Goal: Information Seeking & Learning: Check status

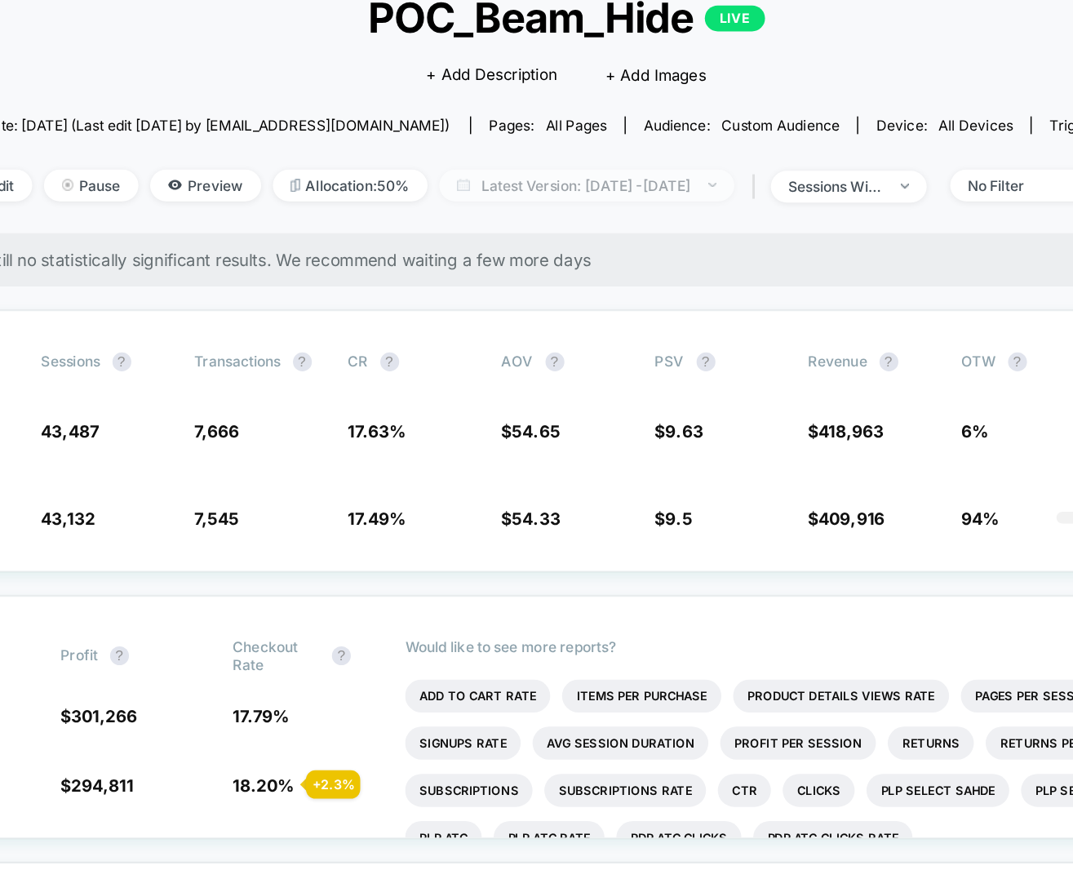
click at [510, 242] on span "Latest Version: [DATE] - [DATE]" at bounding box center [551, 243] width 204 height 22
select select "*"
select select "****"
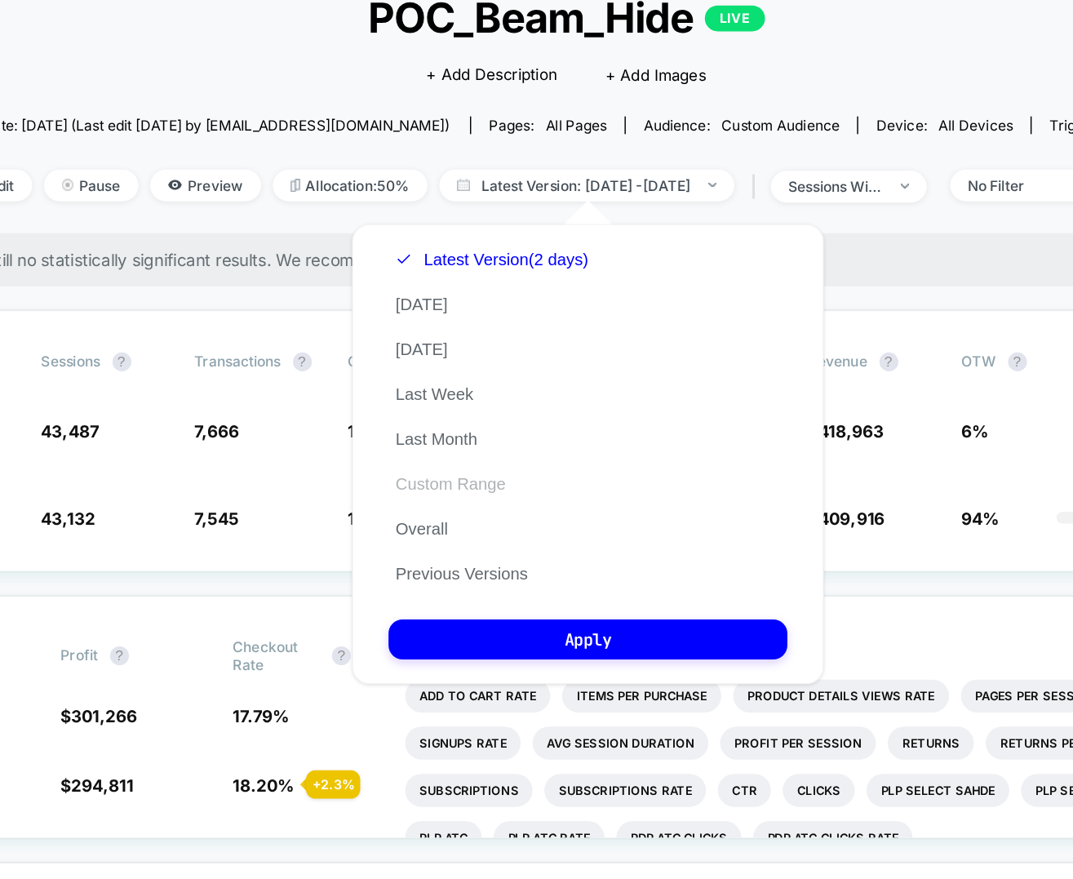
click at [445, 449] on button "Custom Range" at bounding box center [457, 448] width 86 height 15
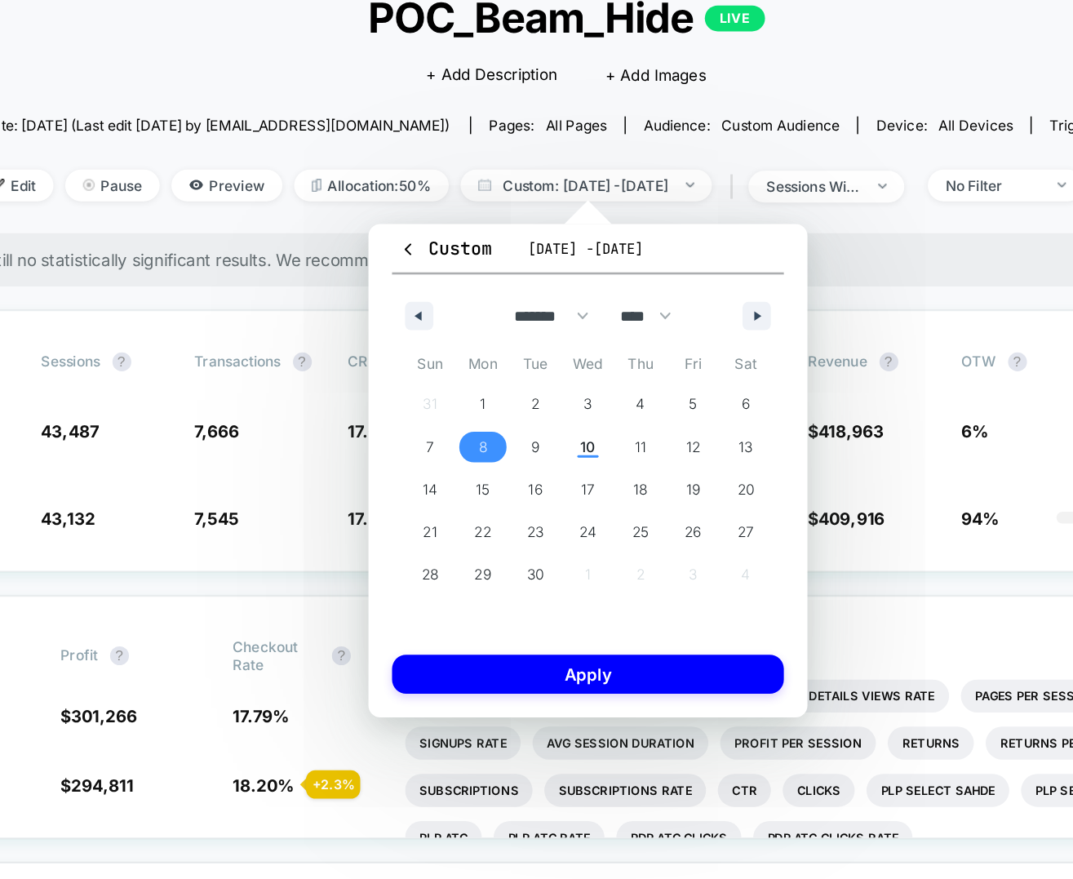
click at [491, 433] on button "8" at bounding box center [479, 423] width 37 height 29
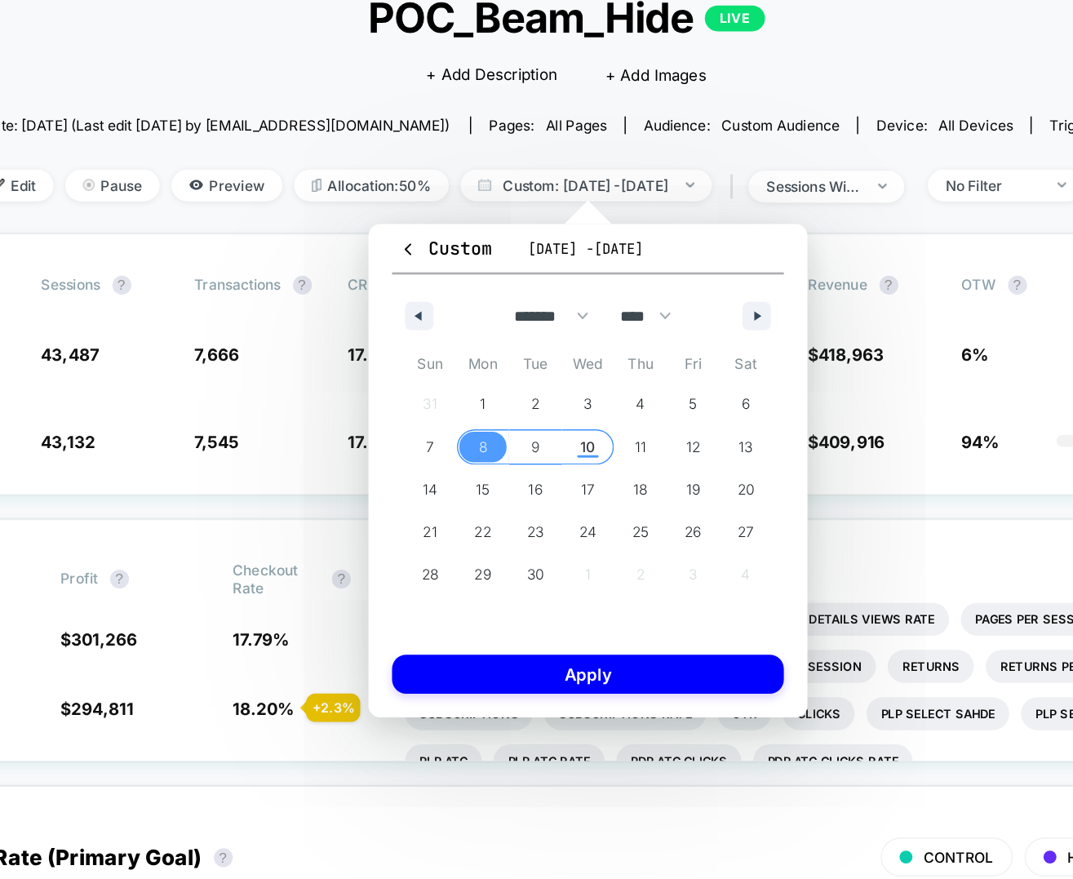
click at [558, 431] on span "10" at bounding box center [552, 423] width 37 height 21
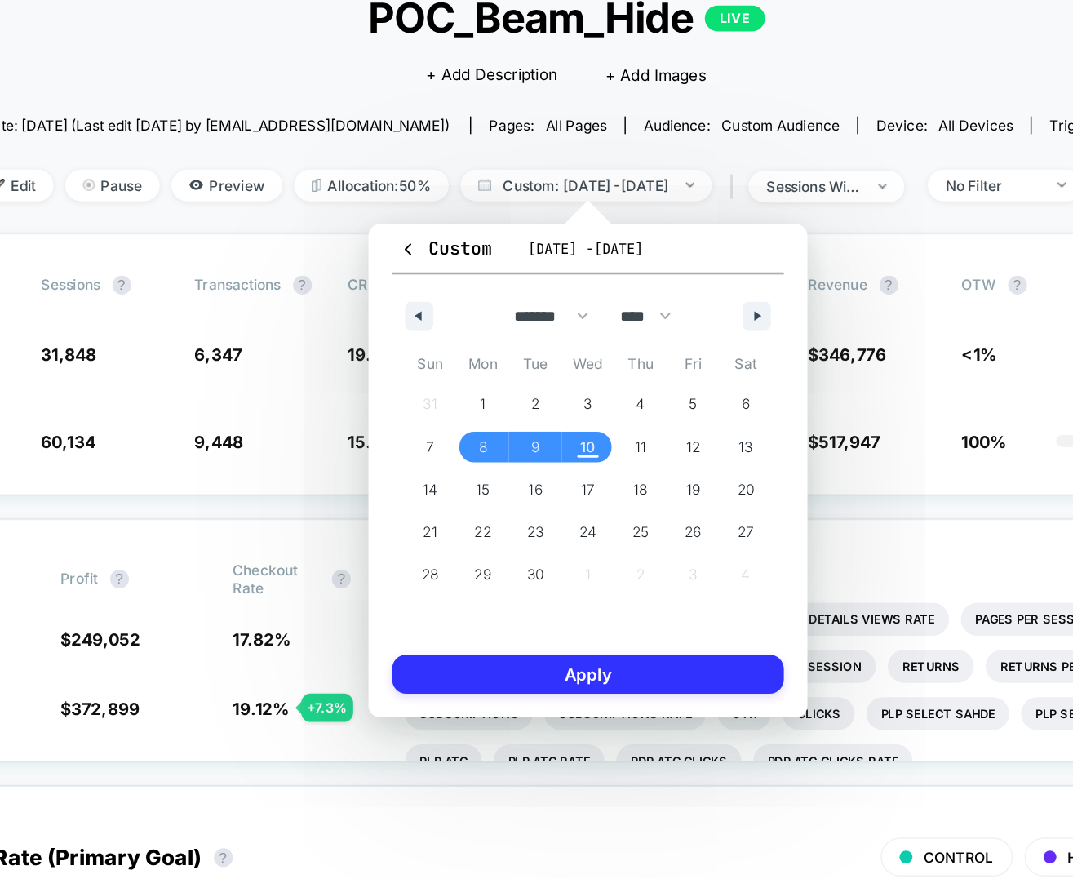
click at [523, 583] on button "Apply" at bounding box center [551, 580] width 271 height 27
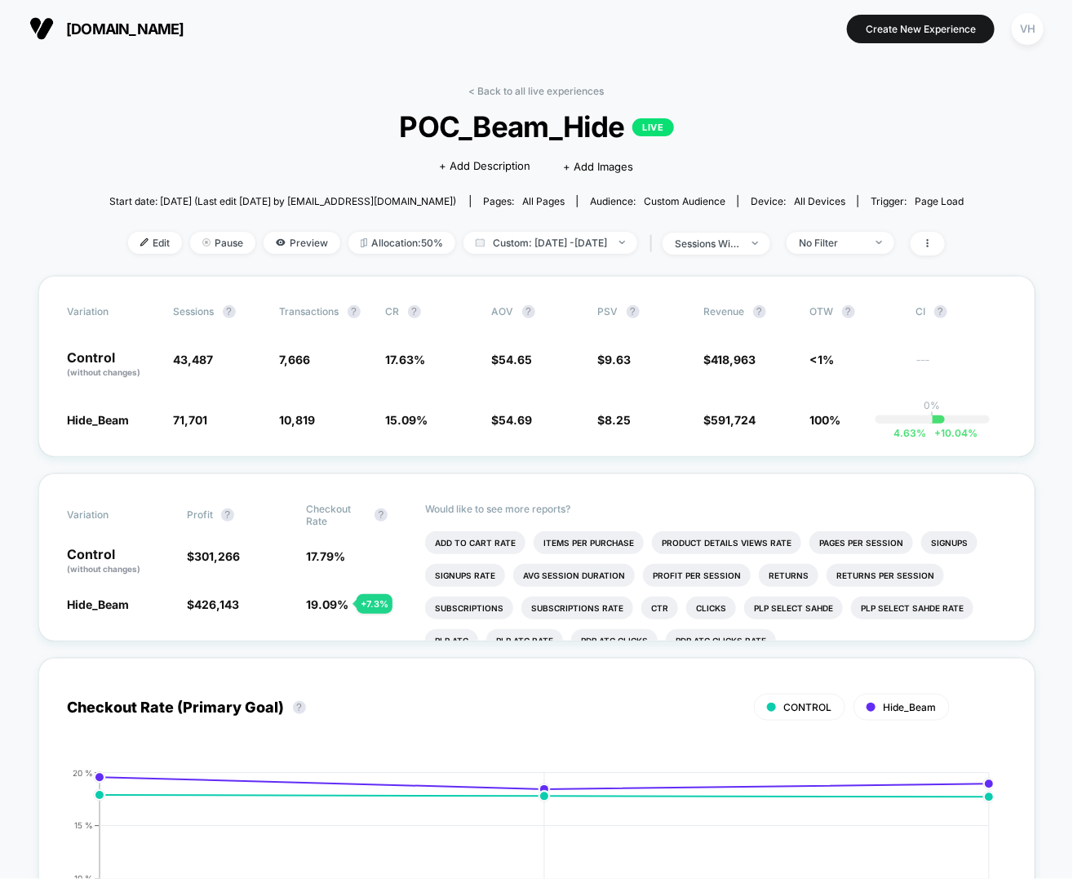
click at [854, 95] on div "< Back to all live experiences POC_Beam_Hide LIVE Click to edit experience deta…" at bounding box center [536, 180] width 855 height 191
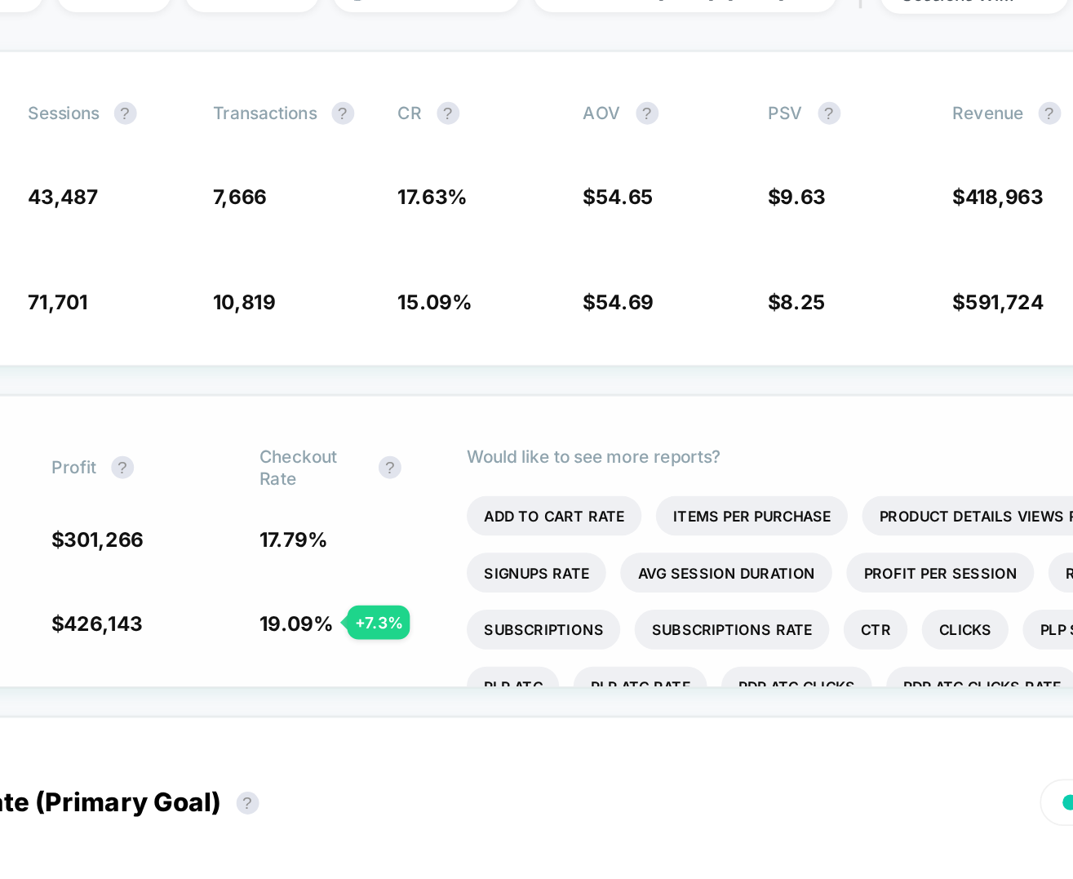
click at [392, 498] on div "Variation Profit ? Checkout Rate ? Control (without changes) $ 301,266 17.79 % …" at bounding box center [536, 557] width 997 height 168
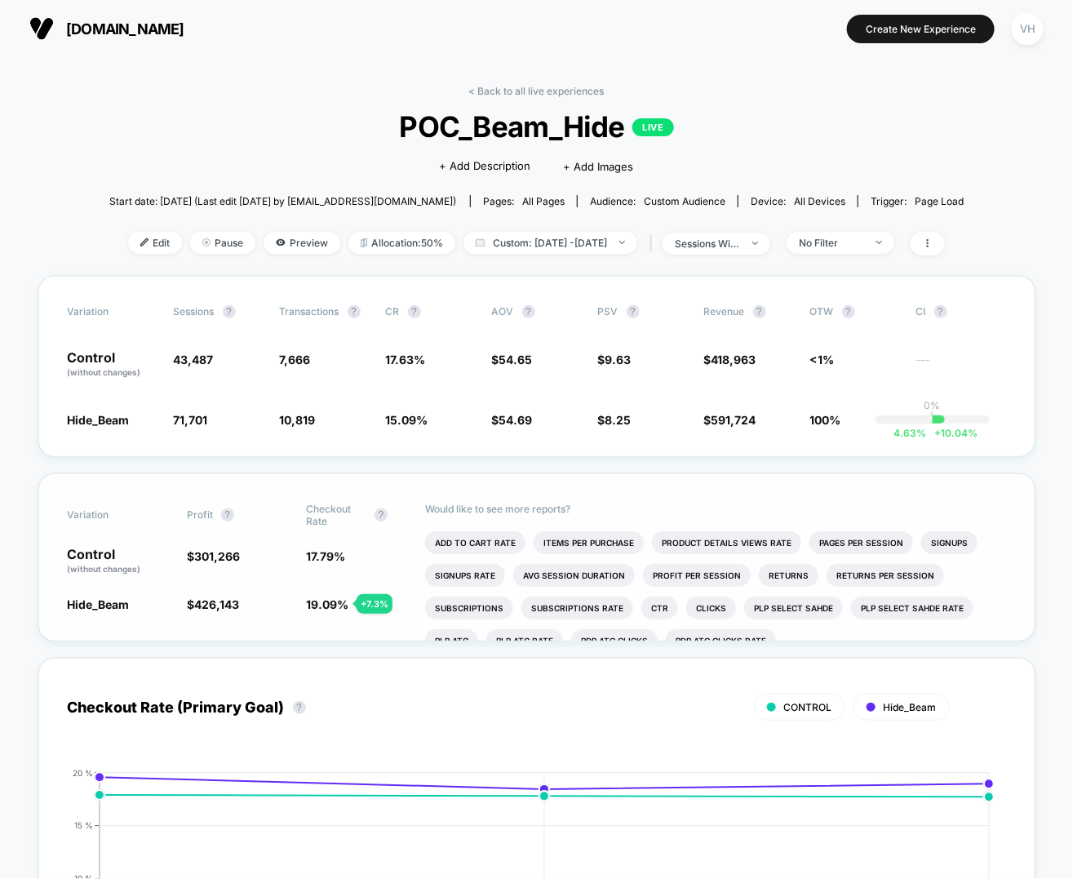
scroll to position [2, 0]
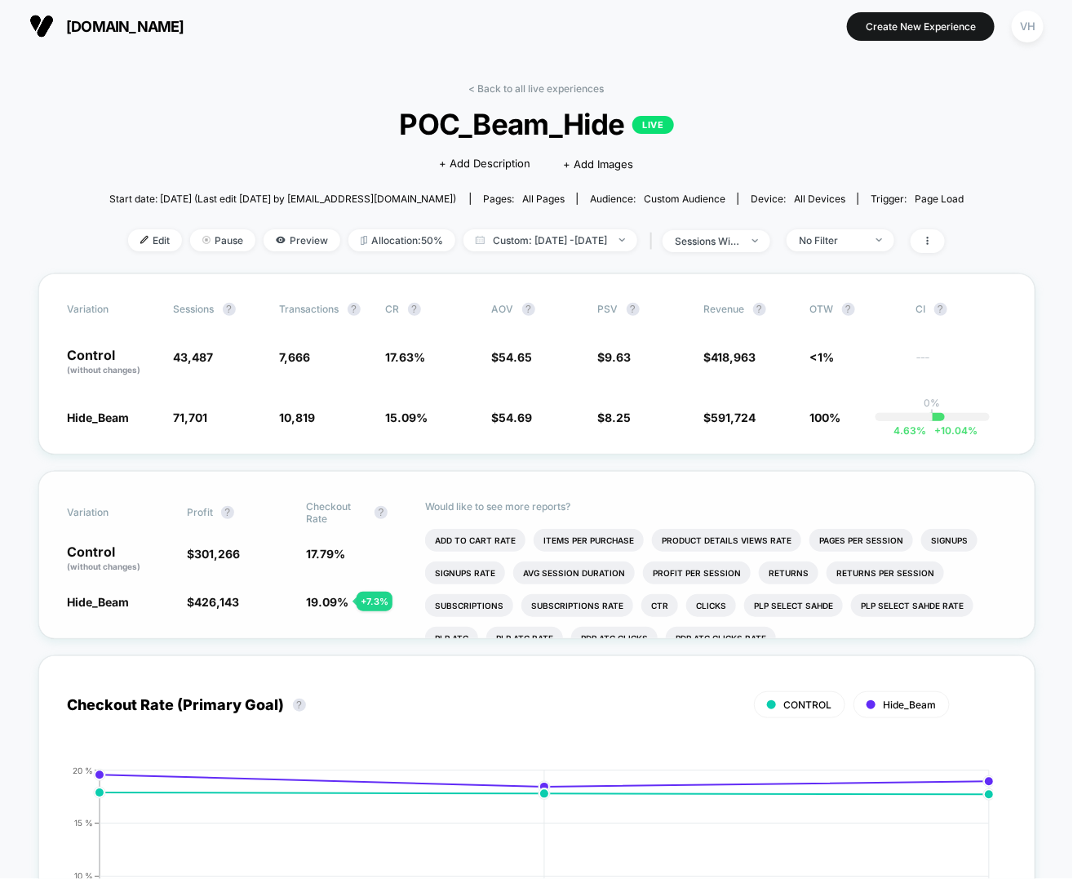
click at [374, 507] on span "Checkout Rate ?" at bounding box center [351, 512] width 90 height 24
click at [383, 487] on div "Variation Profit ? Checkout Rate ? Control (without changes) $ 301,266 17.79 % …" at bounding box center [536, 555] width 997 height 168
click at [530, 242] on span "Custom: Sep 8, 2025 - Sep 10, 2025" at bounding box center [551, 240] width 174 height 22
select select "*"
select select "****"
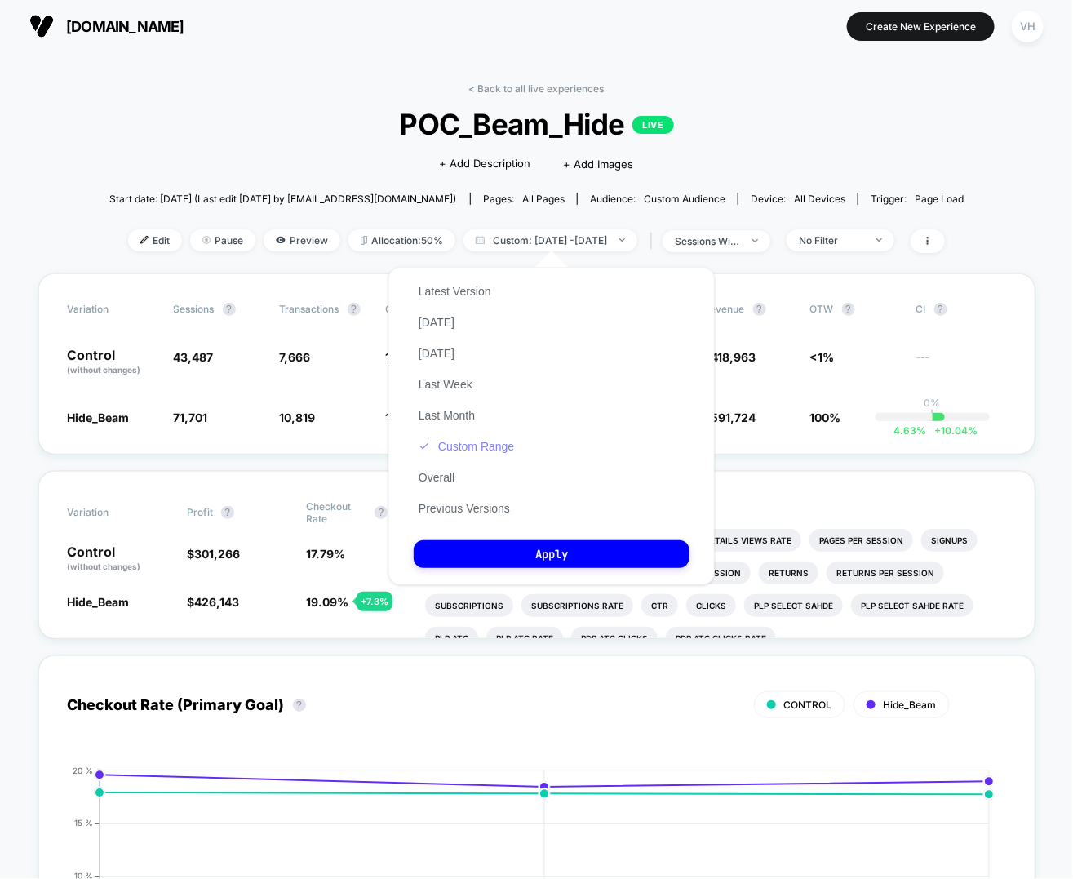
click at [473, 453] on button "Custom Range" at bounding box center [466, 446] width 105 height 15
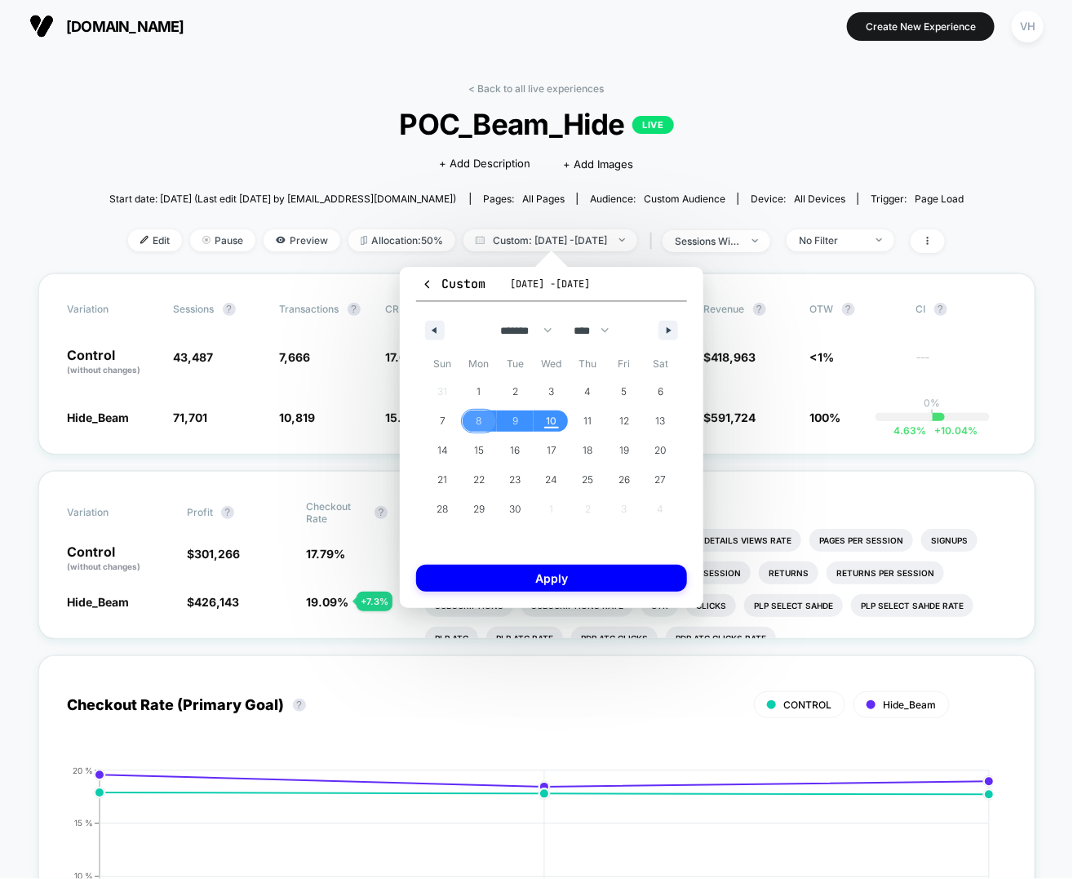
click at [471, 419] on span "8" at bounding box center [479, 420] width 37 height 21
click at [546, 419] on span "10" at bounding box center [551, 420] width 11 height 29
click at [535, 588] on button "Apply" at bounding box center [551, 578] width 271 height 27
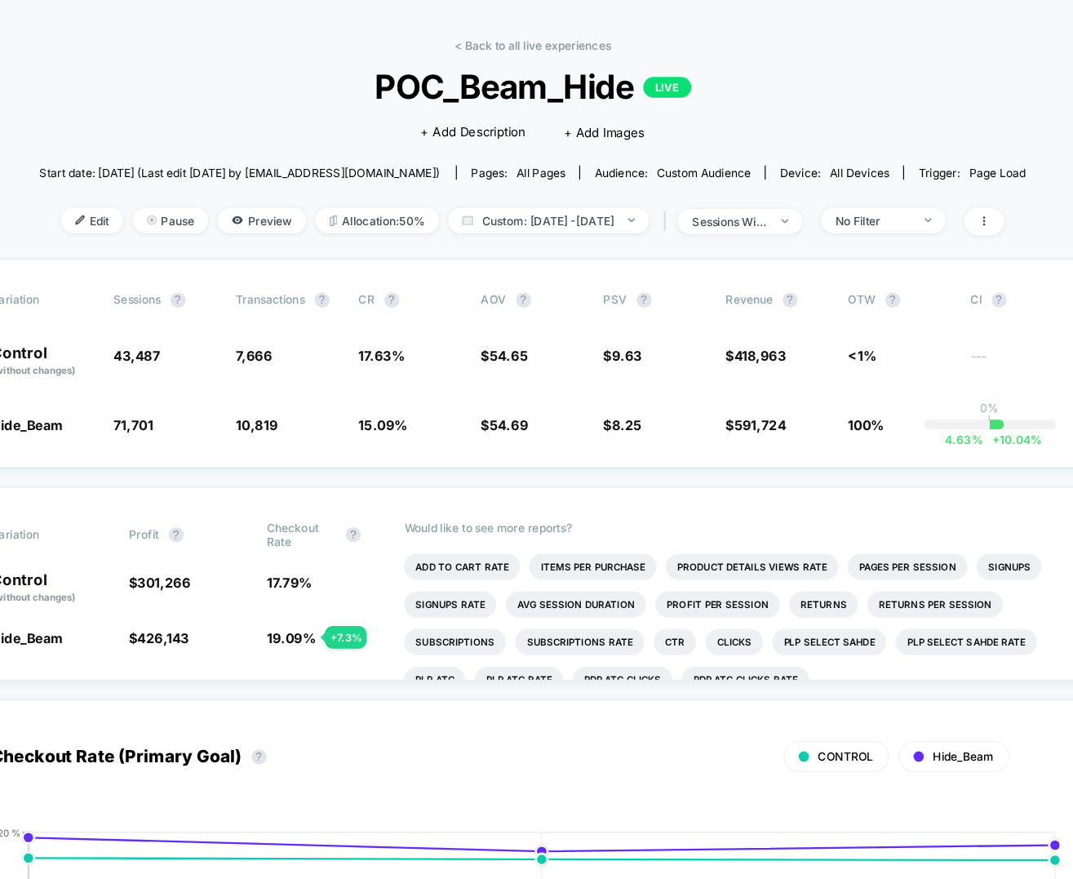
click at [605, 322] on div "Variation Sessions ? Transactions ? CR ? AOV ? PSV ? Revenue ? OTW ? CI ? Contr…" at bounding box center [536, 363] width 997 height 181
click at [561, 244] on span "Custom: Sep 8, 2025 - Sep 10, 2025" at bounding box center [551, 240] width 174 height 22
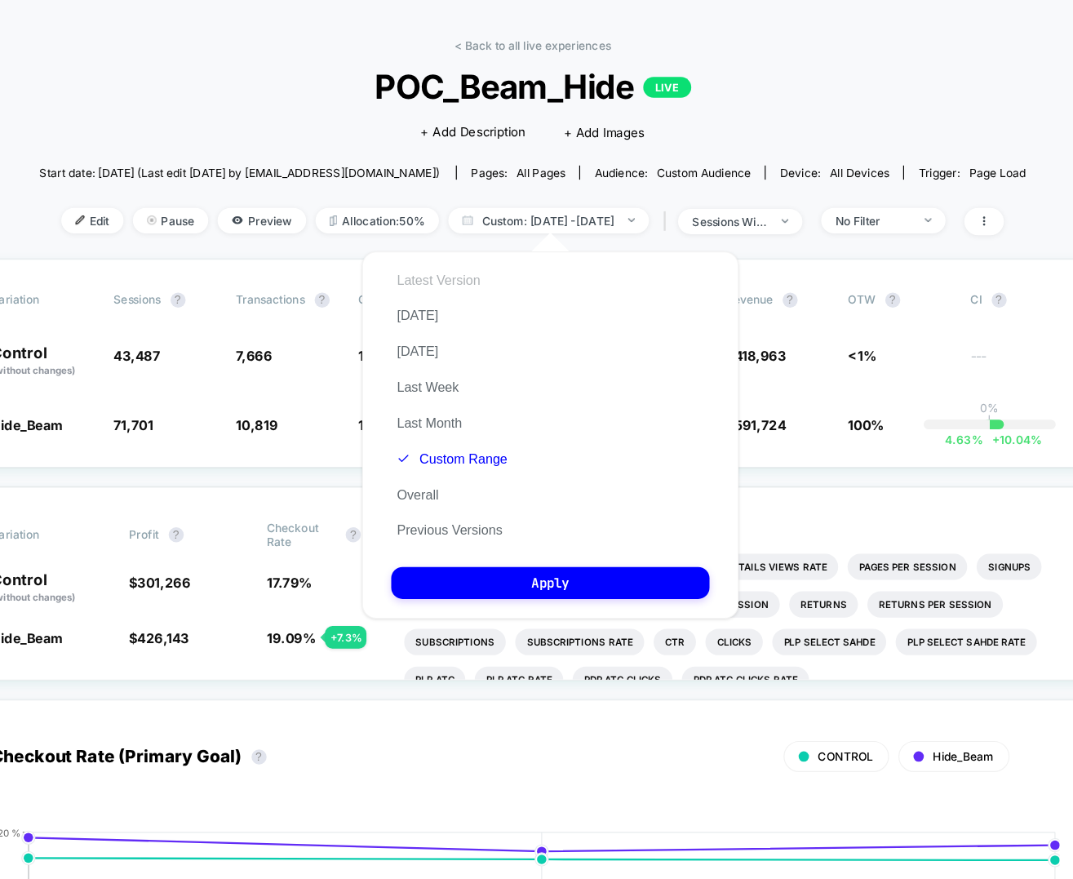
click at [443, 295] on button "Latest Version" at bounding box center [455, 291] width 82 height 15
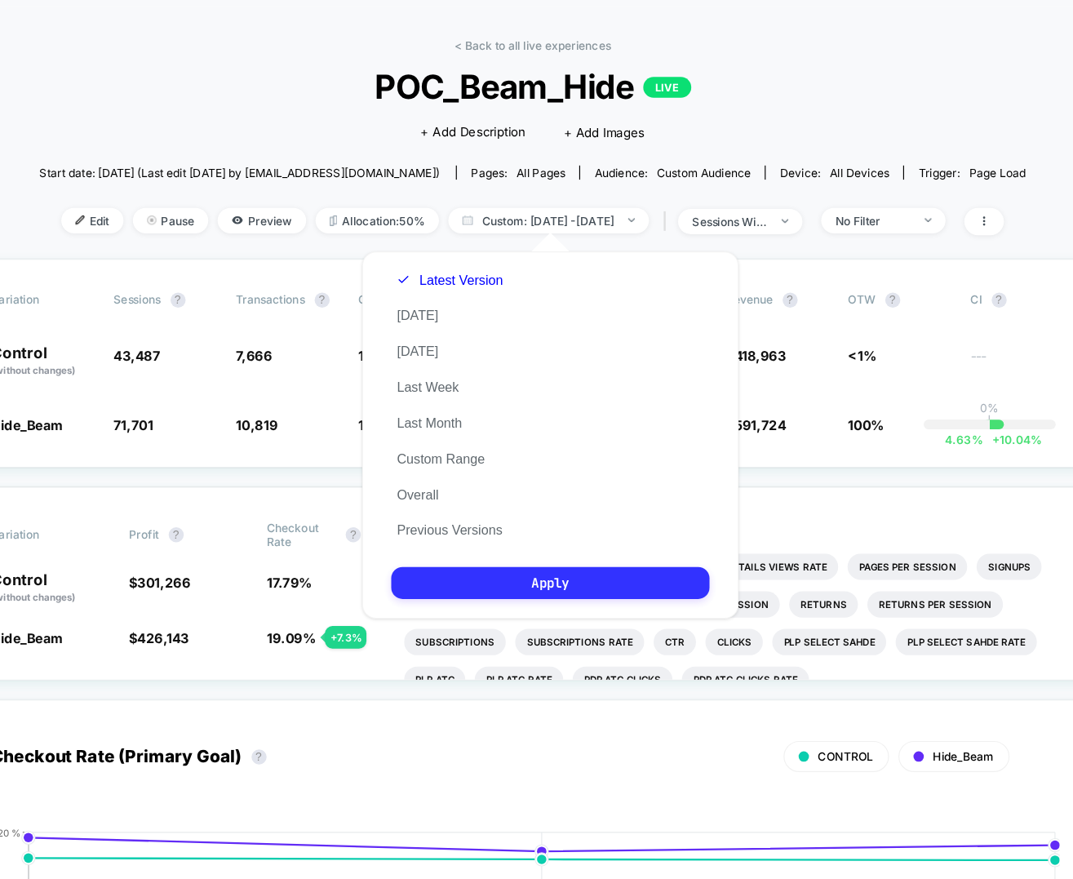
click at [508, 552] on button "Apply" at bounding box center [552, 554] width 276 height 28
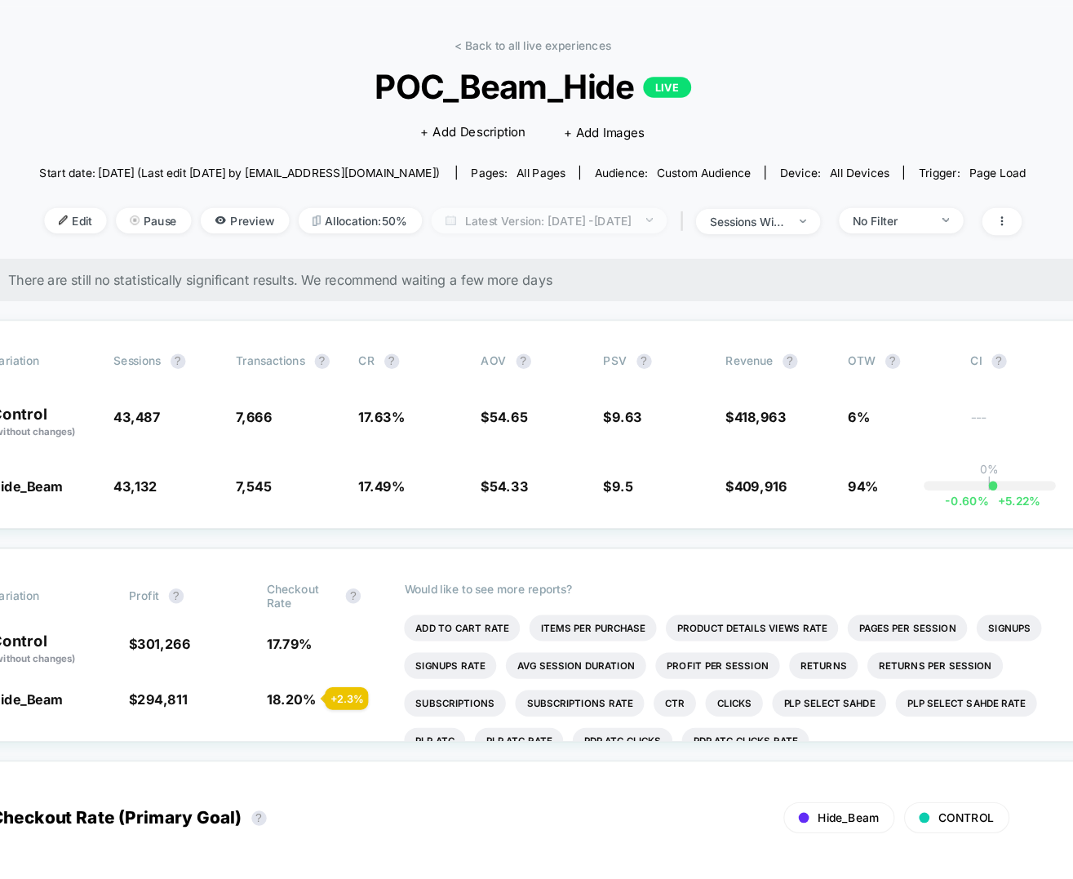
click at [535, 237] on span "Latest Version: Sep 7, 2025 - Sep 9, 2025" at bounding box center [551, 240] width 204 height 22
select select "*"
select select "****"
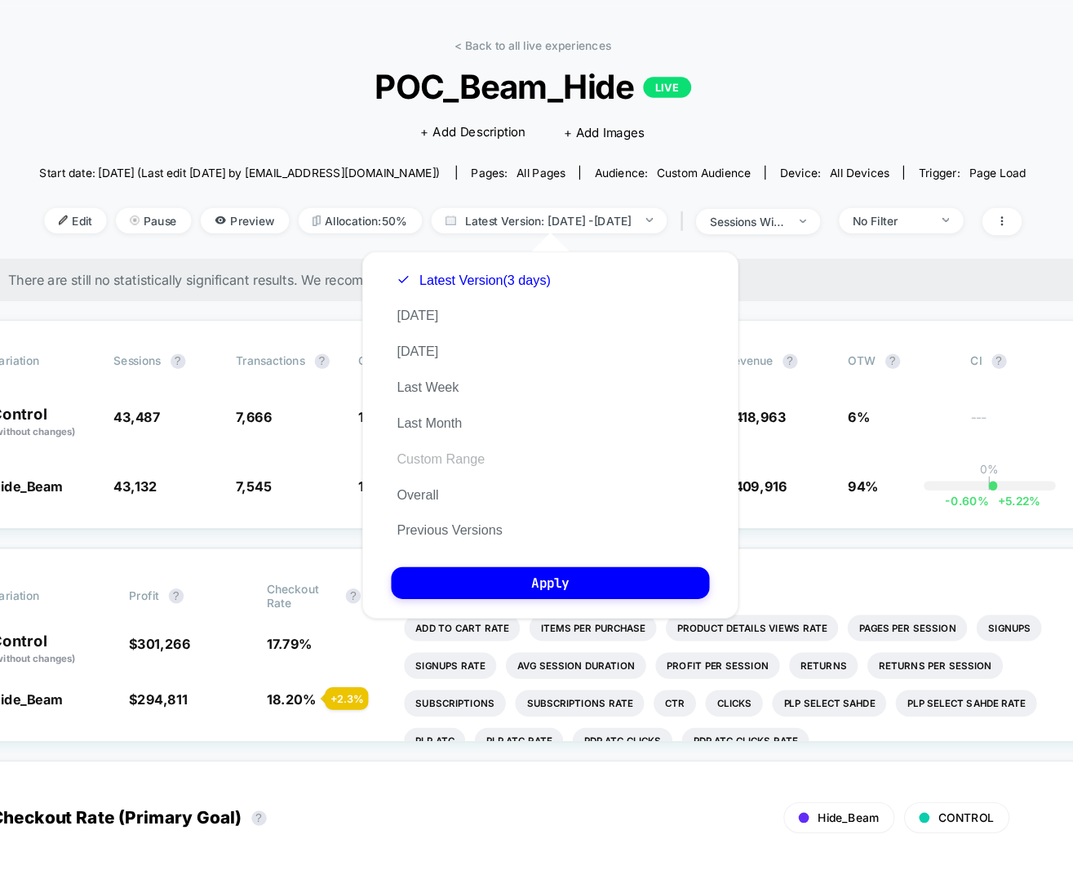
click at [455, 450] on button "Custom Range" at bounding box center [457, 446] width 86 height 15
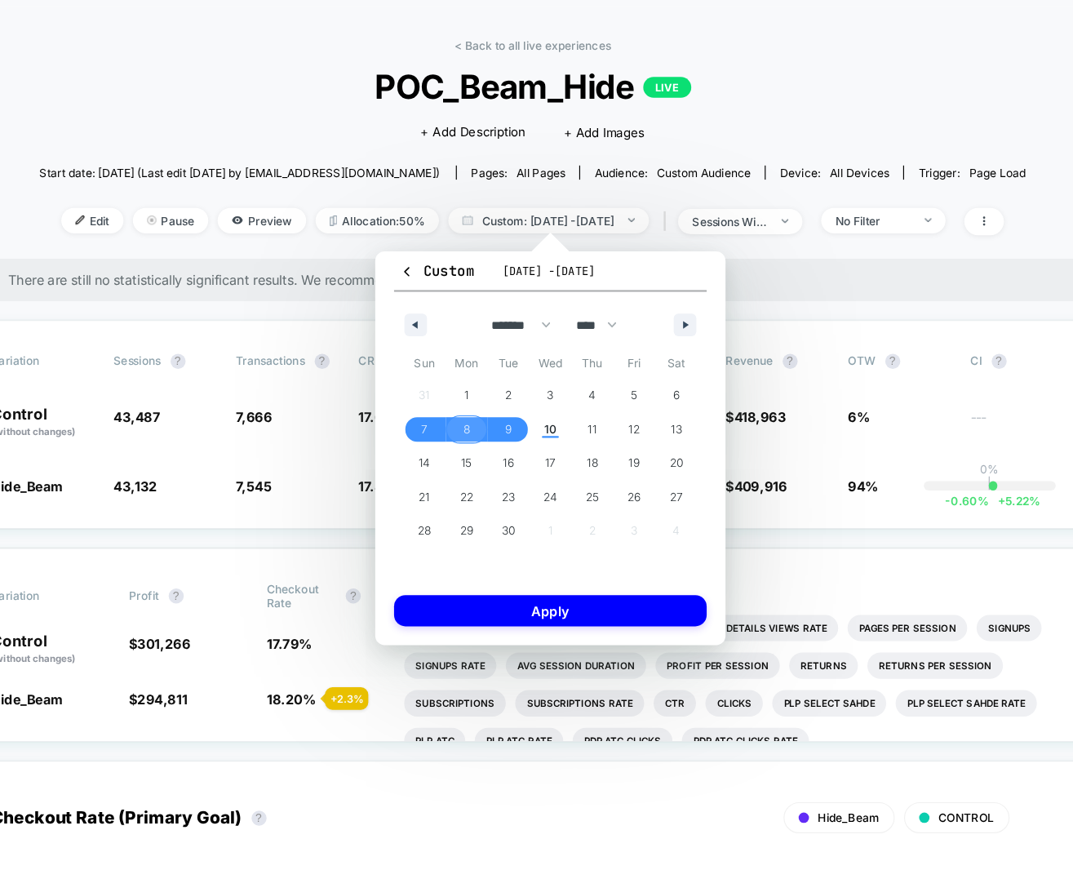
click at [477, 424] on span "8" at bounding box center [479, 420] width 6 height 29
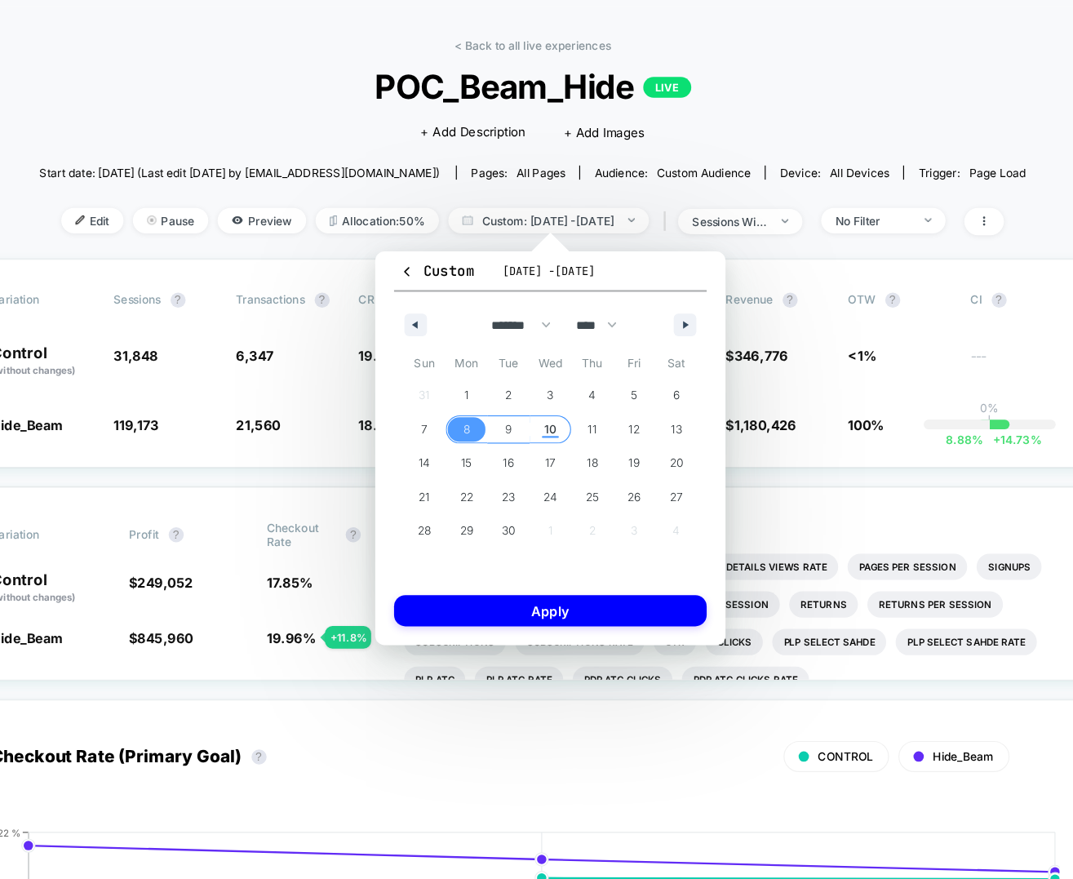
click at [546, 421] on span "10" at bounding box center [551, 420] width 11 height 29
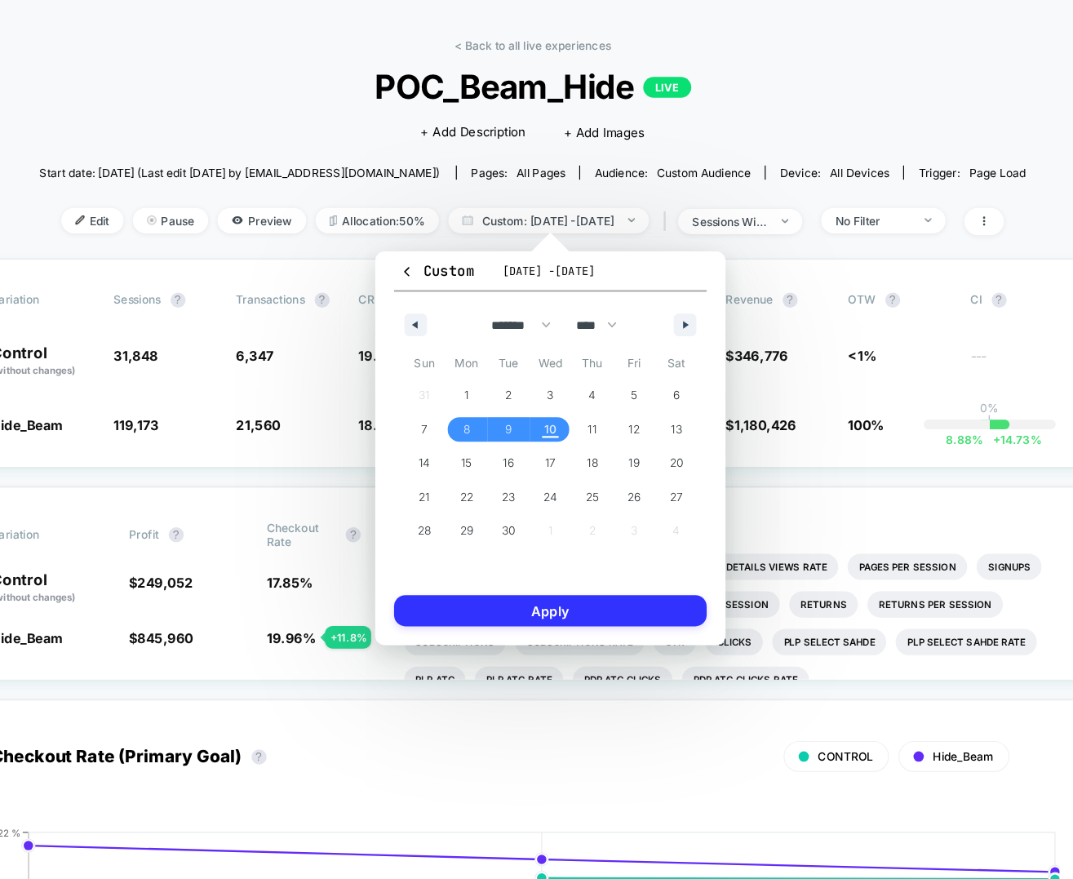
click at [521, 582] on button "Apply" at bounding box center [551, 578] width 271 height 27
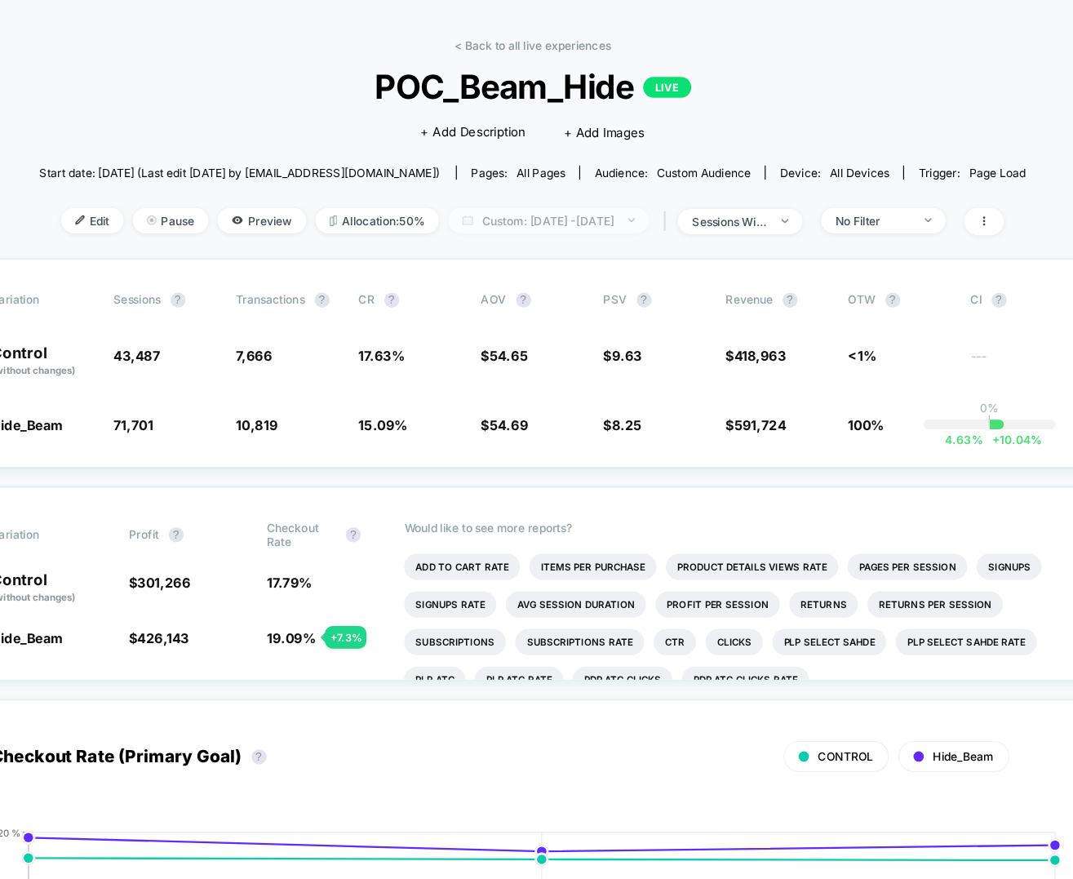
click at [472, 242] on span "Custom: Sep 8, 2025 - Sep 10, 2025" at bounding box center [551, 240] width 174 height 22
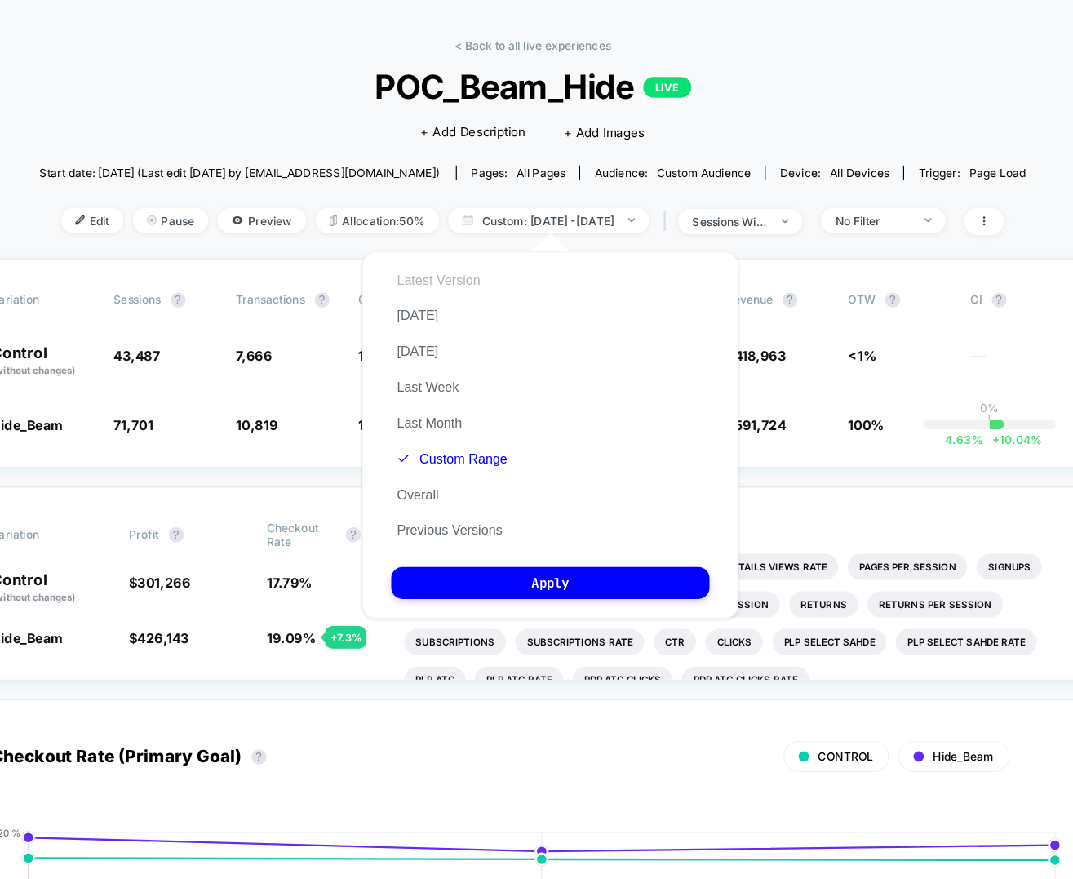
click at [439, 296] on button "Latest Version" at bounding box center [455, 291] width 82 height 15
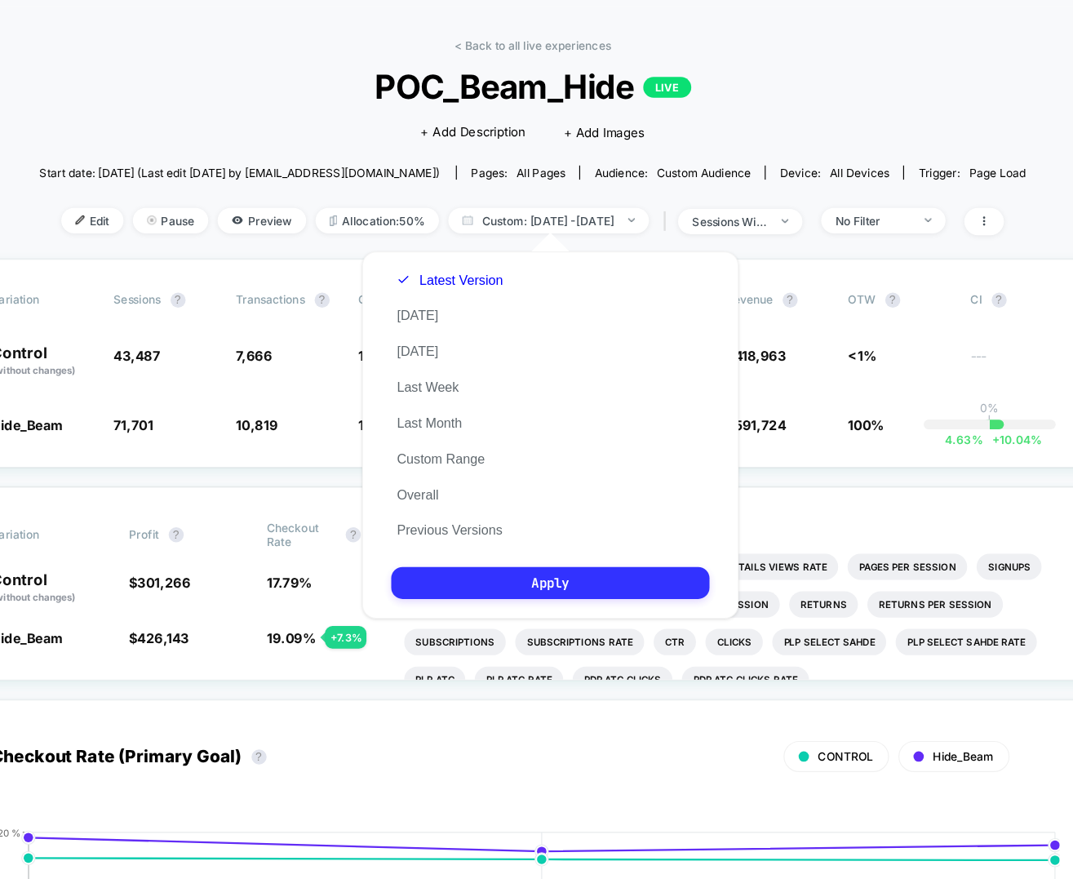
click at [477, 563] on button "Apply" at bounding box center [552, 554] width 276 height 28
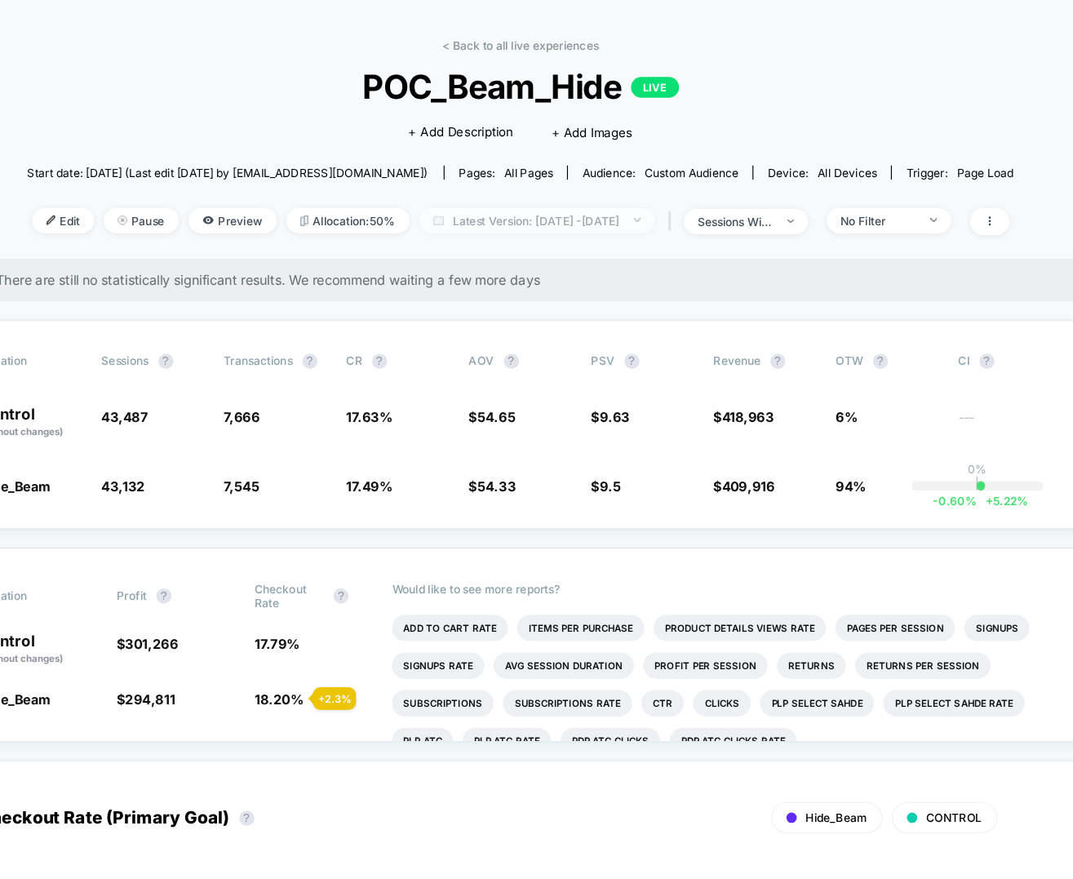
click at [605, 241] on span "Latest Version: Sep 7, 2025 - Sep 9, 2025" at bounding box center [551, 240] width 204 height 22
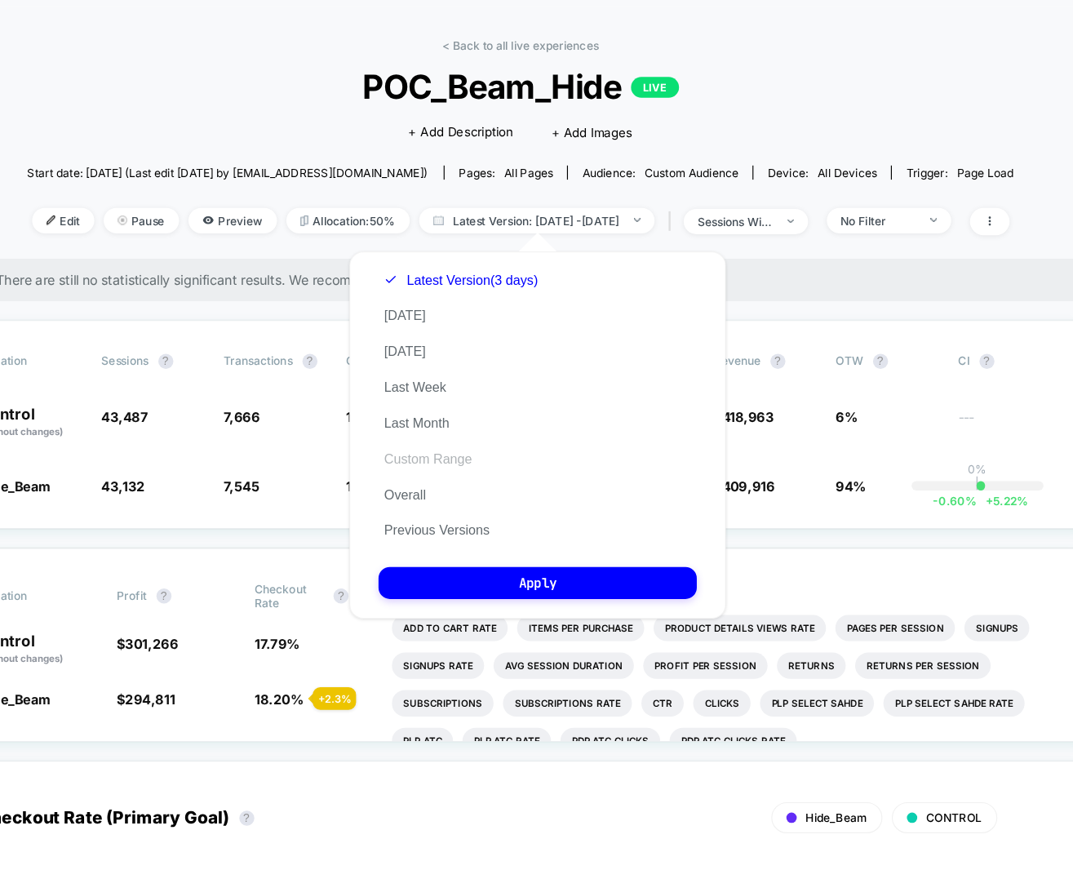
click at [444, 452] on button "Custom Range" at bounding box center [457, 446] width 86 height 15
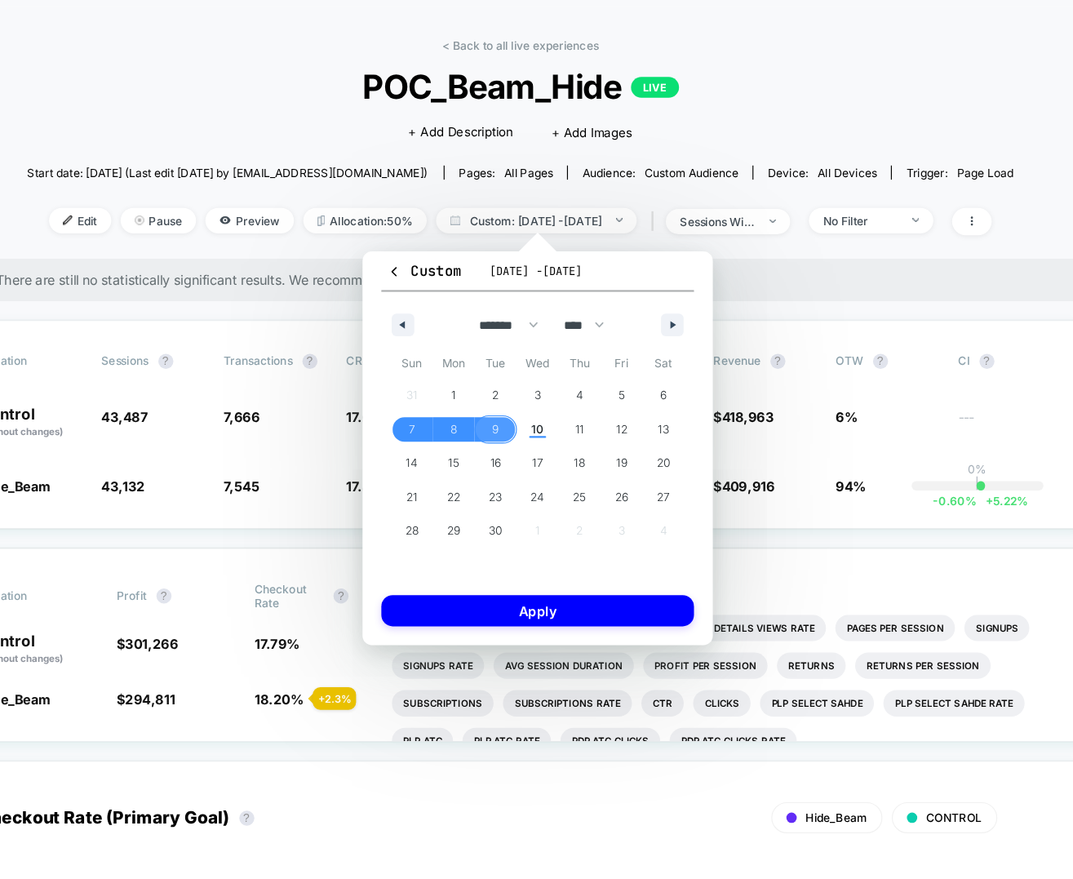
click at [512, 420] on span "9" at bounding box center [515, 420] width 6 height 29
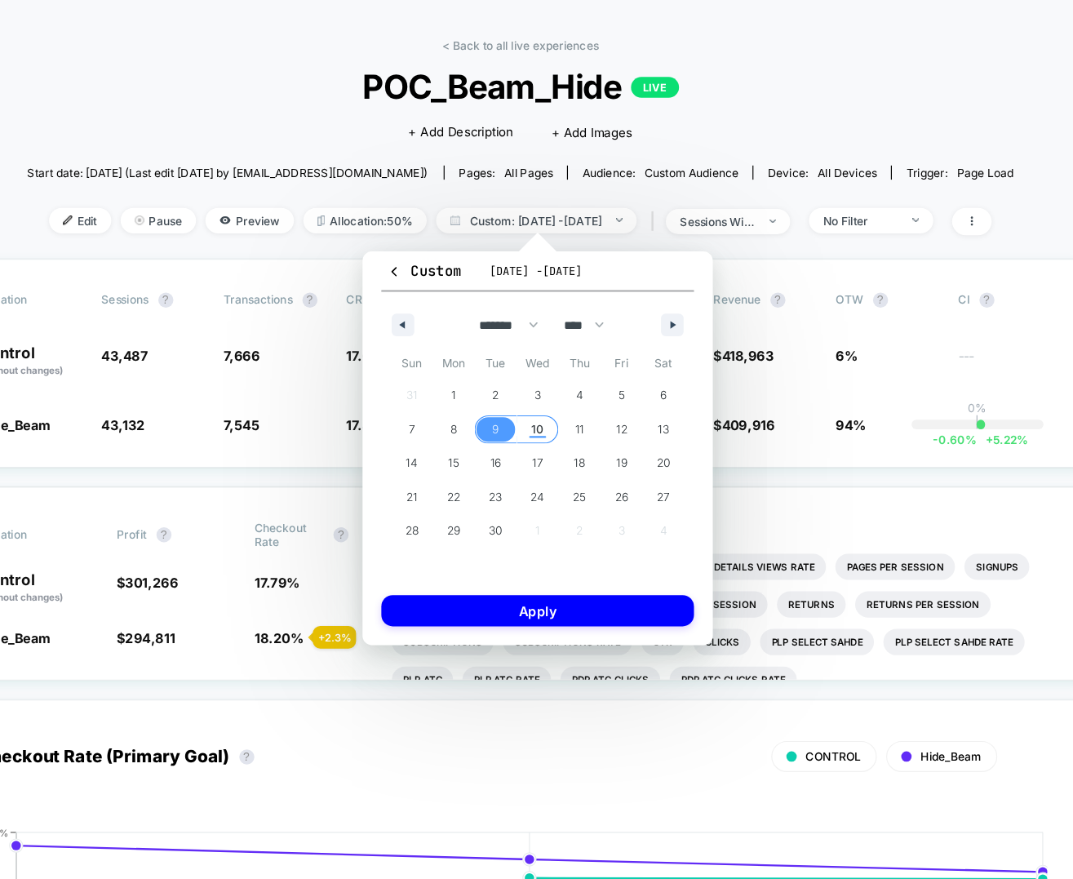
click at [556, 415] on span "10" at bounding box center [551, 420] width 11 height 29
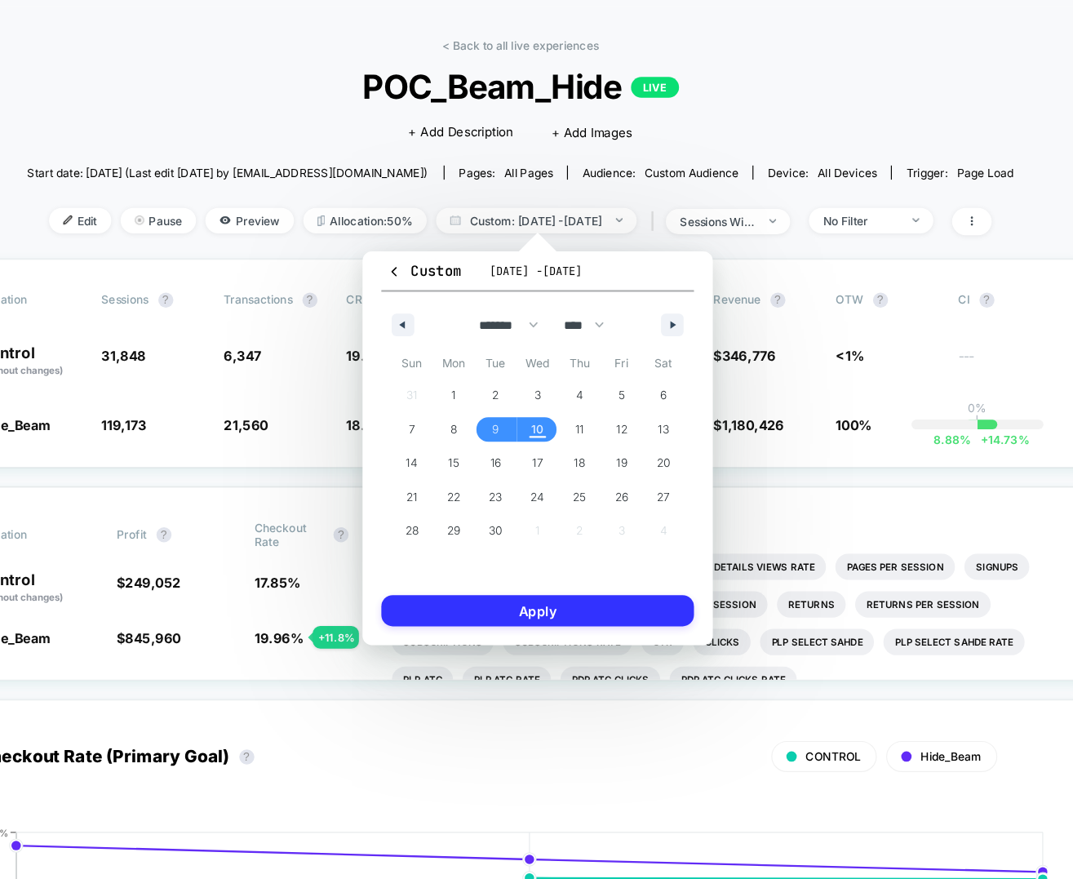
click at [508, 575] on button "Apply" at bounding box center [551, 578] width 271 height 27
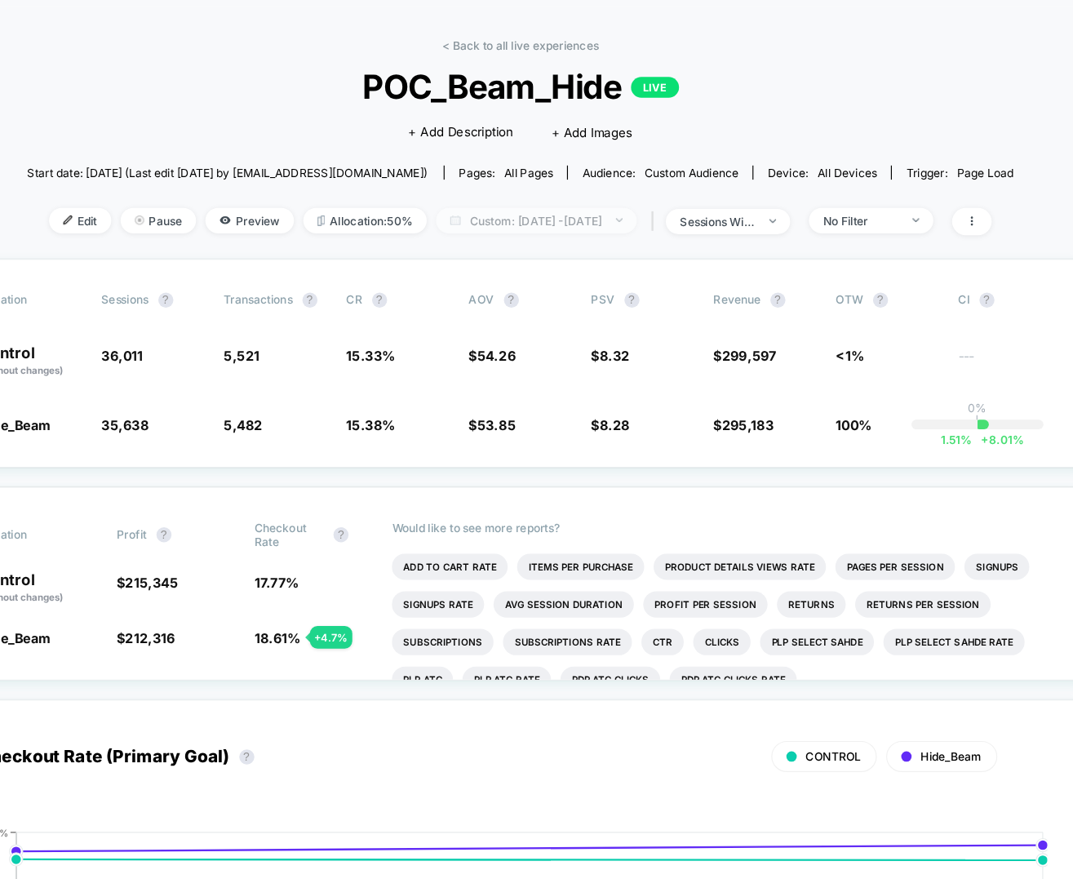
click at [508, 243] on span "Custom: Sep 9, 2025 - Sep 10, 2025" at bounding box center [551, 240] width 174 height 22
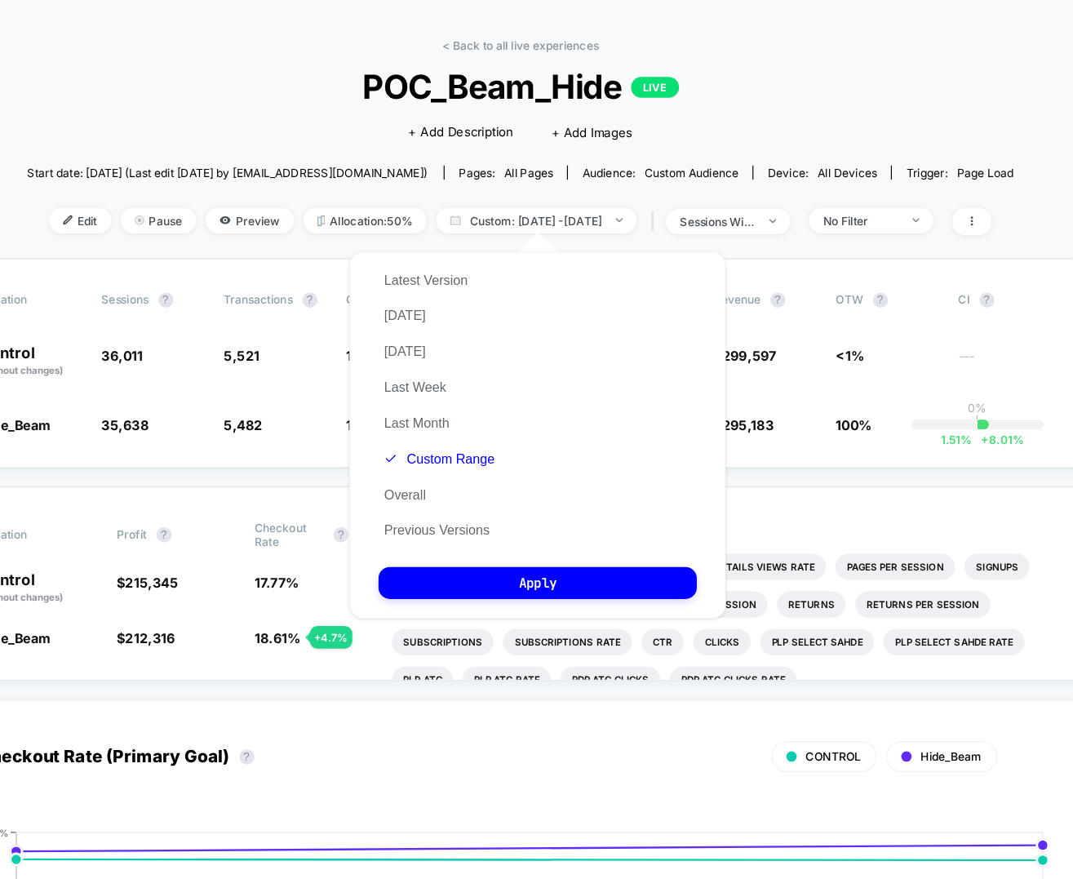
click at [355, 201] on span "Start date: [DATE] (Last edit [DATE] by [EMAIL_ADDRESS][DOMAIN_NAME])" at bounding box center [282, 199] width 347 height 12
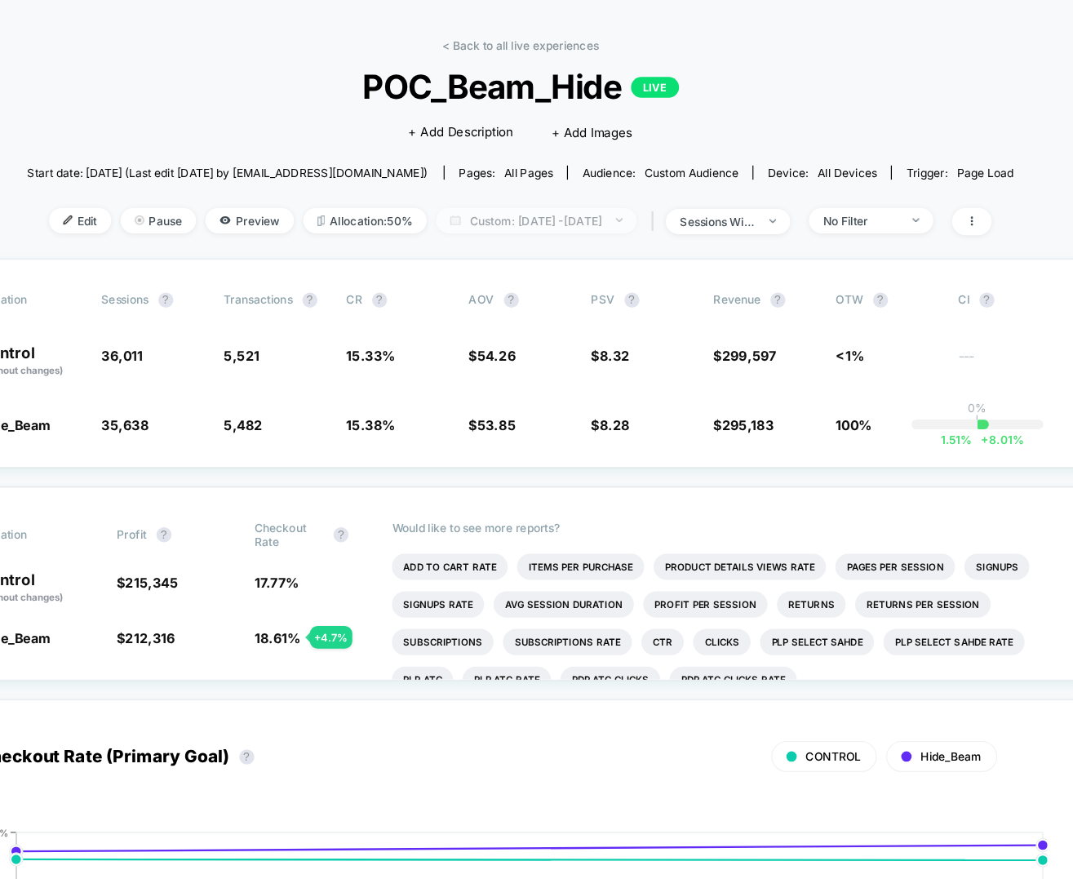
click at [517, 242] on span "Custom: Sep 9, 2025 - Sep 10, 2025" at bounding box center [551, 240] width 174 height 22
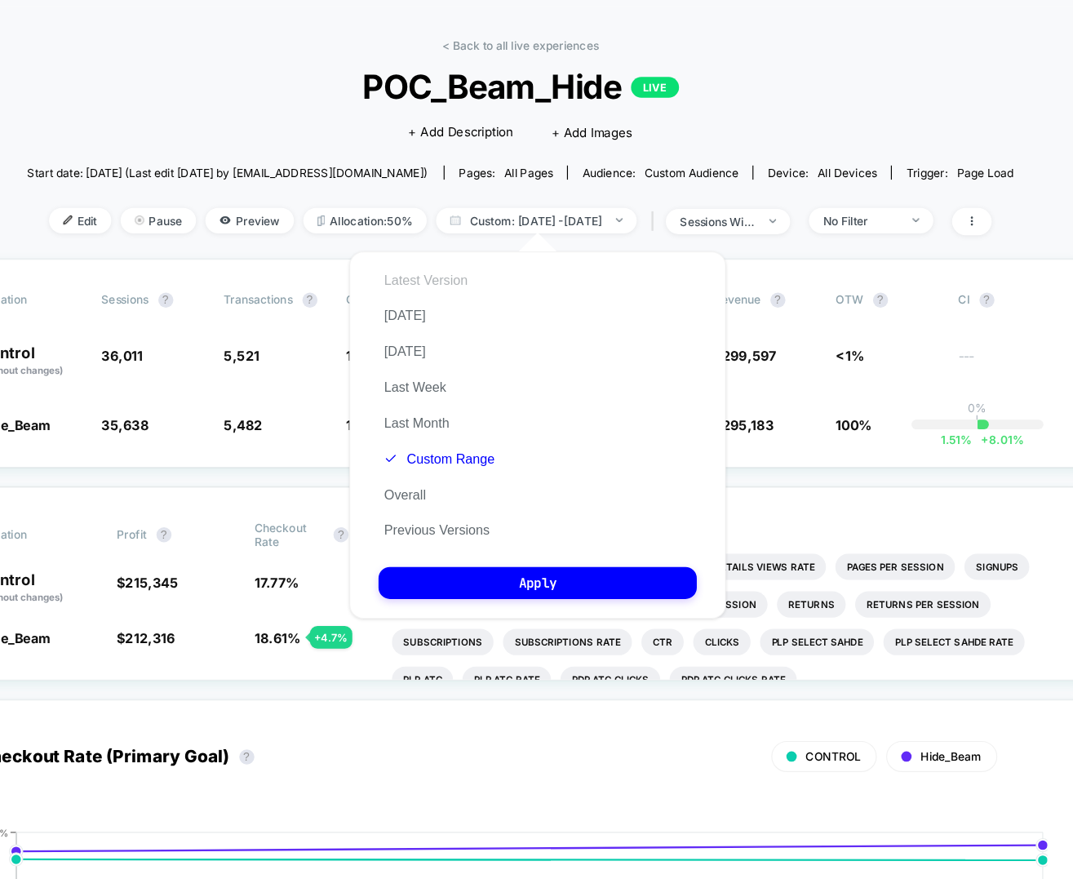
click at [459, 291] on button "Latest Version" at bounding box center [455, 291] width 82 height 15
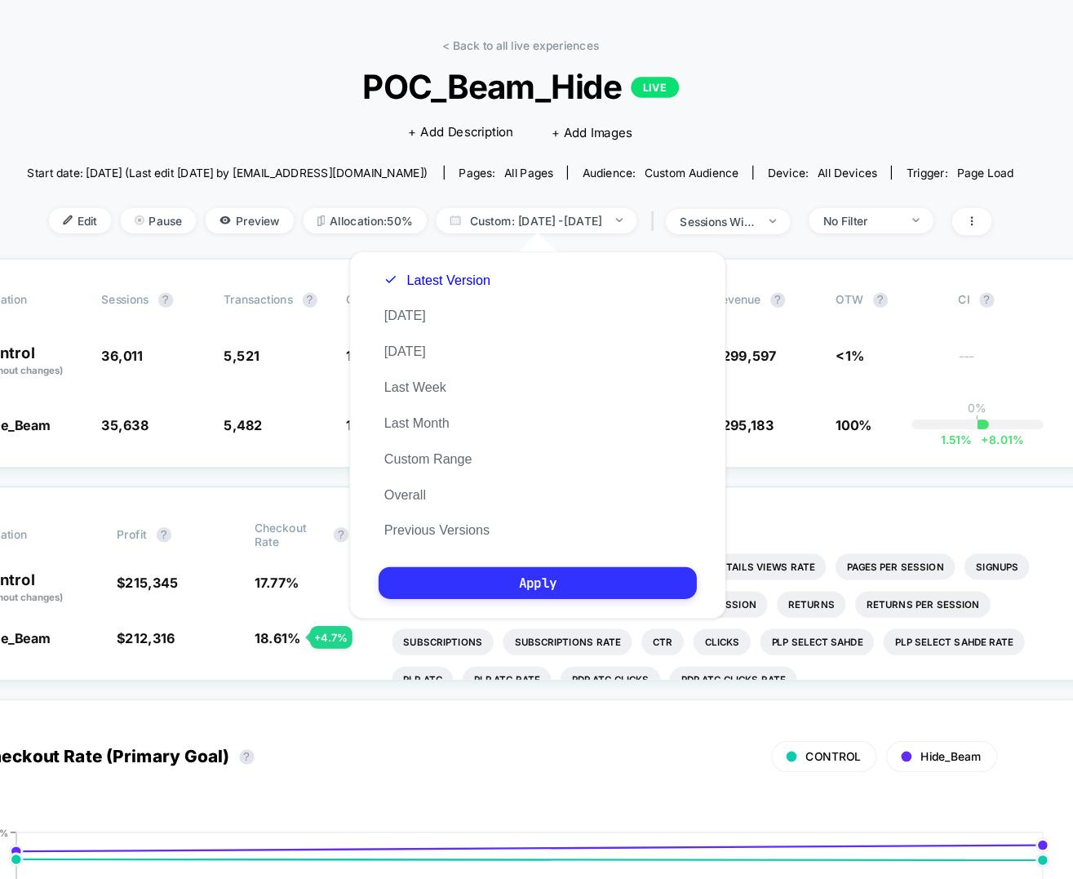
click at [607, 558] on button "Apply" at bounding box center [552, 554] width 276 height 28
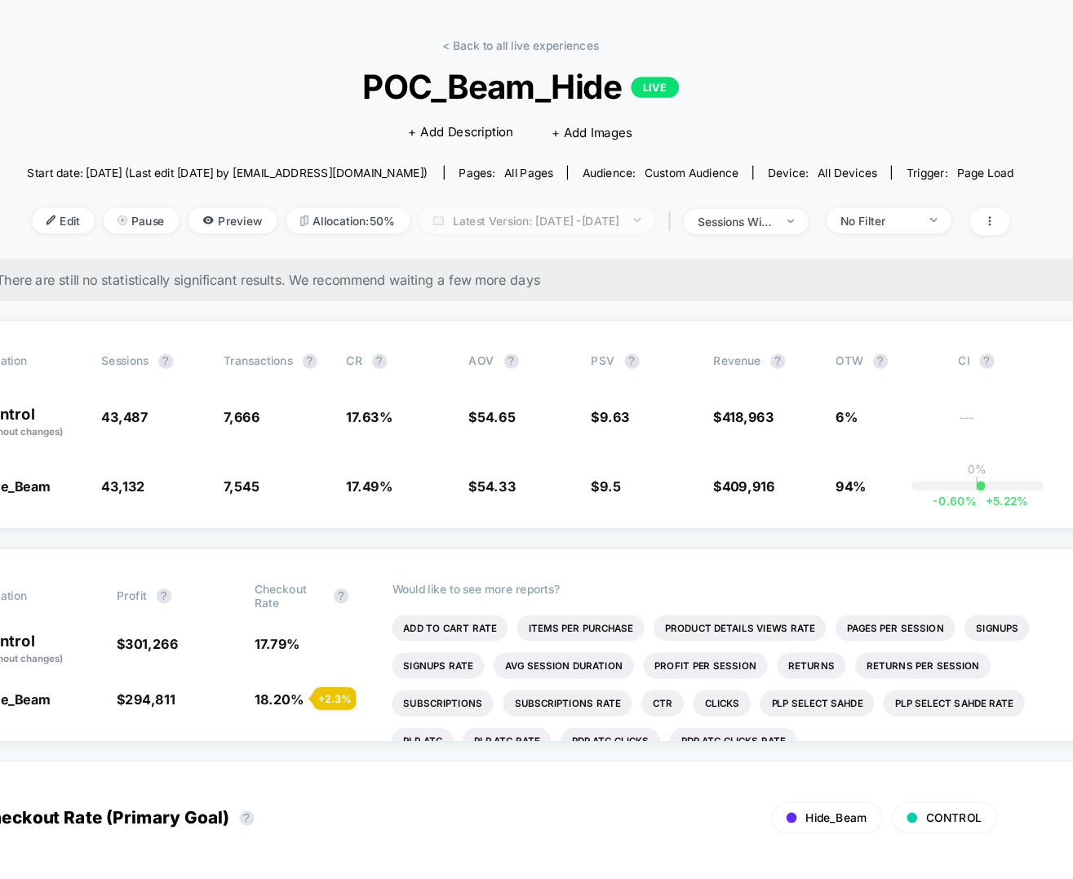
click at [553, 244] on span "Latest Version: Sep 9, 2025 - Sep 10, 2025" at bounding box center [551, 240] width 204 height 22
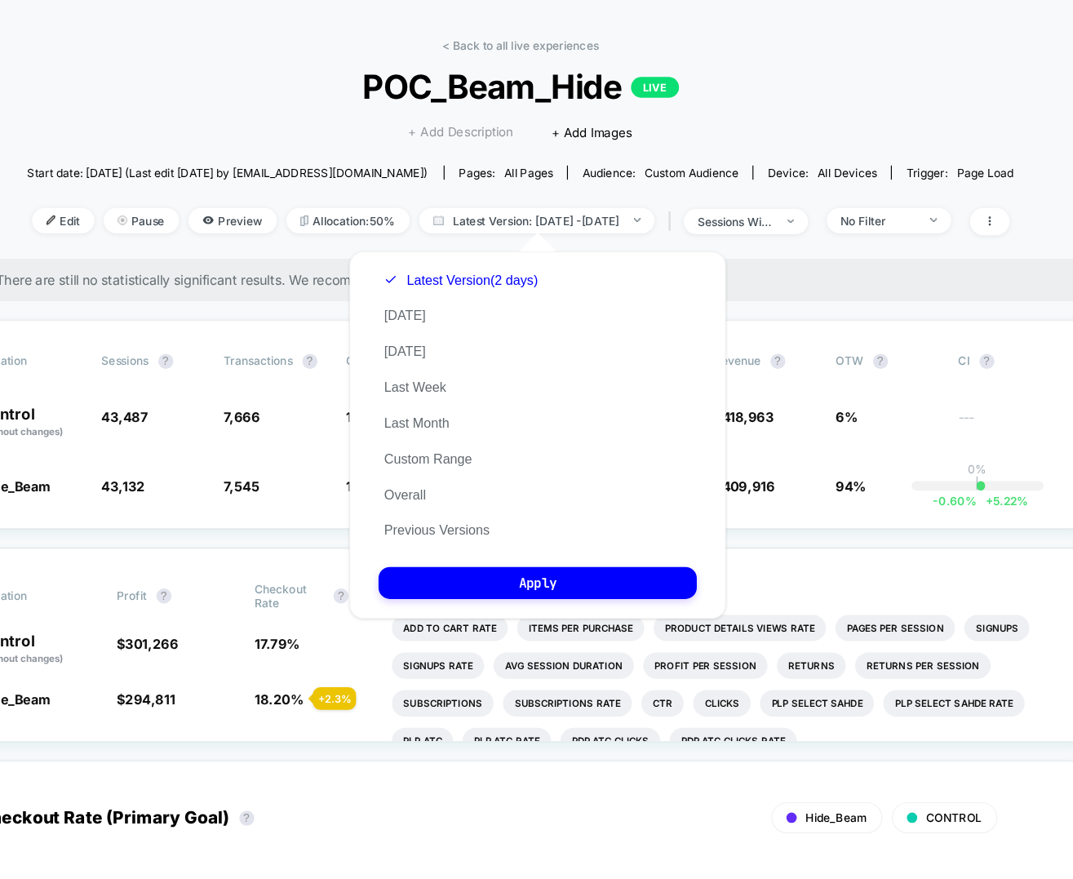
click at [442, 162] on span "+ Add Description" at bounding box center [485, 164] width 91 height 16
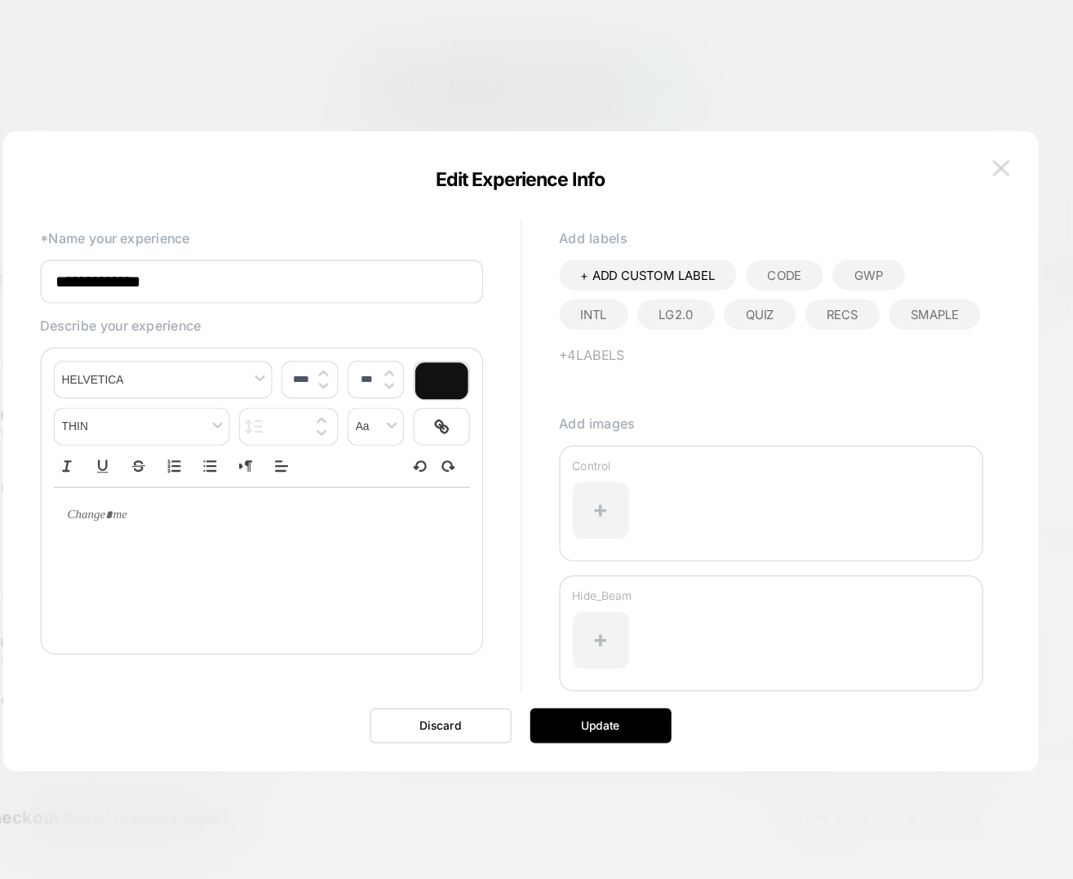
click at [949, 193] on img at bounding box center [953, 195] width 15 height 14
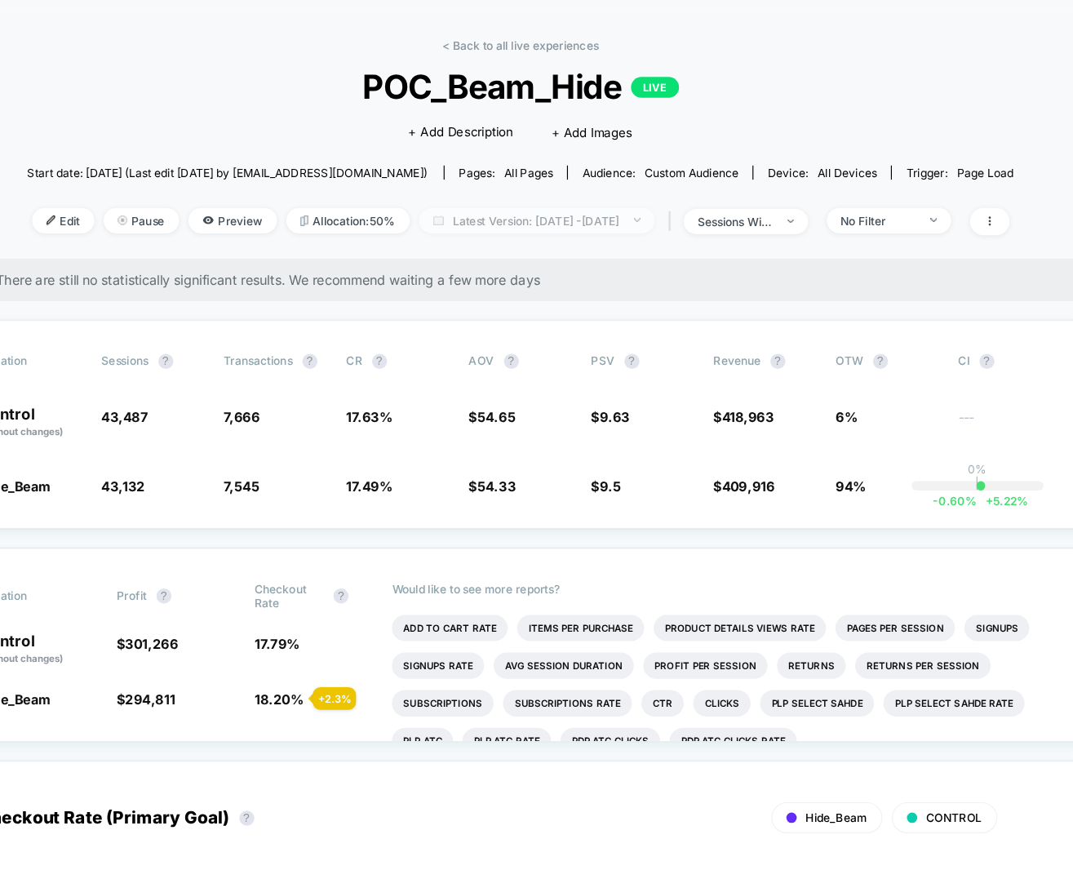
click at [520, 237] on span "Latest Version: Sep 9, 2025 - Sep 10, 2025" at bounding box center [551, 240] width 204 height 22
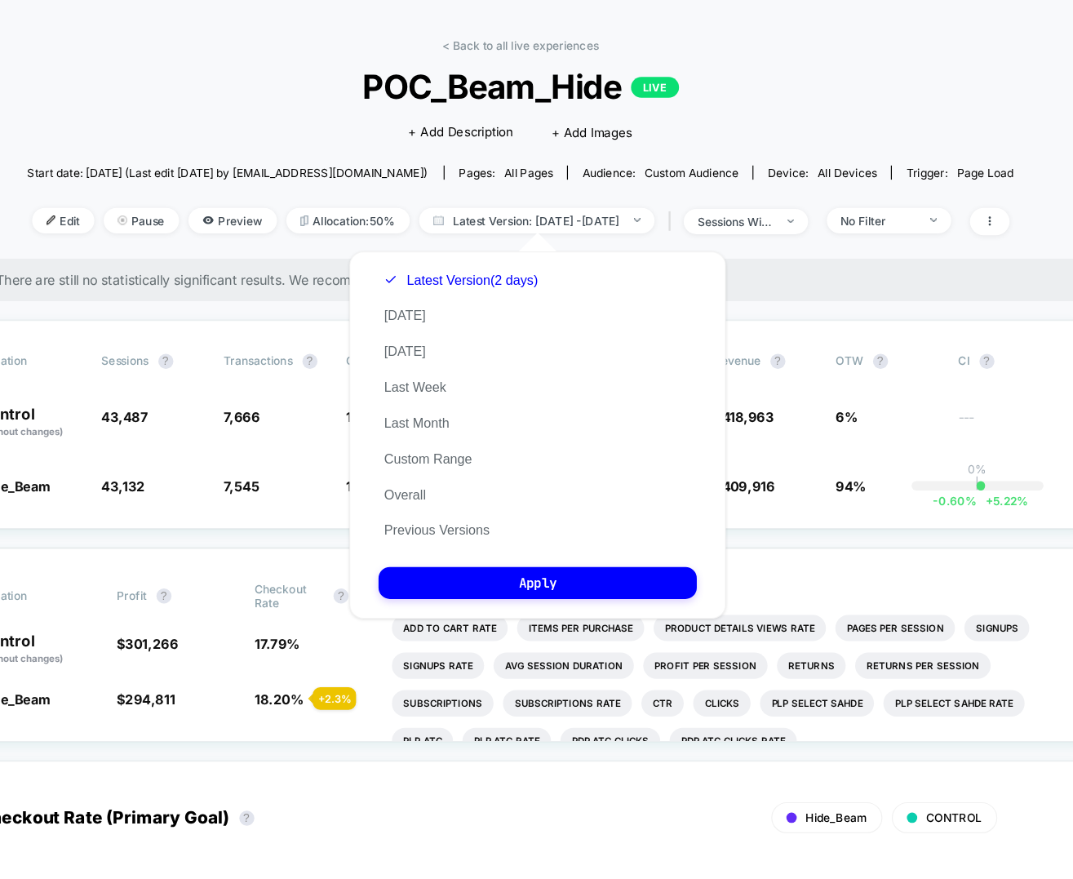
click at [820, 290] on span "There are still no statistically significant results. We recommend waiting a fe…" at bounding box center [542, 292] width 921 height 14
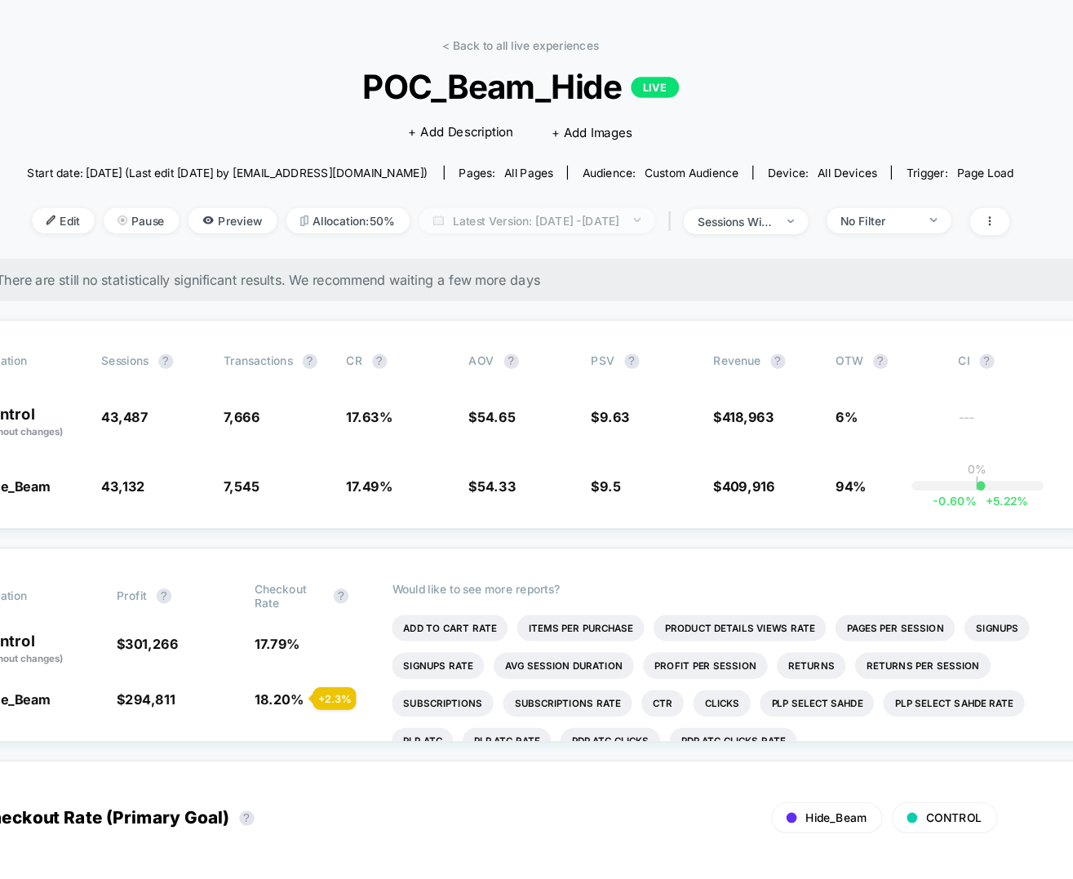
click at [544, 243] on span "Latest Version: Sep 9, 2025 - Sep 10, 2025" at bounding box center [551, 240] width 204 height 22
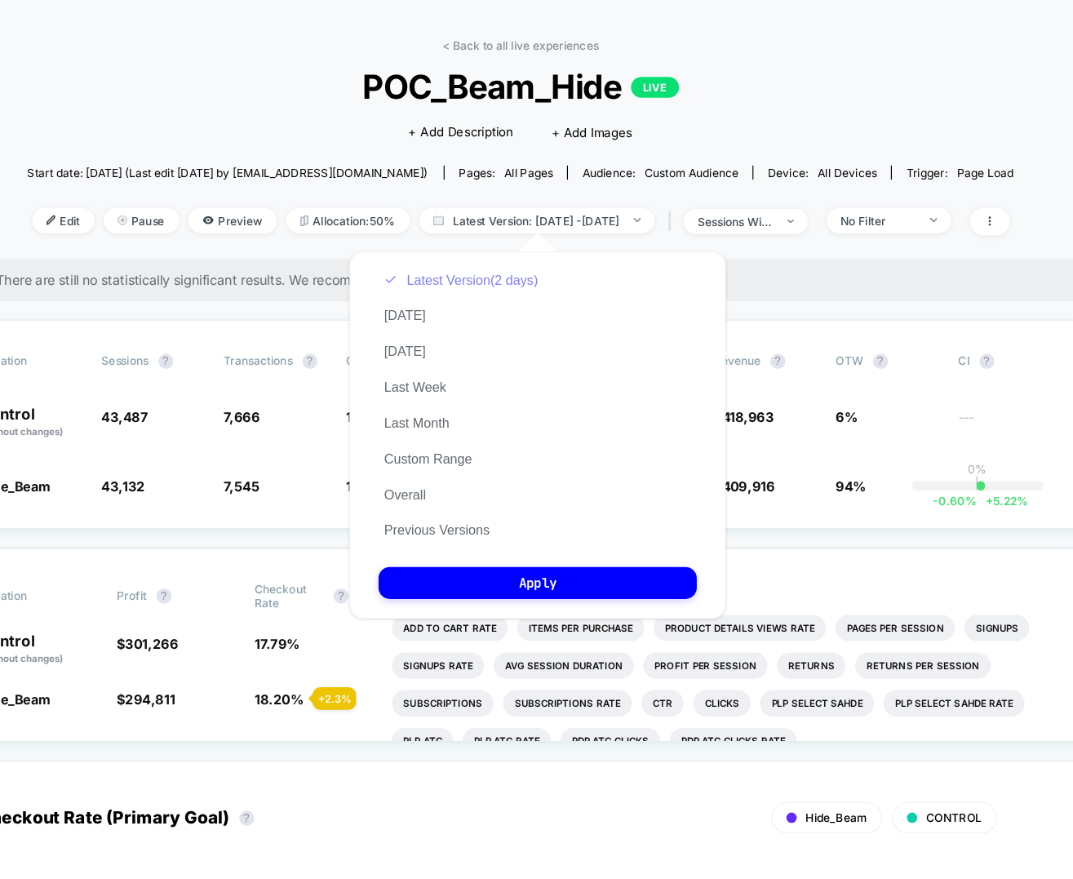
click at [515, 289] on button "Latest Version (2 days)" at bounding box center [485, 291] width 143 height 15
click at [477, 521] on div "Latest Version (2 days) Today Yesterday Last Week Last Month Custom Range Overa…" at bounding box center [485, 400] width 143 height 248
click at [482, 233] on span "Latest Version: Sep 9, 2025 - Sep 10, 2025" at bounding box center [551, 240] width 204 height 22
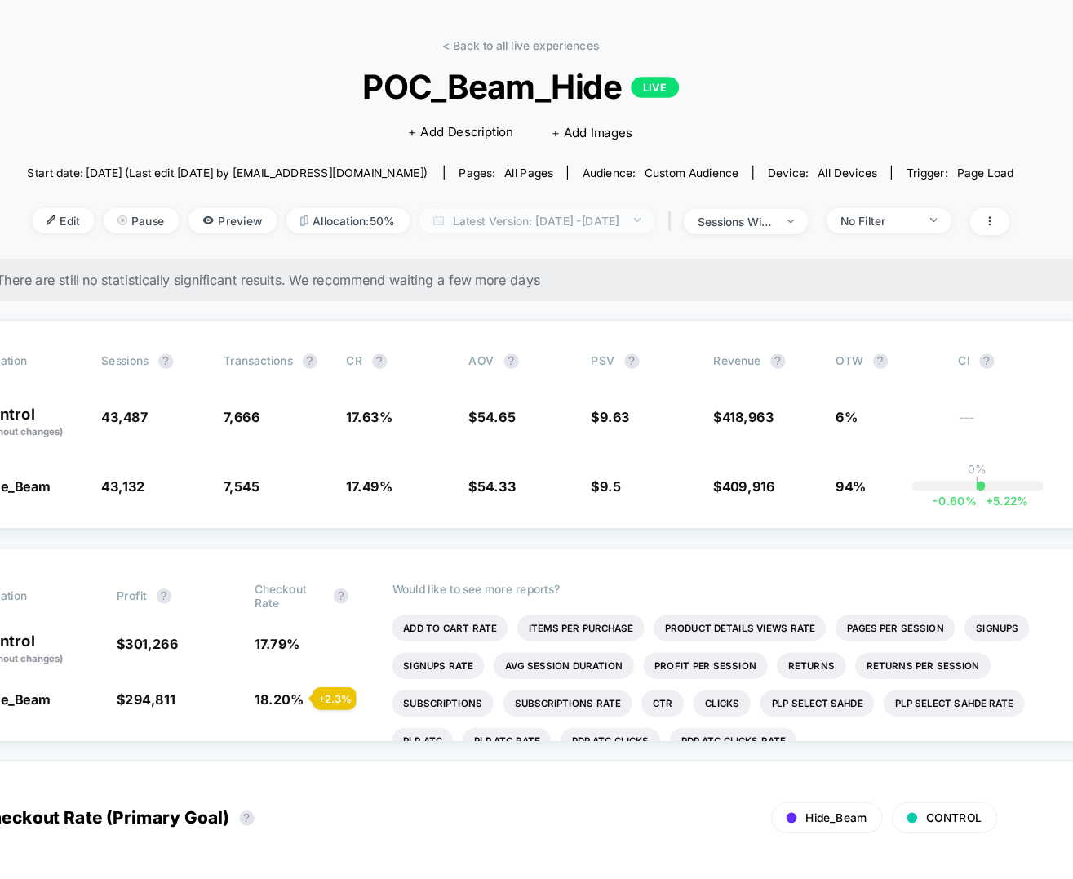
click at [484, 246] on span "Latest Version: Sep 9, 2025 - Sep 10, 2025" at bounding box center [551, 240] width 204 height 22
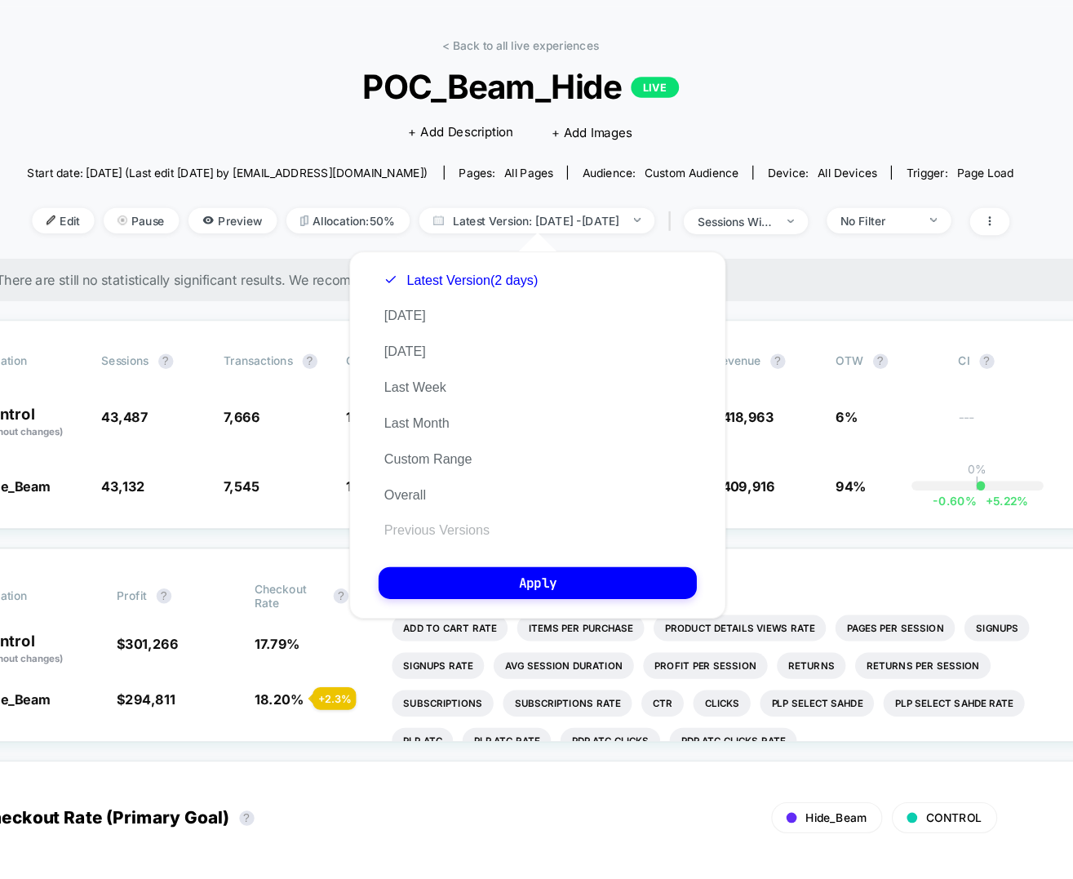
click at [455, 511] on button "Previous Versions" at bounding box center [464, 508] width 101 height 15
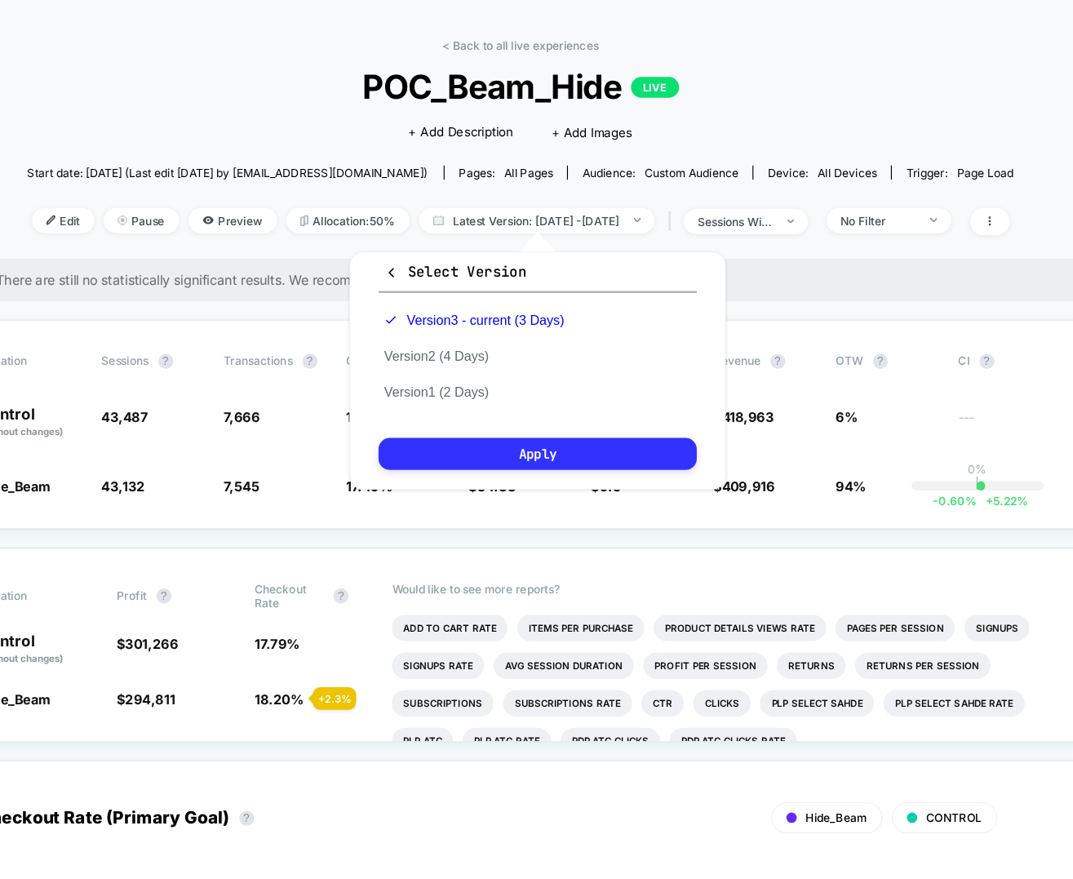
click at [495, 434] on button "Apply" at bounding box center [552, 442] width 276 height 28
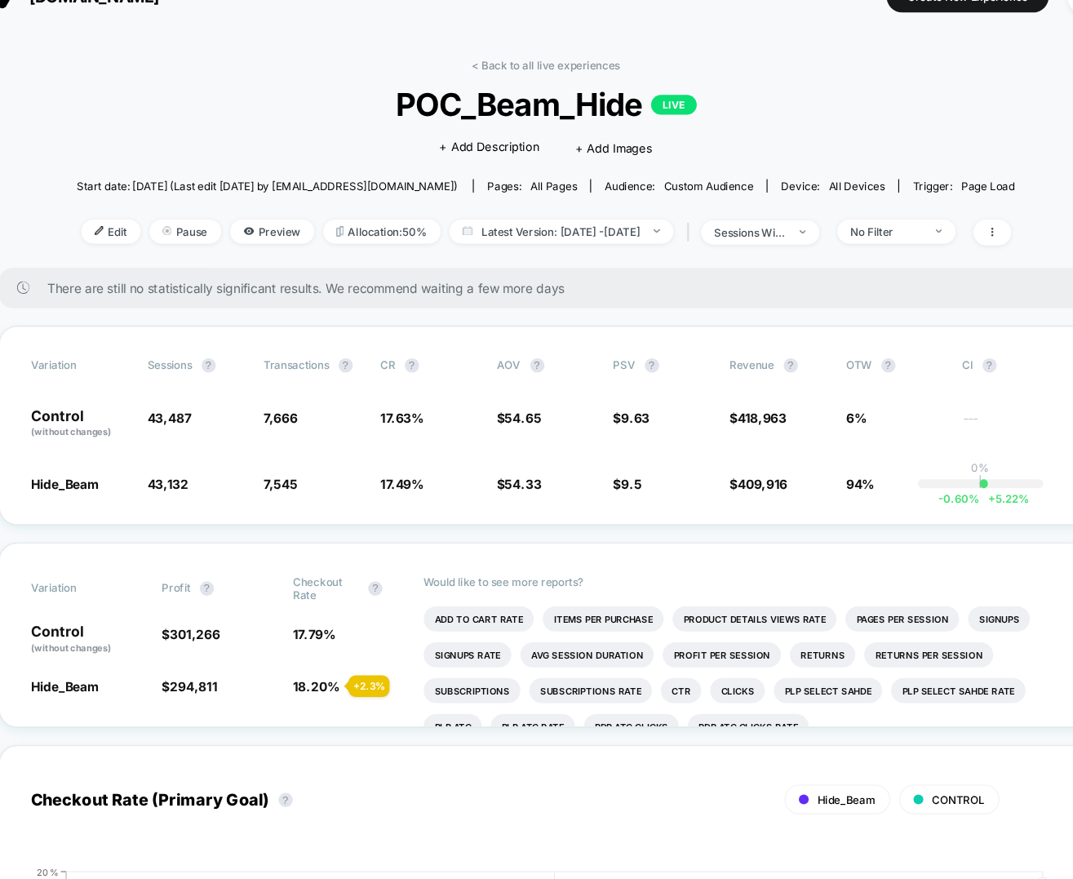
click at [495, 255] on div "< Back to all live experiences POC_Beam_Hide LIVE Click to edit experience deta…" at bounding box center [536, 177] width 855 height 191
click at [488, 243] on span "Latest Version: Sep 9, 2025 - Sep 10, 2025" at bounding box center [551, 240] width 204 height 22
select select "*"
select select "****"
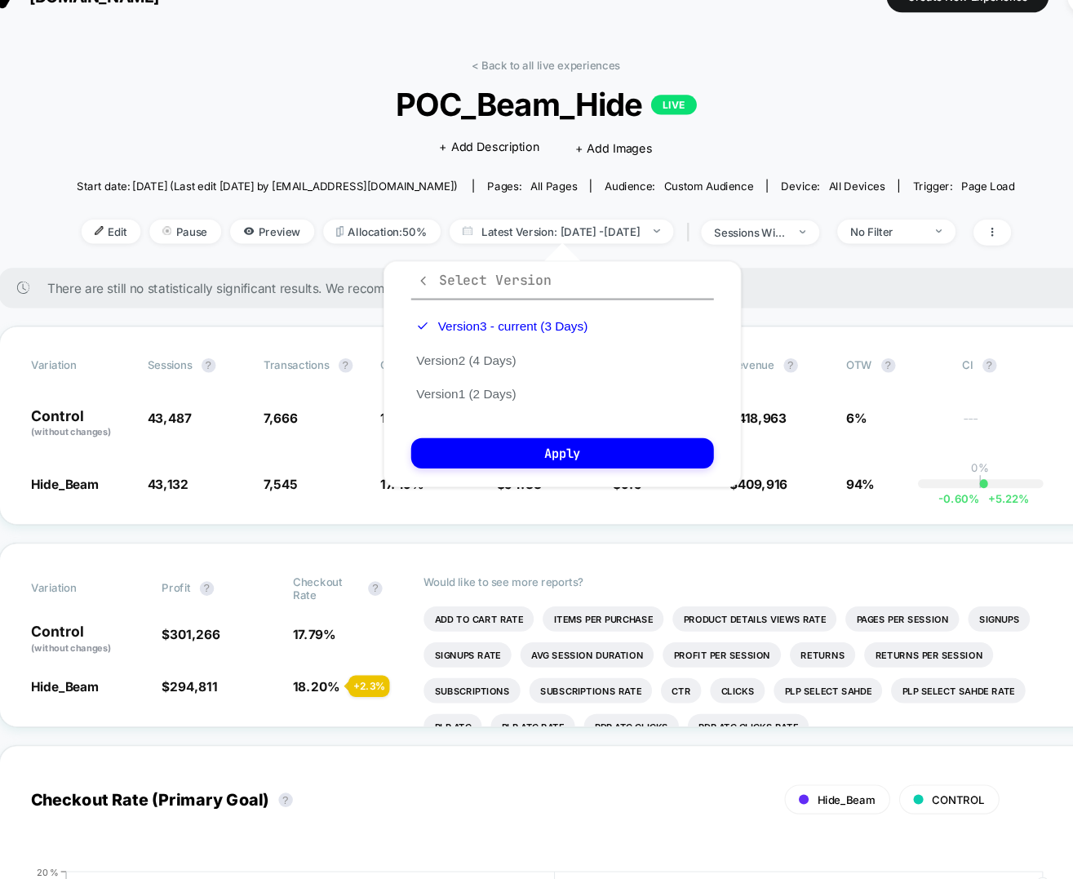
click at [424, 281] on icon "button" at bounding box center [425, 285] width 12 height 12
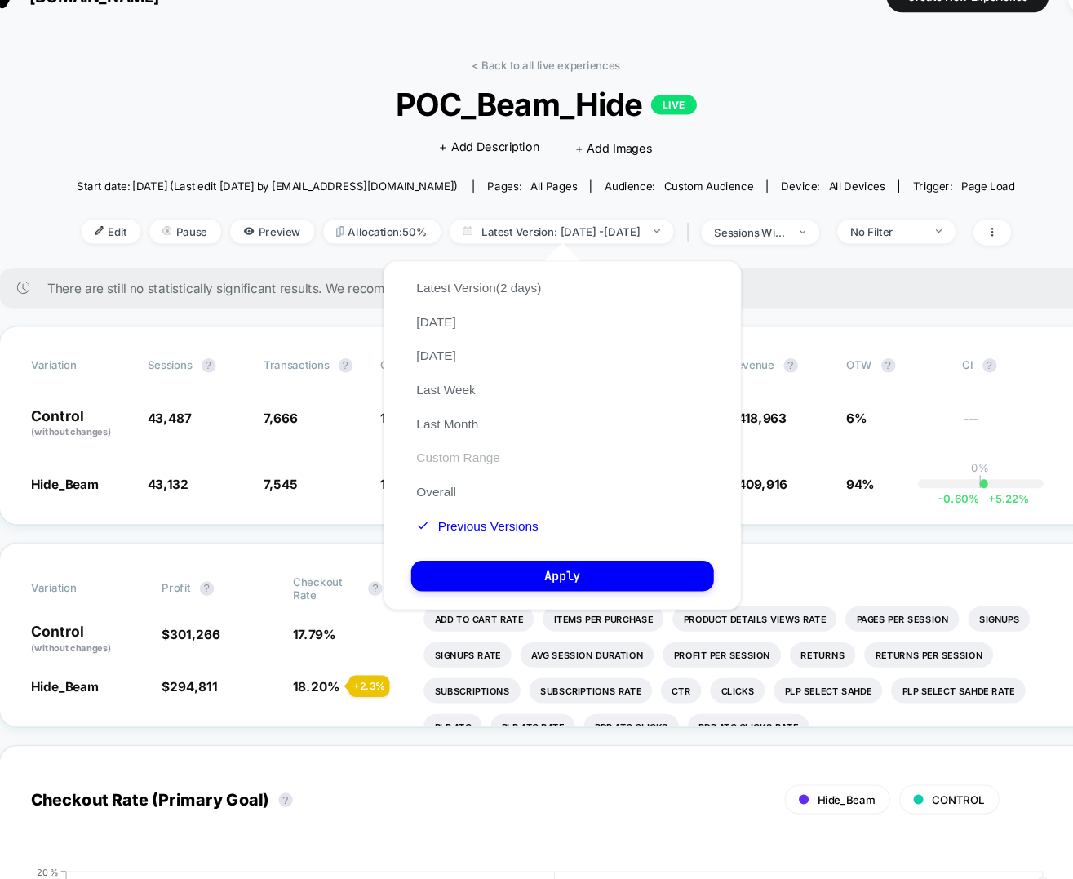
click at [432, 446] on button "Custom Range" at bounding box center [457, 446] width 86 height 15
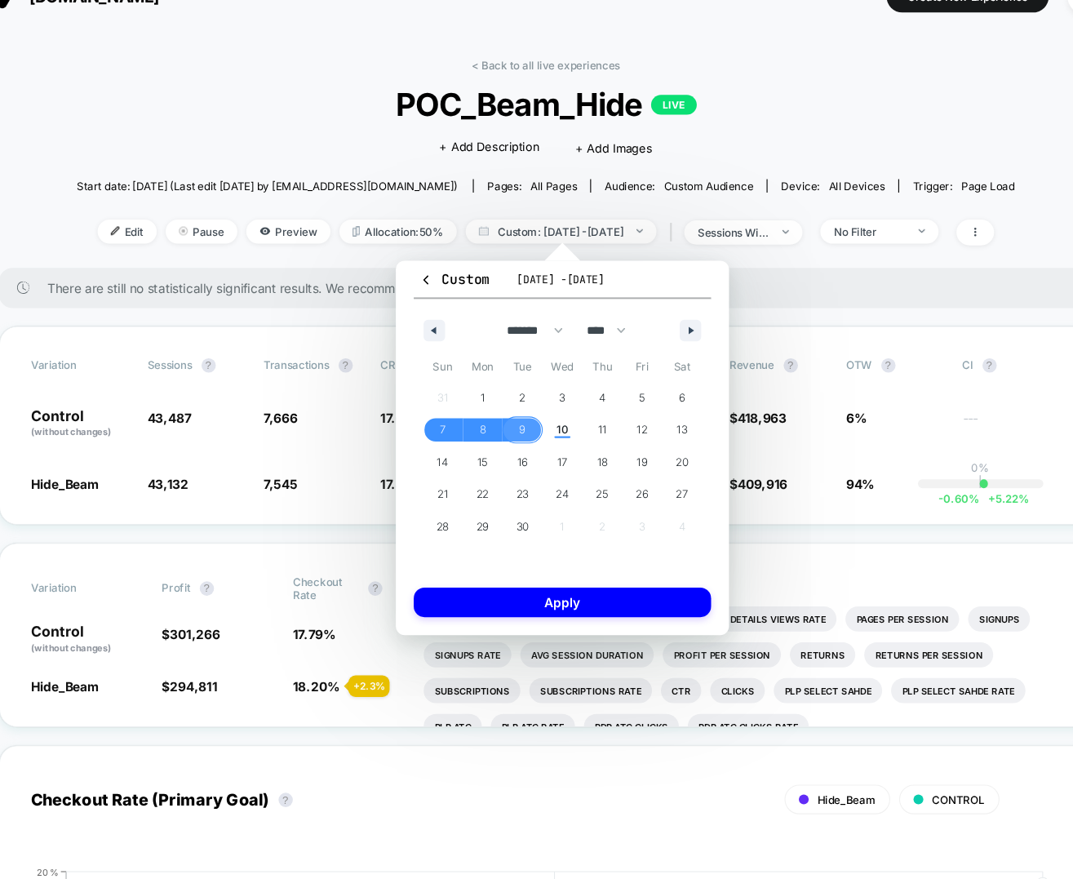
click at [516, 427] on span "9" at bounding box center [515, 420] width 6 height 29
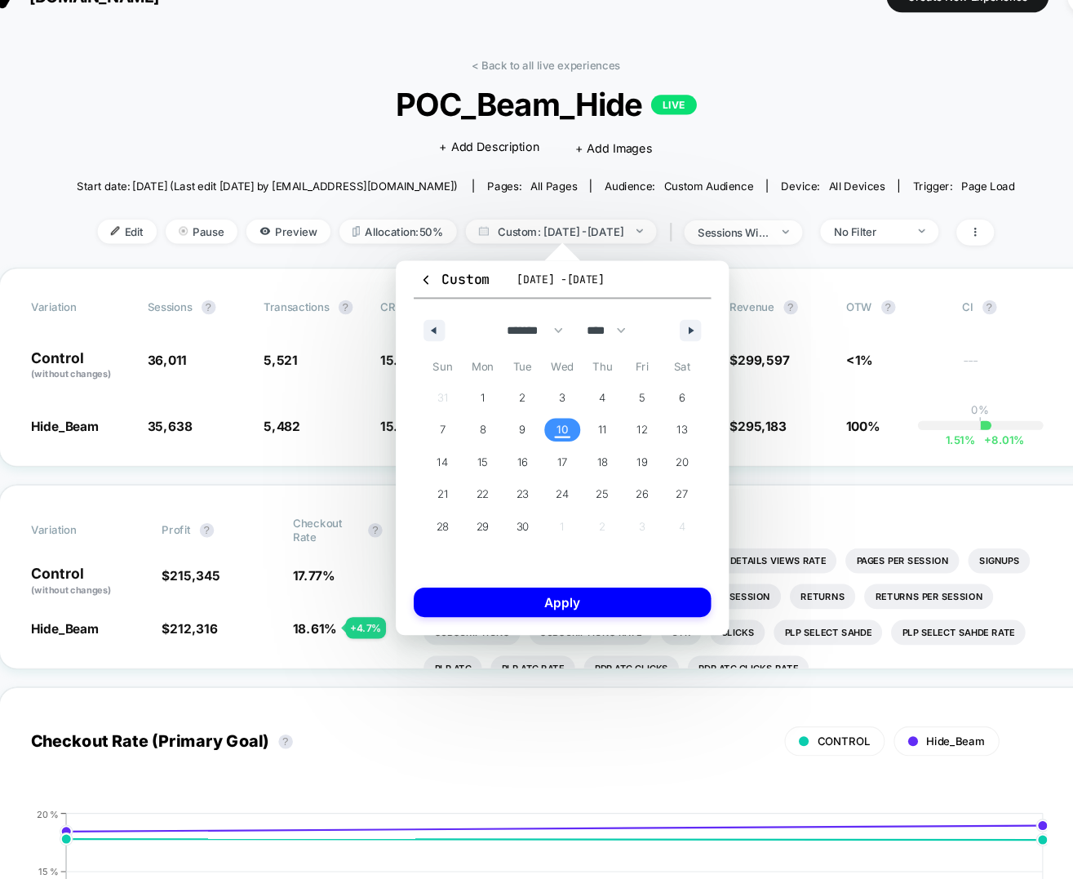
click at [551, 419] on span "10" at bounding box center [551, 420] width 11 height 29
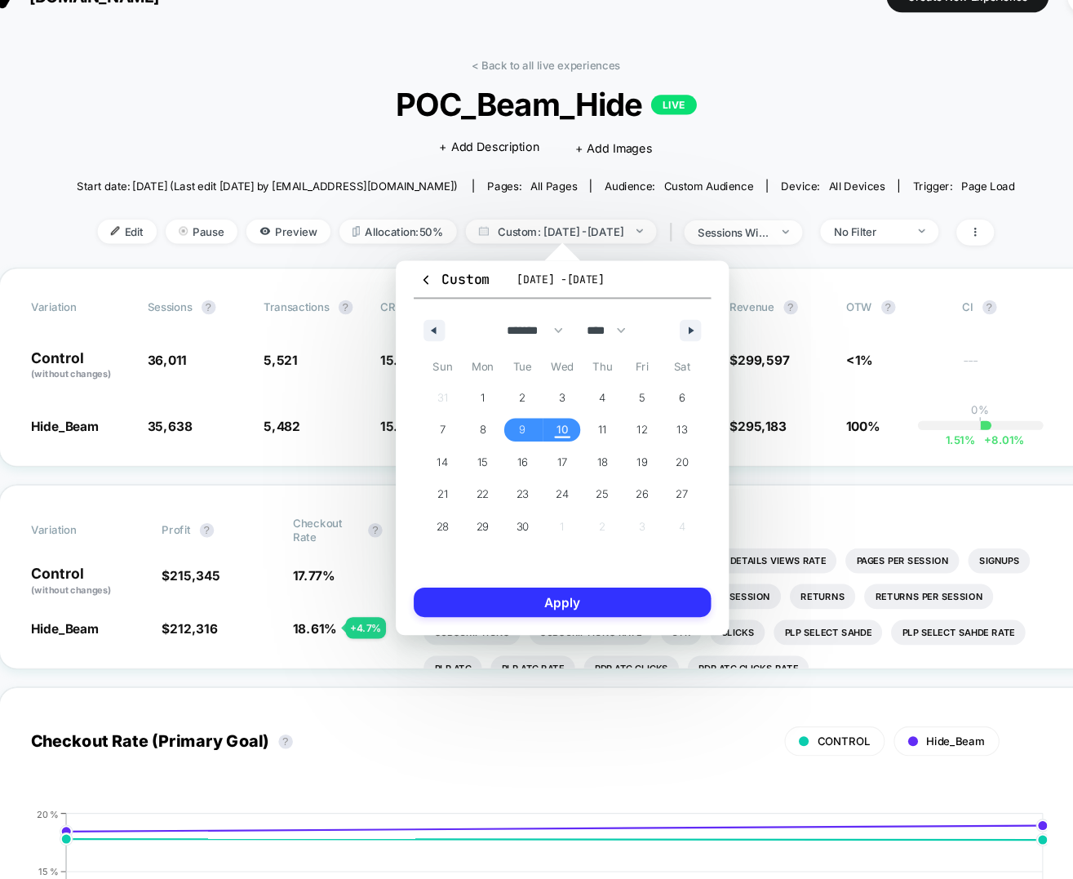
click at [517, 579] on button "Apply" at bounding box center [551, 578] width 271 height 27
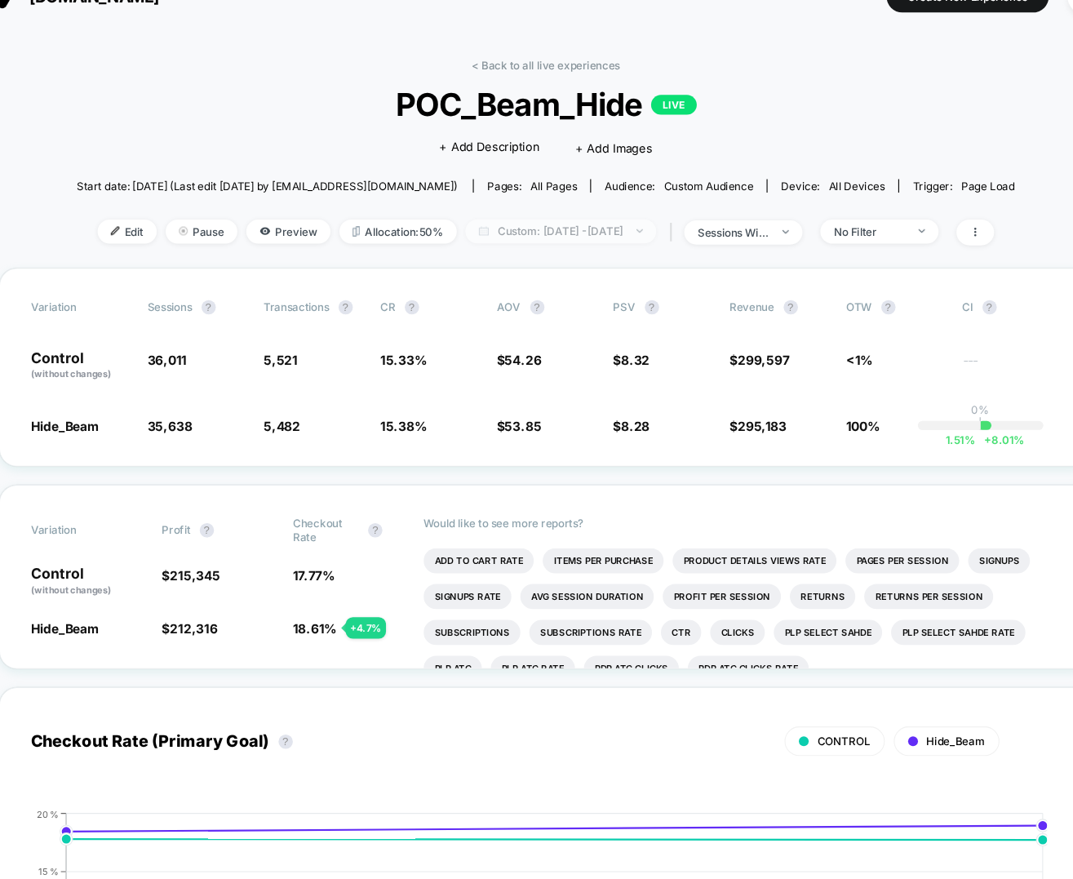
click at [607, 229] on span "Custom: Sep 9, 2025 - Sep 10, 2025" at bounding box center [551, 240] width 174 height 22
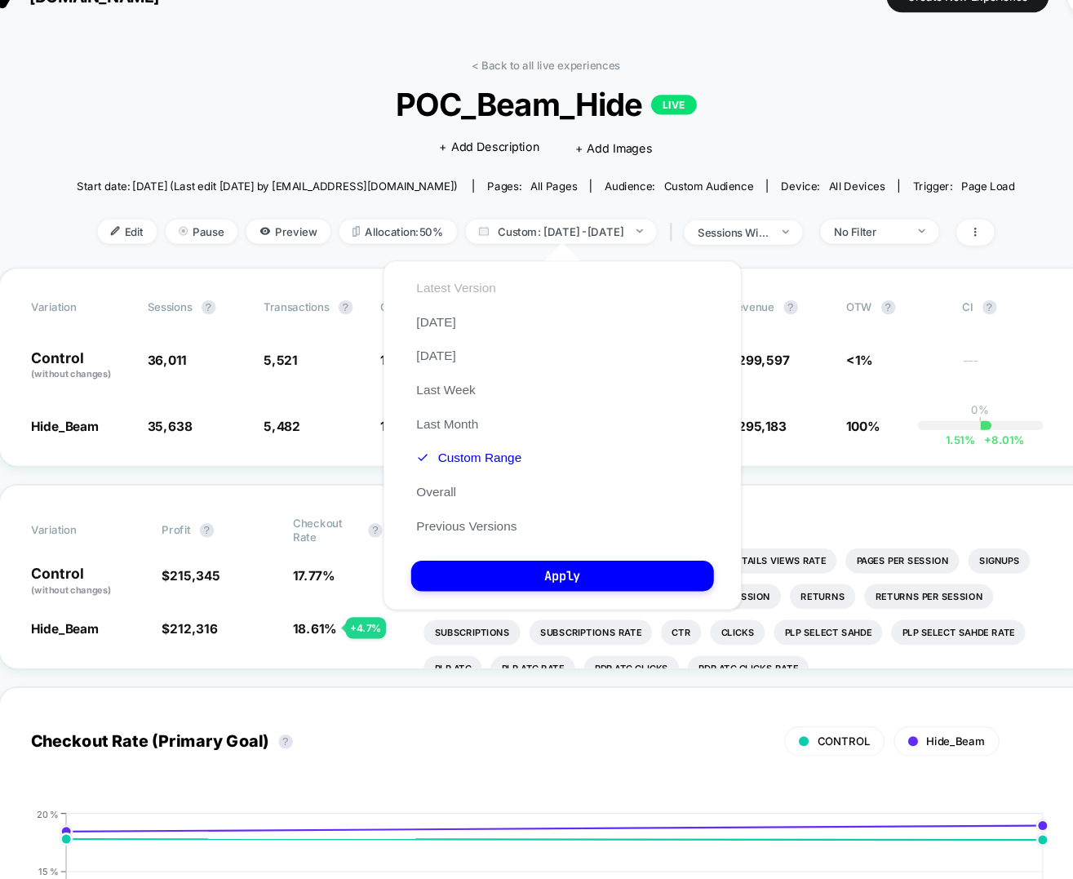
click at [456, 292] on button "Latest Version" at bounding box center [455, 291] width 82 height 15
click at [495, 295] on button "Latest Version" at bounding box center [465, 291] width 102 height 15
click at [552, 237] on span "Custom: Sep 9, 2025 - Sep 10, 2025" at bounding box center [551, 240] width 174 height 22
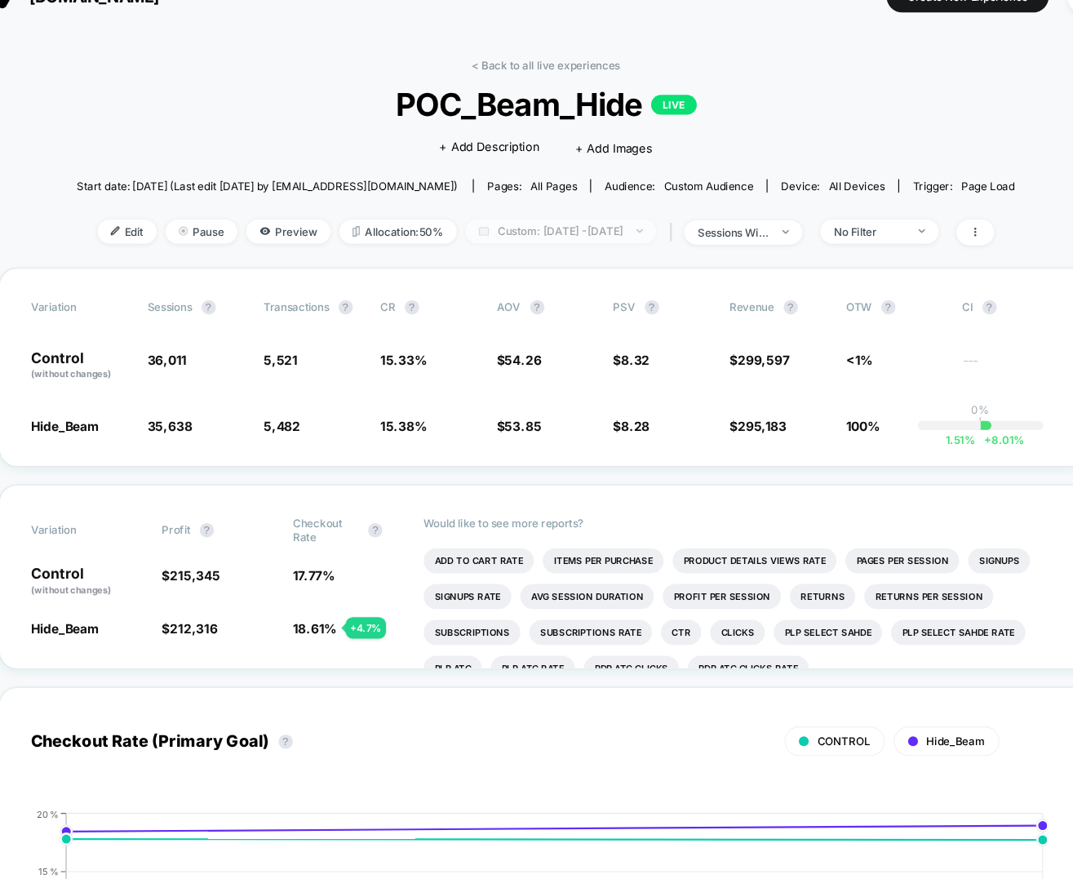
click at [575, 244] on span "Custom: Sep 9, 2025 - Sep 10, 2025" at bounding box center [551, 240] width 174 height 22
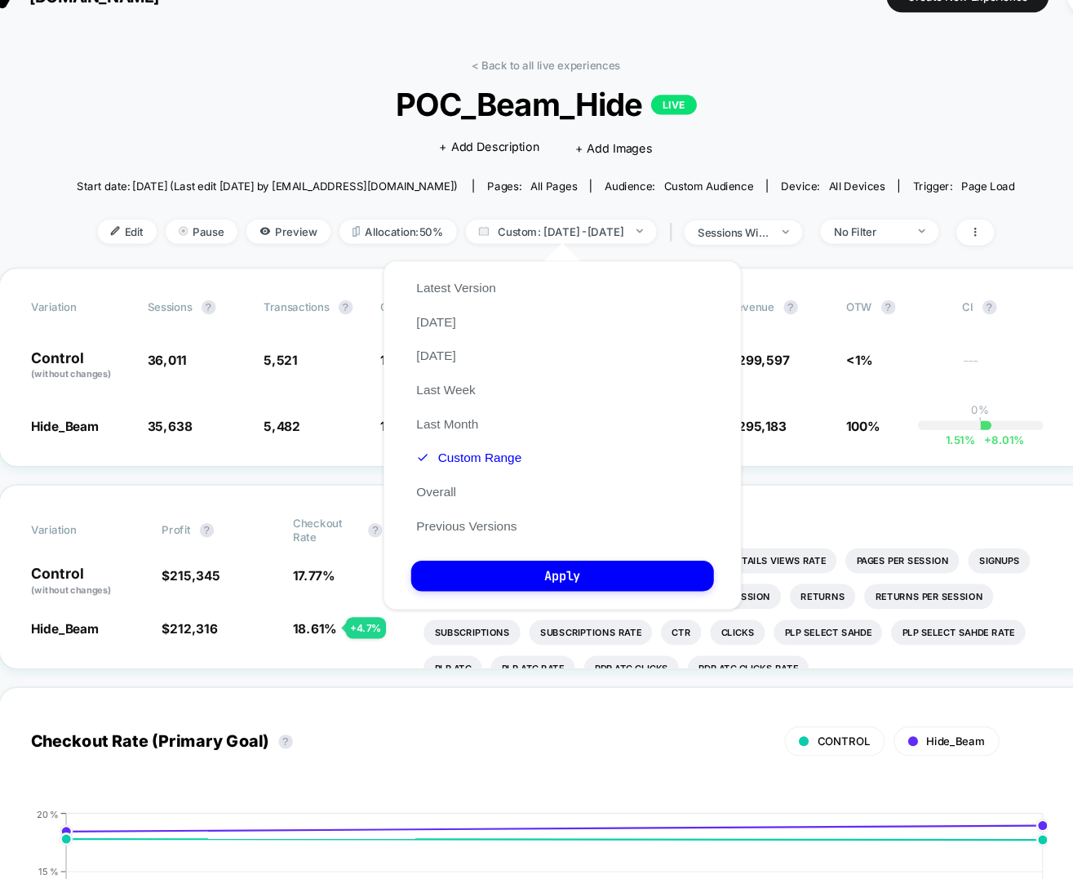
click at [490, 456] on div "Latest Version Today Yesterday Last Week Last Month Custom Range Overall Previo…" at bounding box center [466, 400] width 105 height 248
click at [480, 450] on button "Custom Range" at bounding box center [466, 446] width 105 height 15
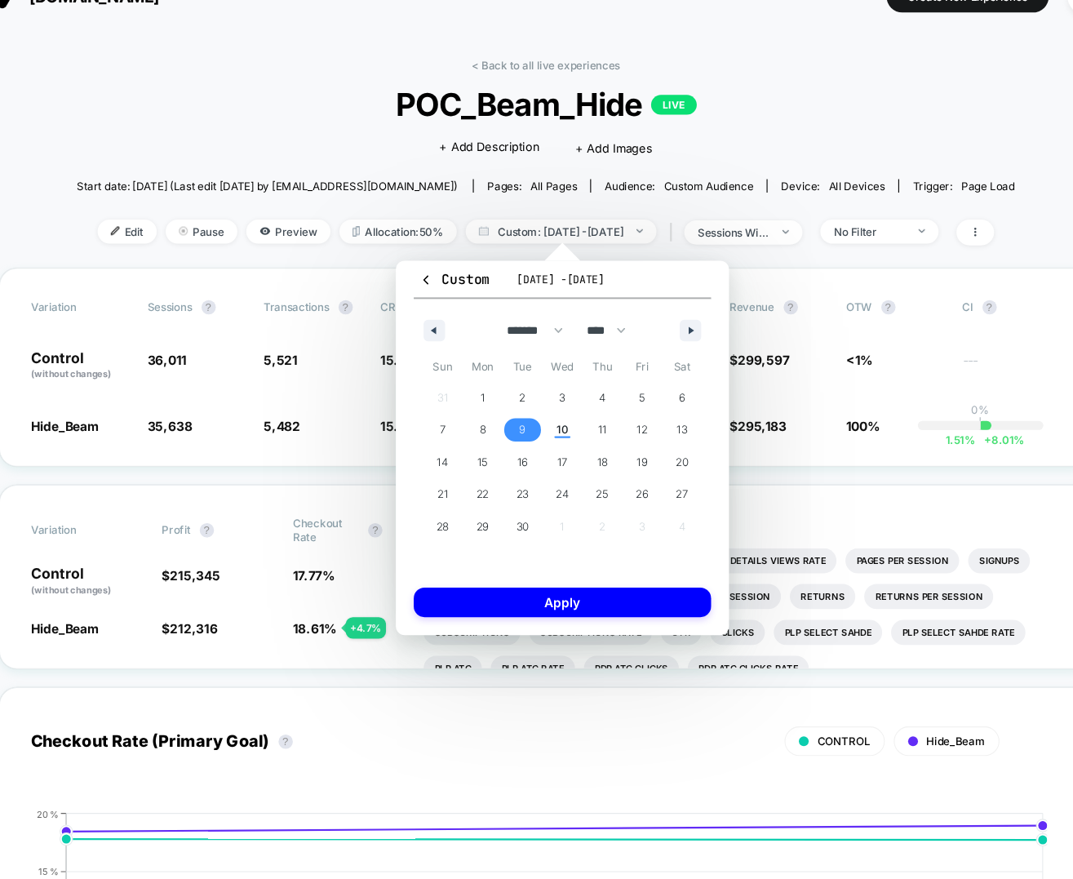
click at [514, 430] on span "9" at bounding box center [515, 420] width 6 height 29
click at [564, 425] on span "10" at bounding box center [552, 420] width 37 height 21
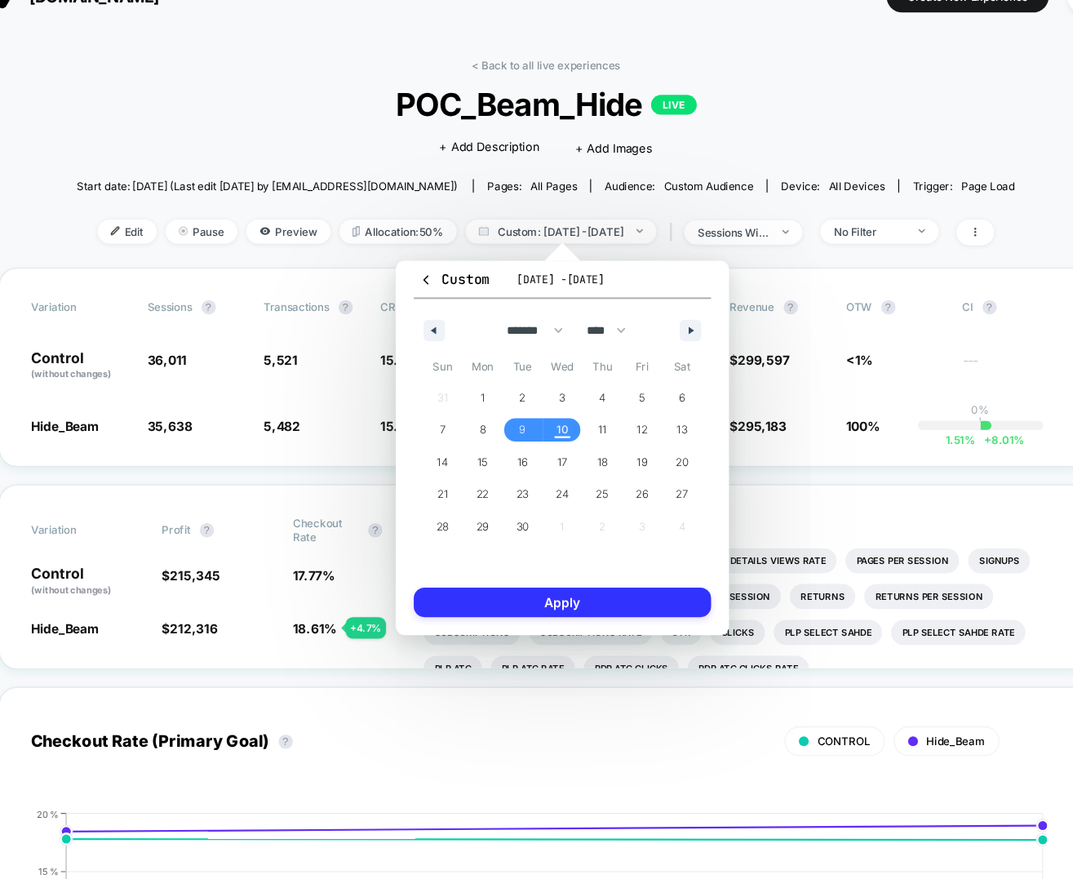
click at [544, 582] on button "Apply" at bounding box center [551, 578] width 271 height 27
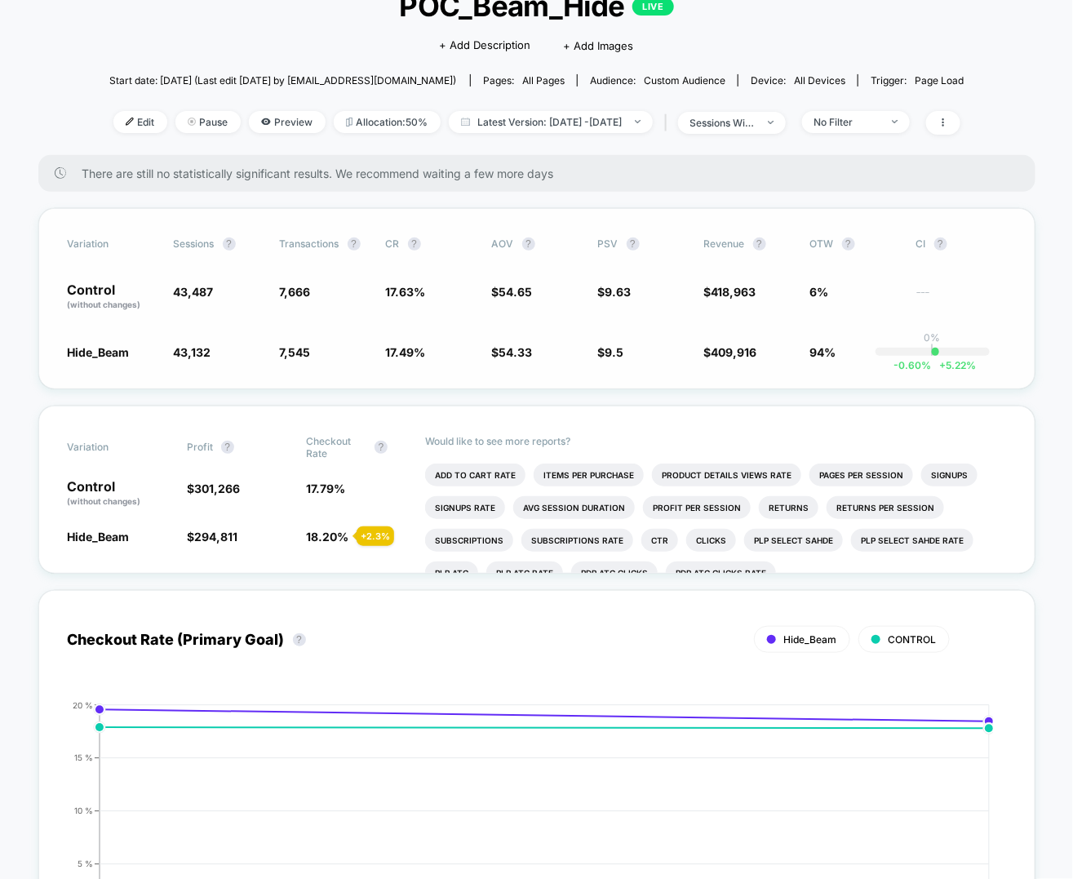
scroll to position [125, 0]
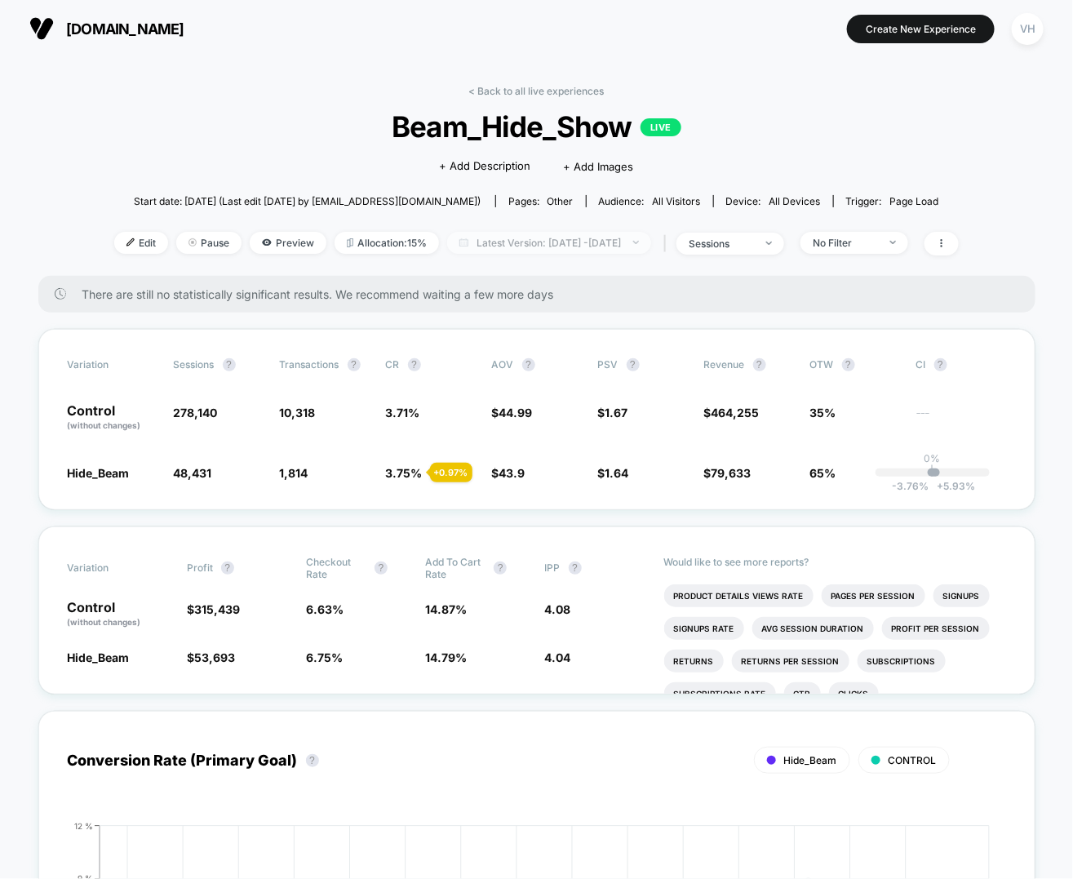
click at [495, 244] on span "Latest Version: Mar 19, 2025 - Sep 10, 2025" at bounding box center [549, 243] width 204 height 22
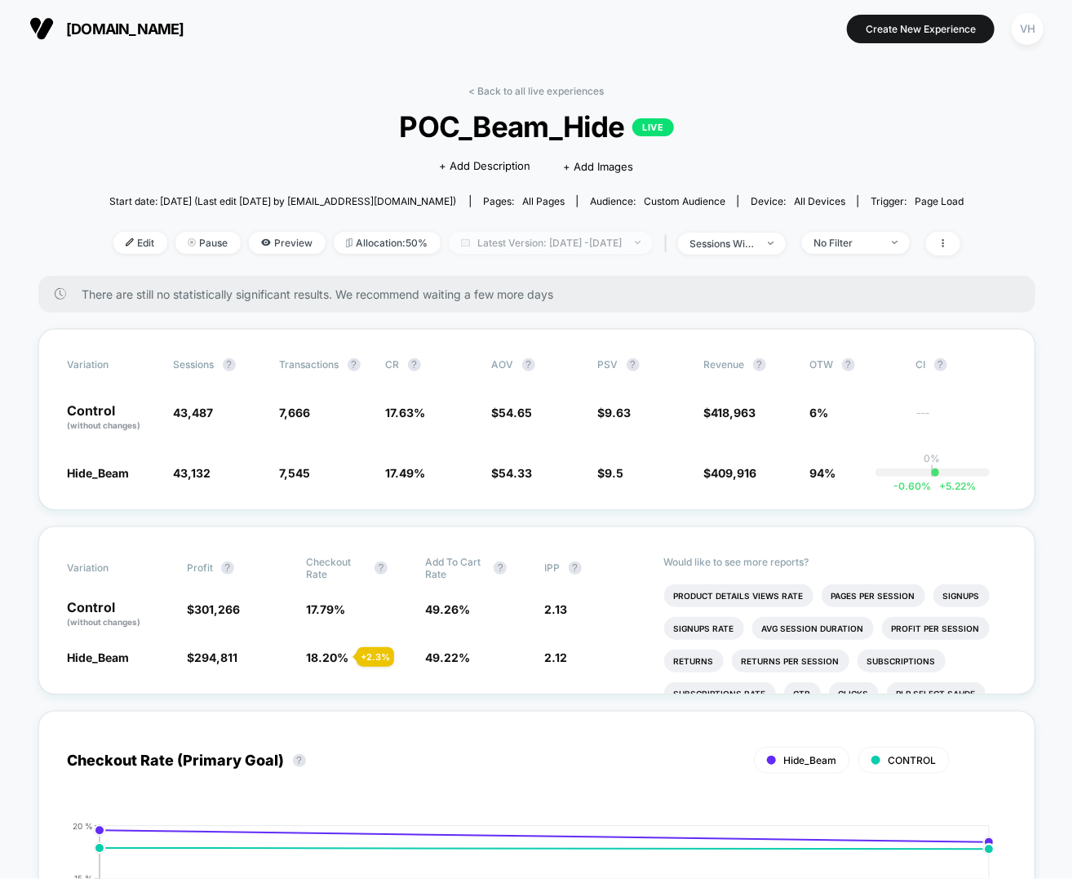
click at [558, 245] on span "Latest Version: [DATE] - [DATE]" at bounding box center [551, 243] width 204 height 22
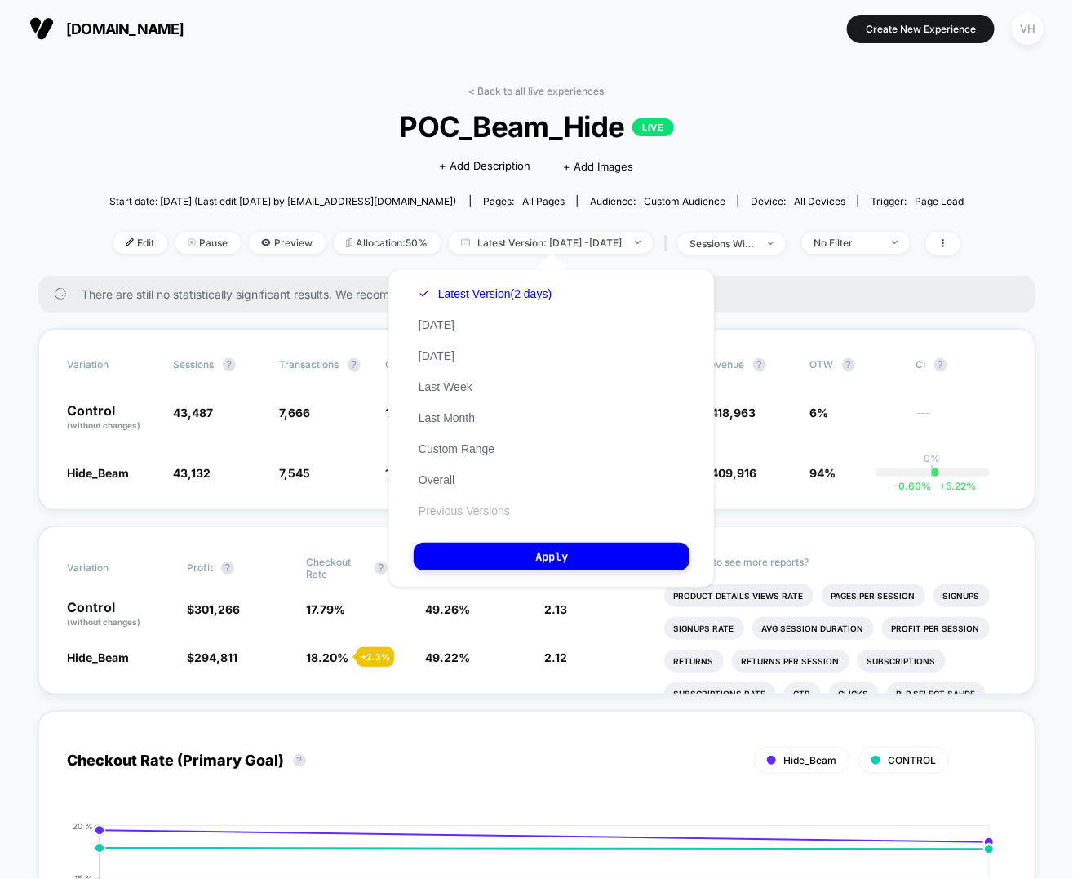
click at [450, 508] on button "Previous Versions" at bounding box center [464, 511] width 101 height 15
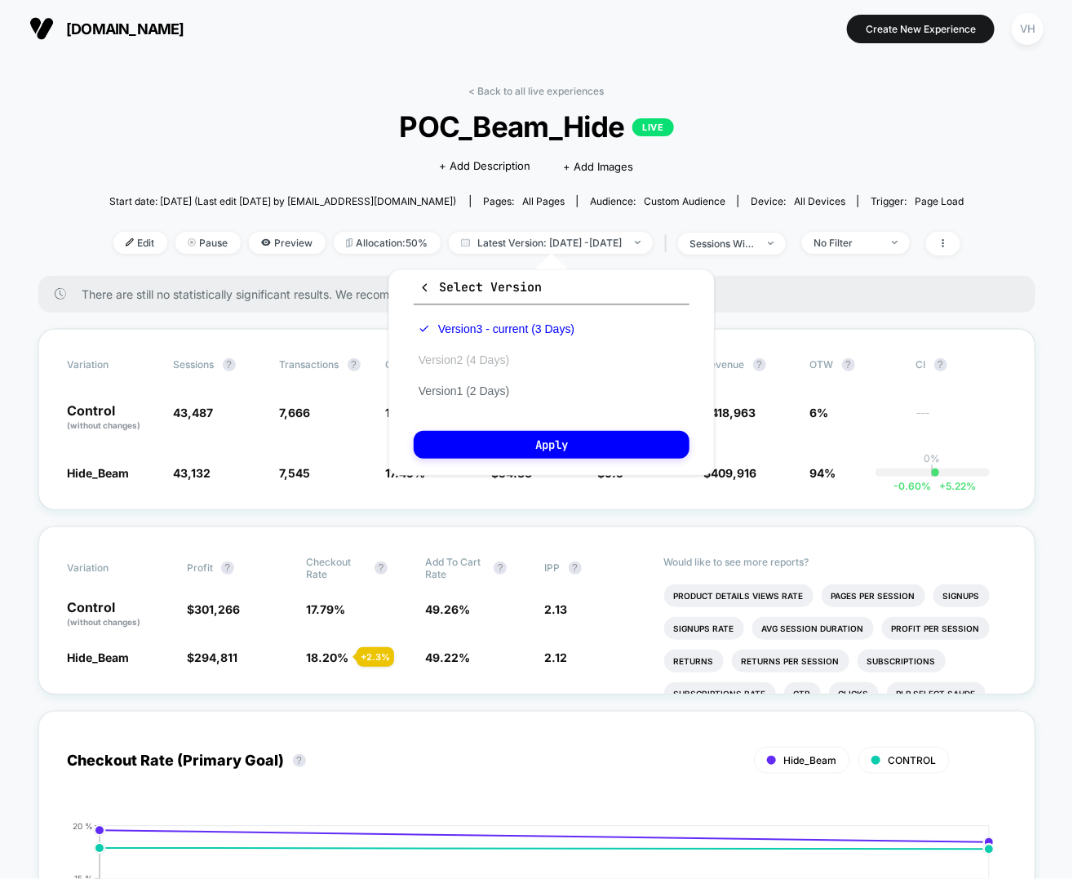
click at [469, 362] on button "Version 2 (4 Days)" at bounding box center [464, 360] width 100 height 15
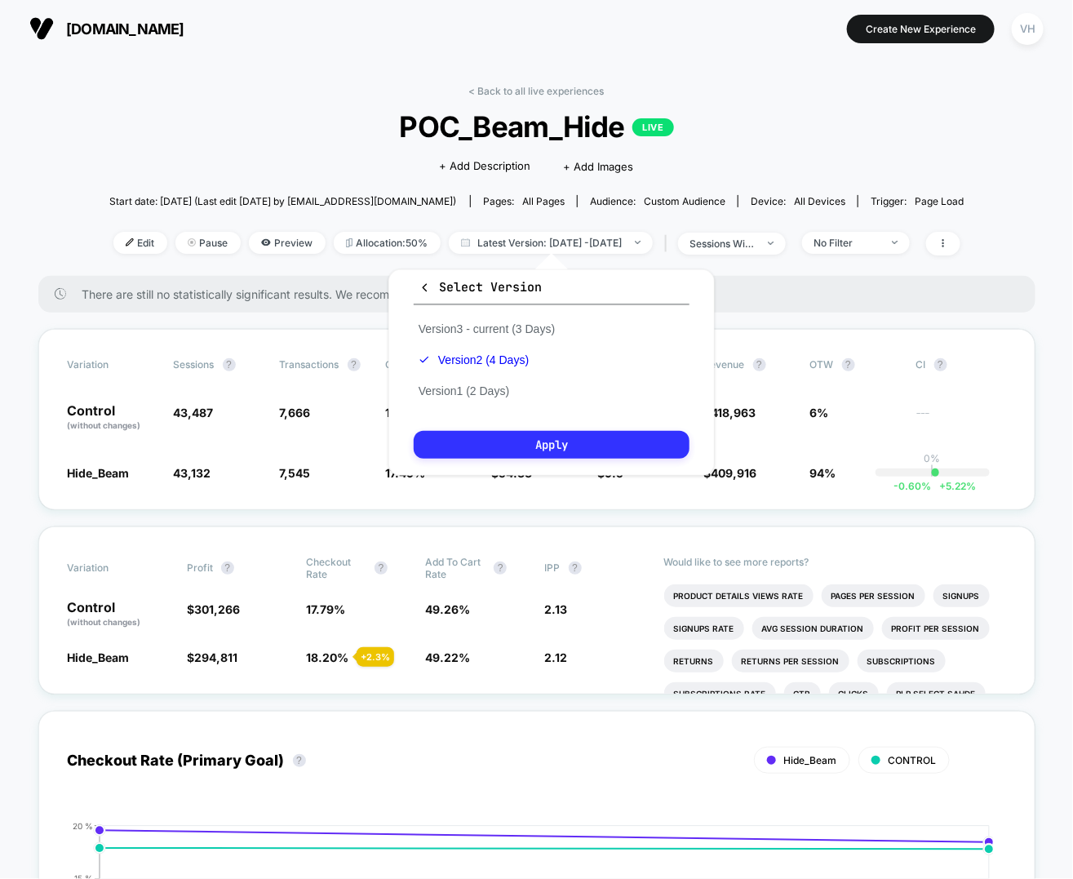
click at [465, 434] on button "Apply" at bounding box center [552, 445] width 276 height 28
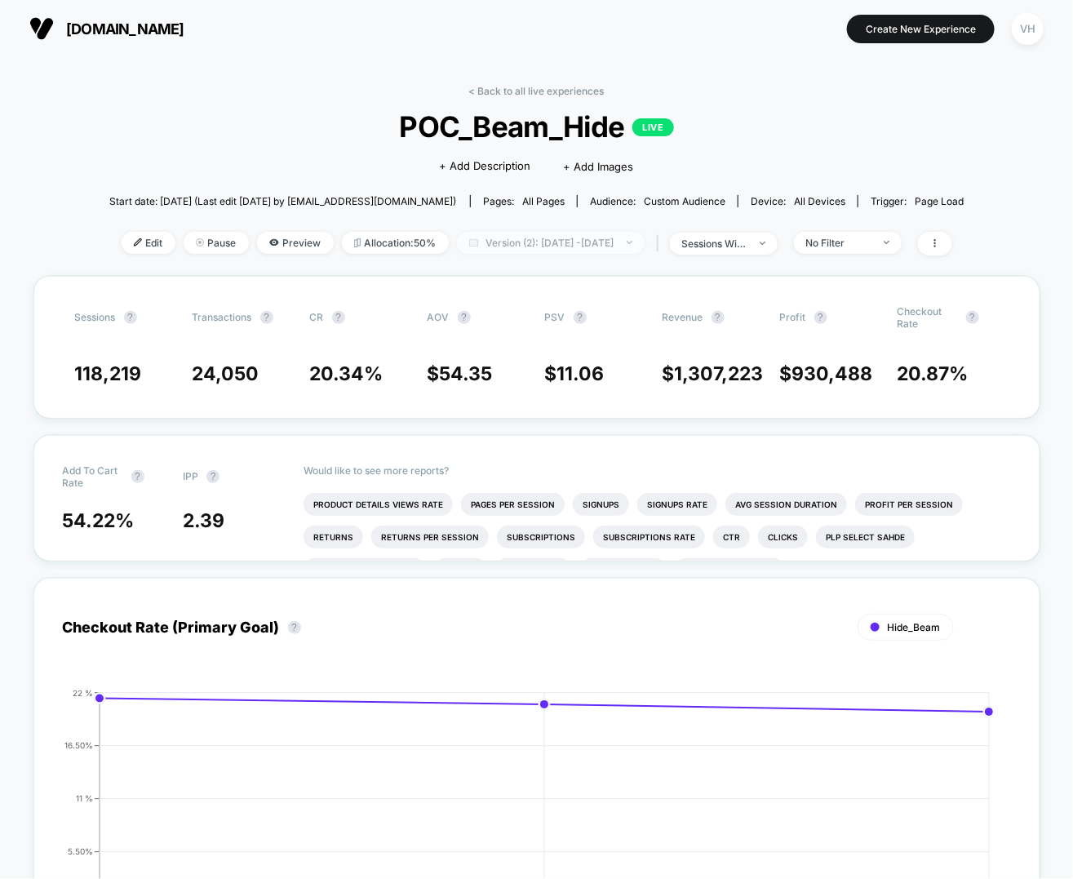
click at [566, 233] on span "Version (2): Sep 5, 2025 - Sep 8, 2025" at bounding box center [551, 243] width 188 height 22
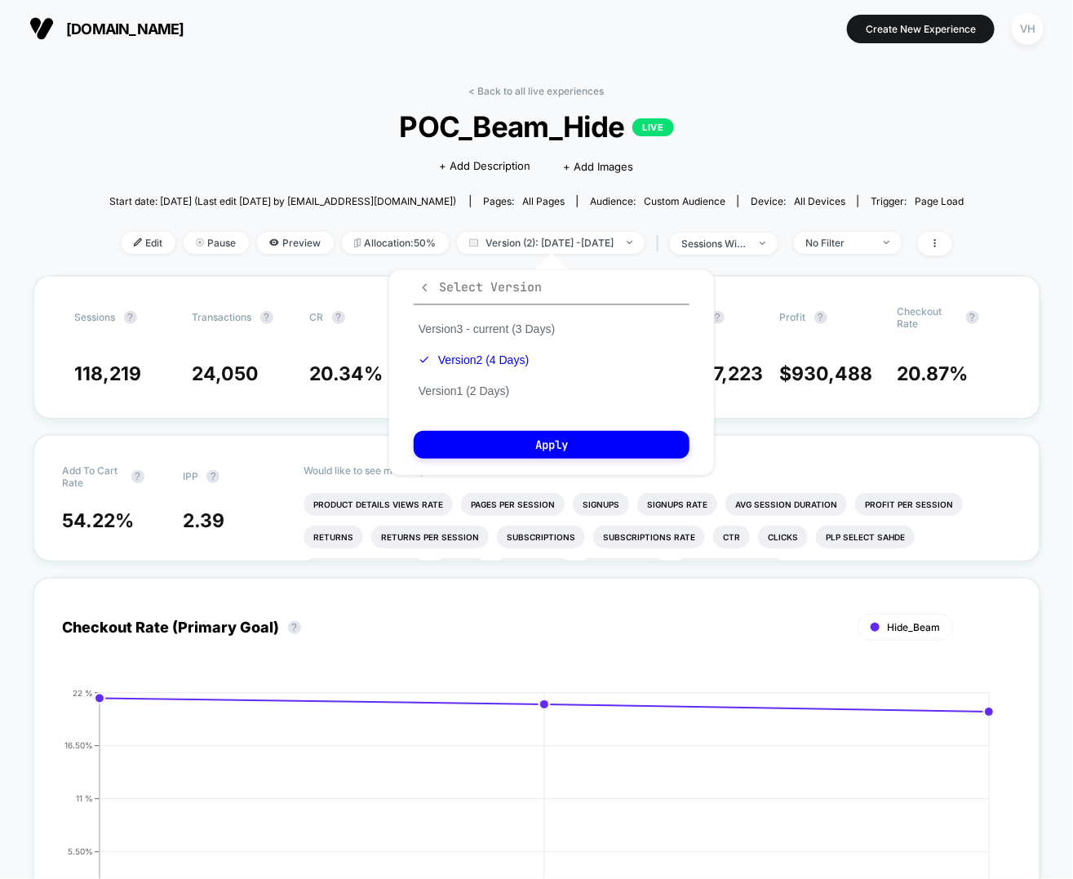
click at [428, 286] on icon "button" at bounding box center [425, 288] width 12 height 12
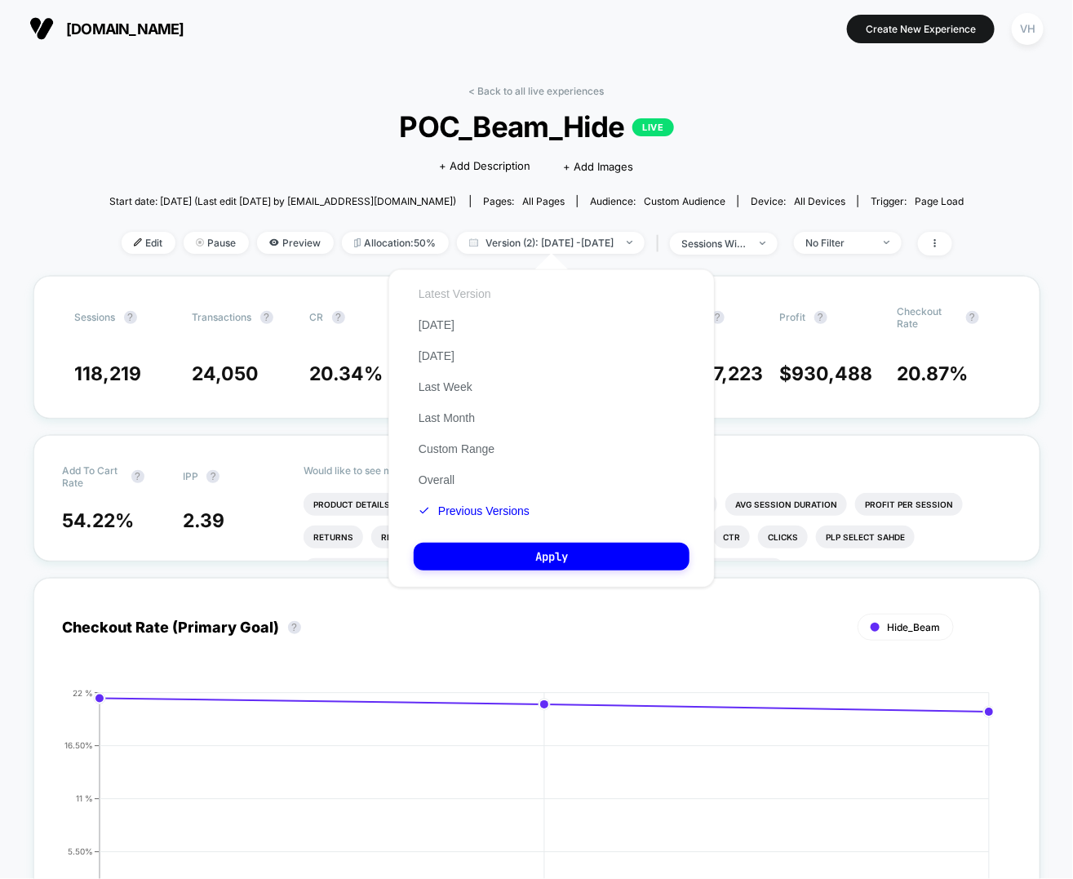
click at [450, 299] on button "Latest Version" at bounding box center [455, 293] width 82 height 15
click at [498, 542] on div "Latest Version Today Yesterday Last Week Last Month Custom Range Overall Previo…" at bounding box center [551, 428] width 326 height 318
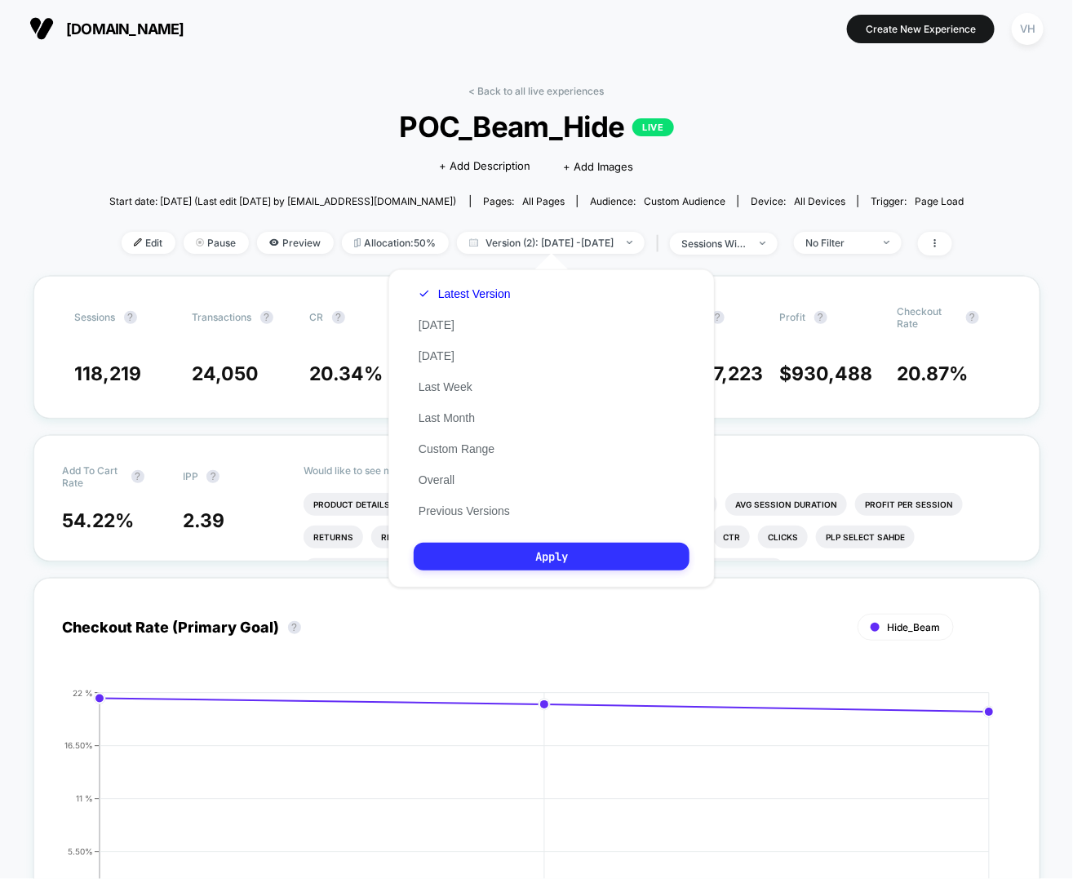
click at [505, 557] on button "Apply" at bounding box center [552, 557] width 276 height 28
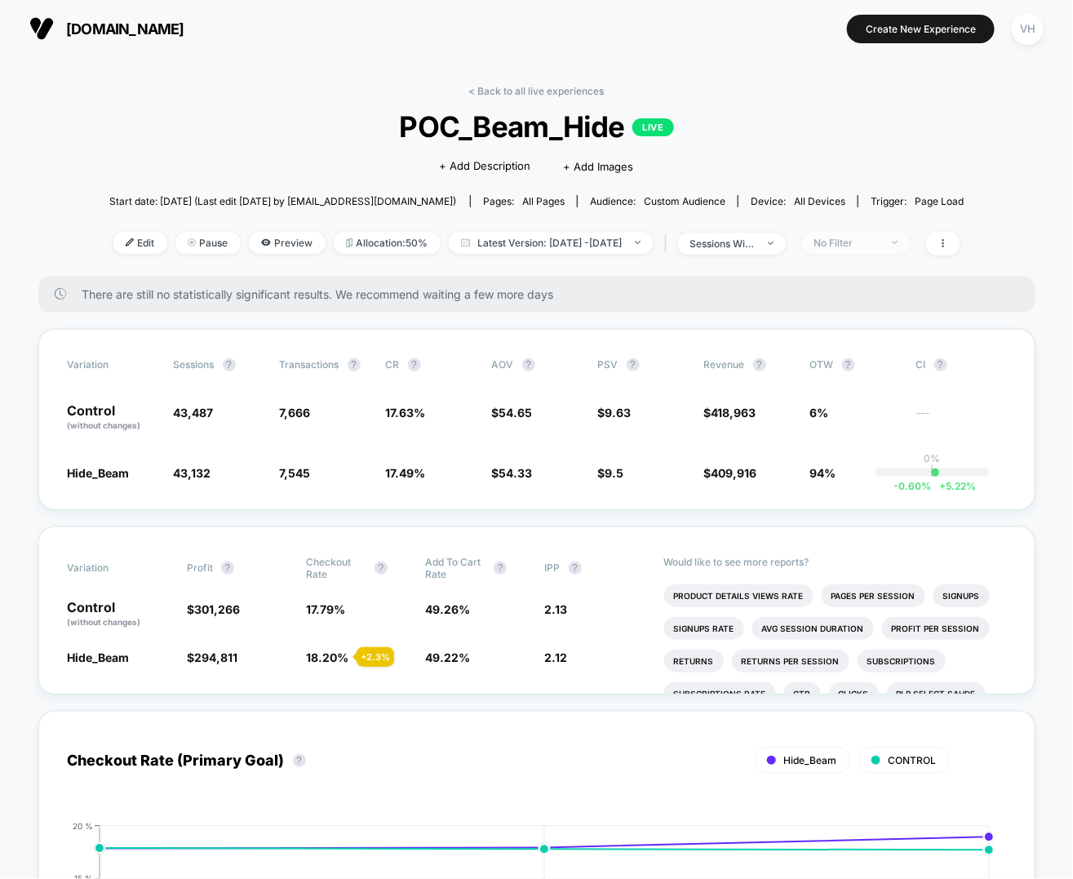
click at [880, 242] on div "No Filter" at bounding box center [846, 243] width 65 height 12
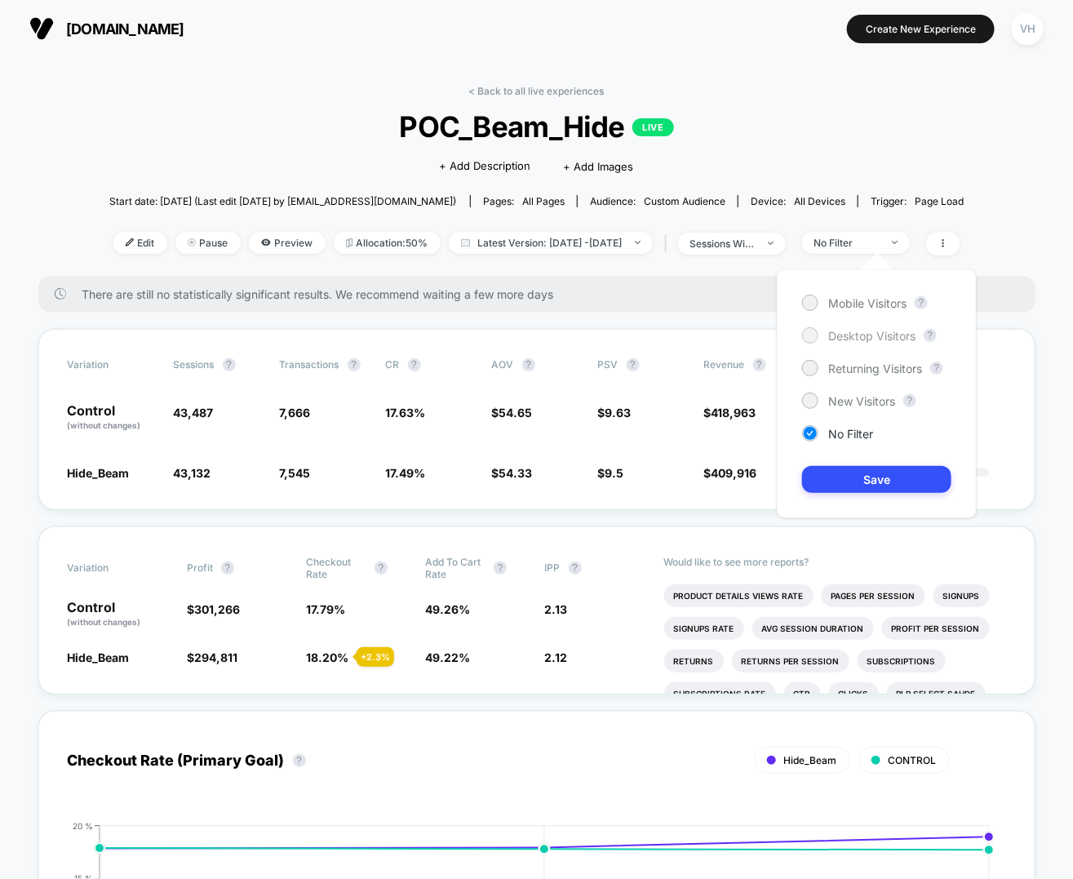
click at [847, 335] on span "Desktop Visitors" at bounding box center [871, 336] width 87 height 14
click at [835, 485] on button "Save" at bounding box center [876, 479] width 149 height 27
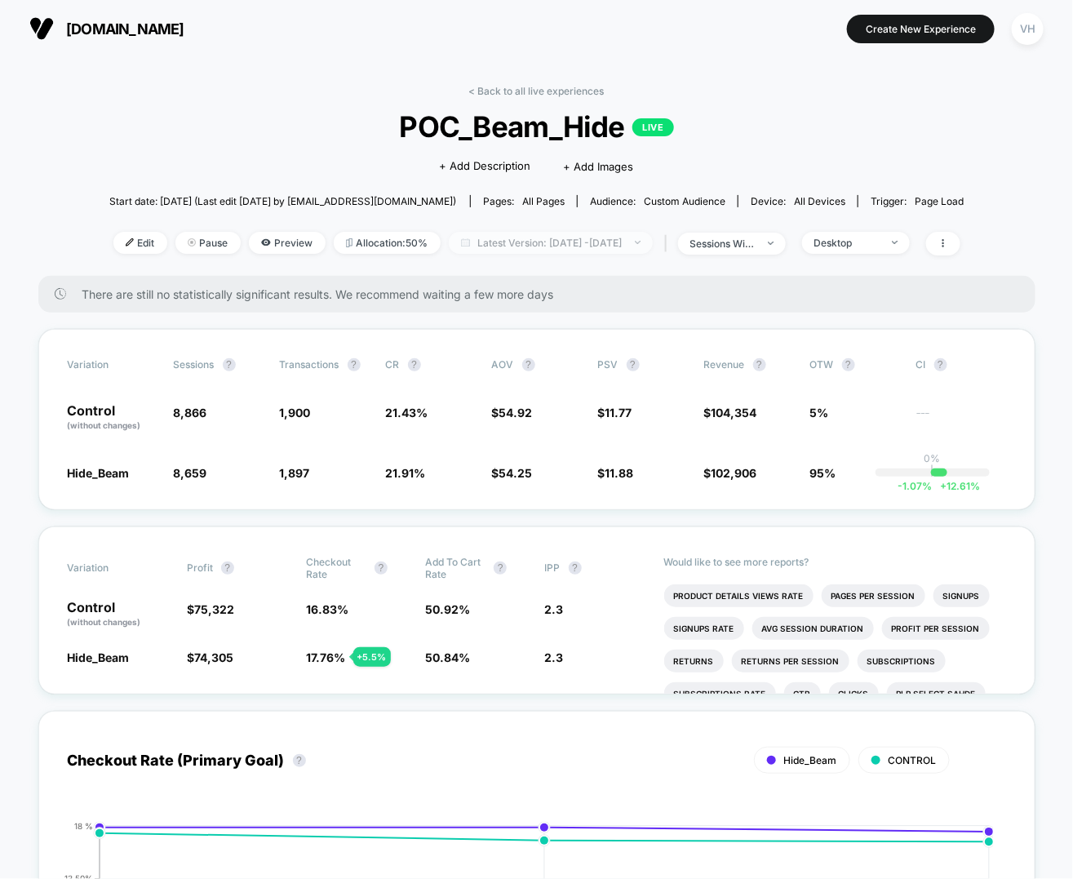
click at [565, 238] on span "Latest Version: Sep 7, 2025 - Sep 9, 2025" at bounding box center [551, 243] width 204 height 22
select select "*"
select select "****"
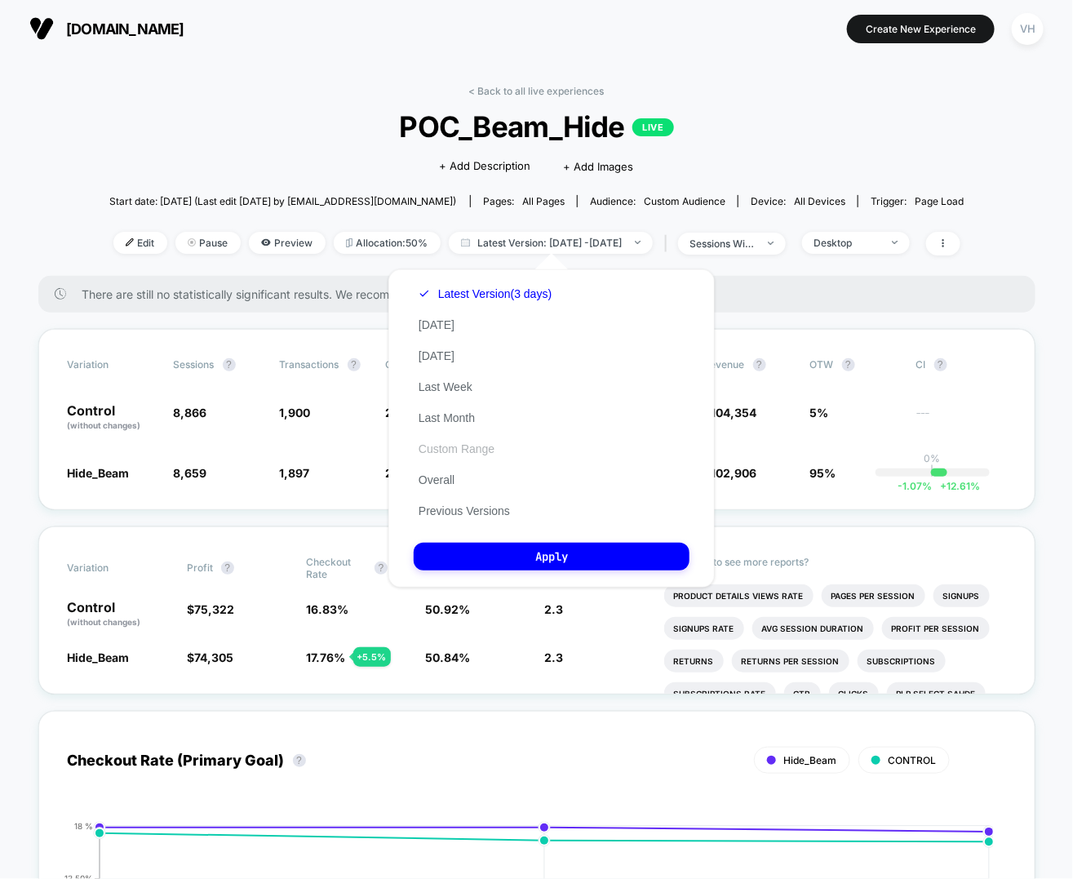
click at [450, 447] on button "Custom Range" at bounding box center [457, 448] width 86 height 15
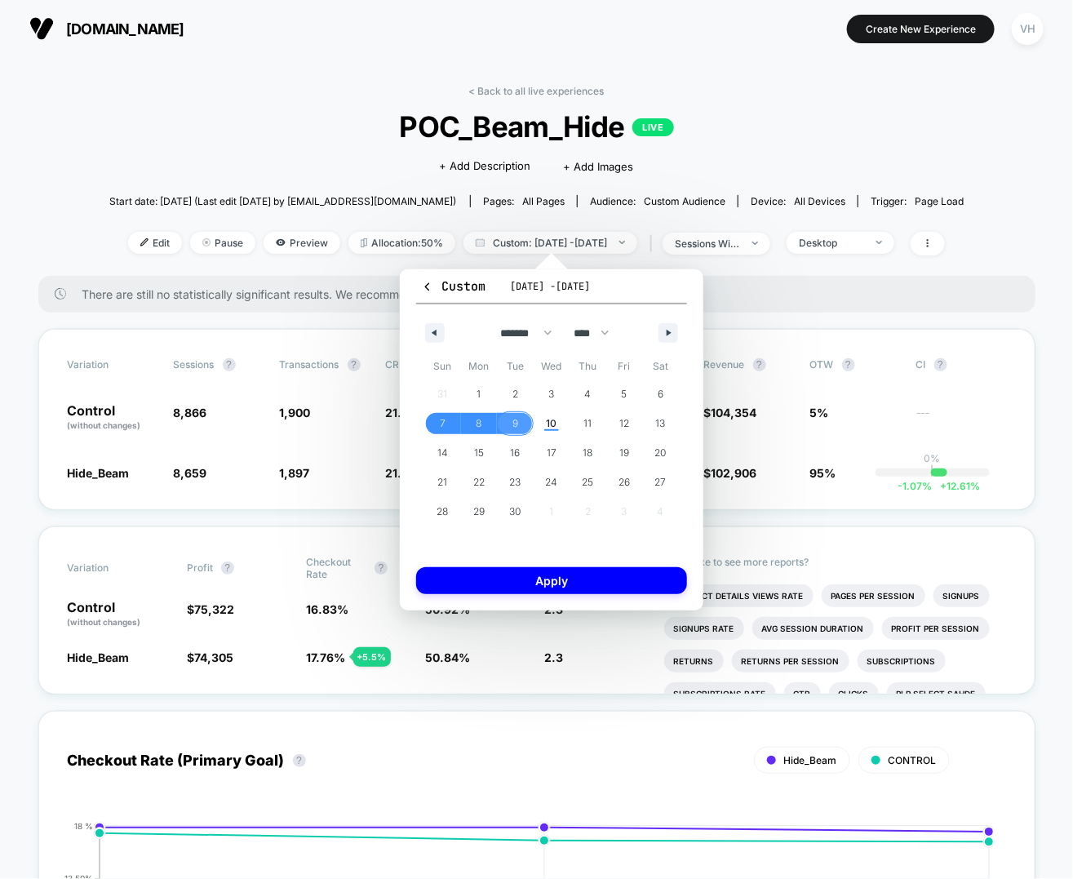
click at [508, 420] on span "9" at bounding box center [515, 423] width 37 height 21
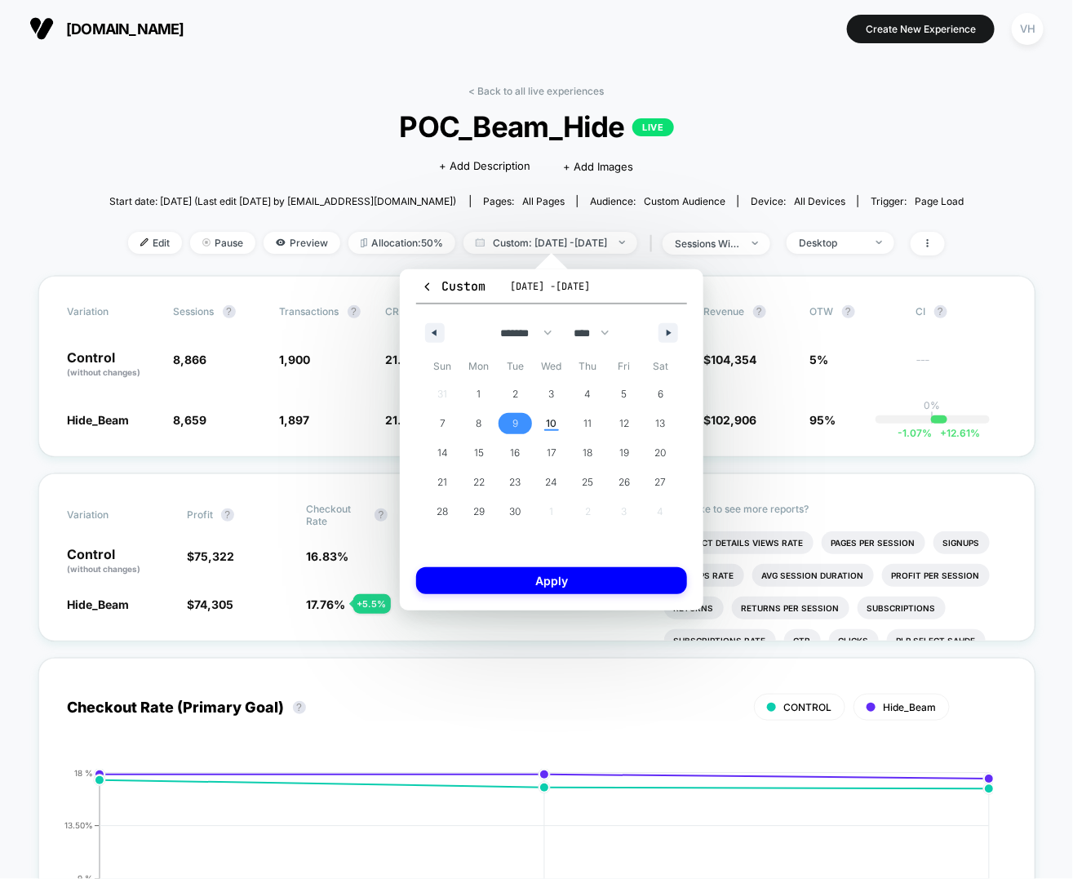
click at [508, 420] on span "9" at bounding box center [515, 423] width 37 height 21
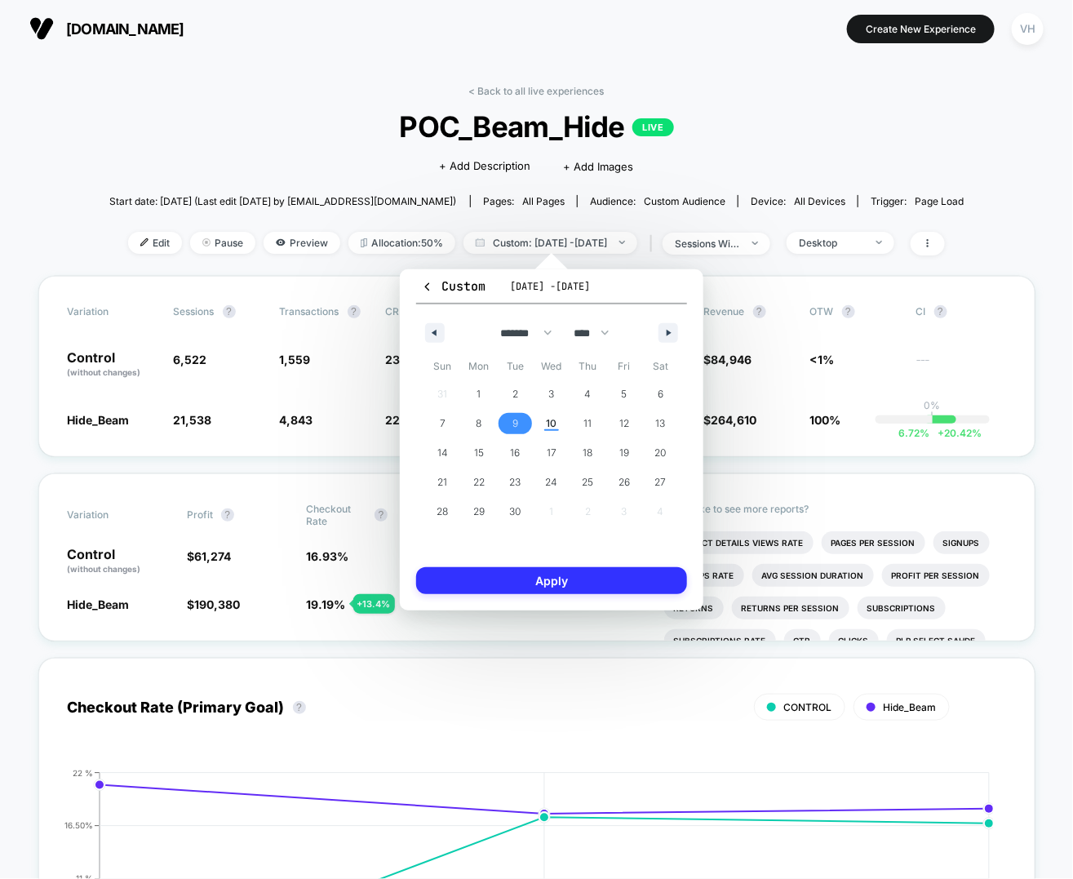
click at [499, 588] on button "Apply" at bounding box center [551, 580] width 271 height 27
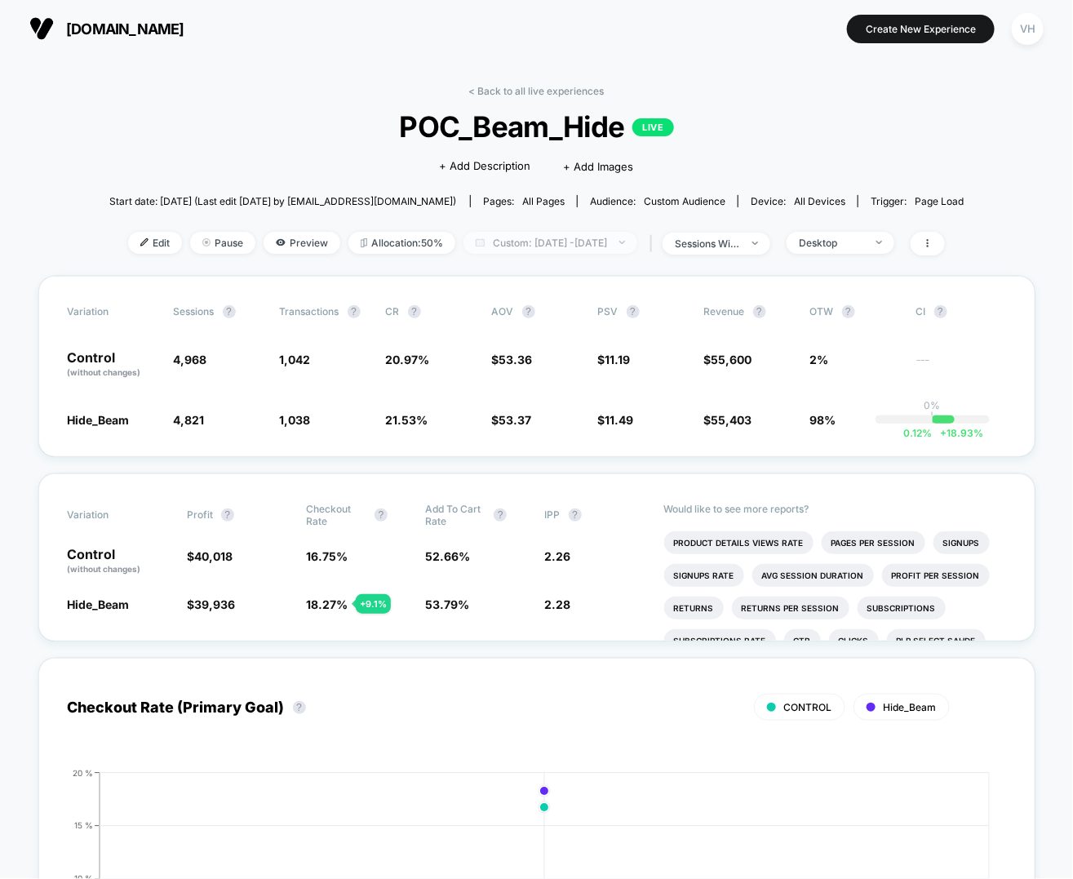
click at [614, 246] on span "Custom: Sep 9, 2025 - Sep 9, 2025" at bounding box center [551, 243] width 174 height 22
select select "*"
select select "****"
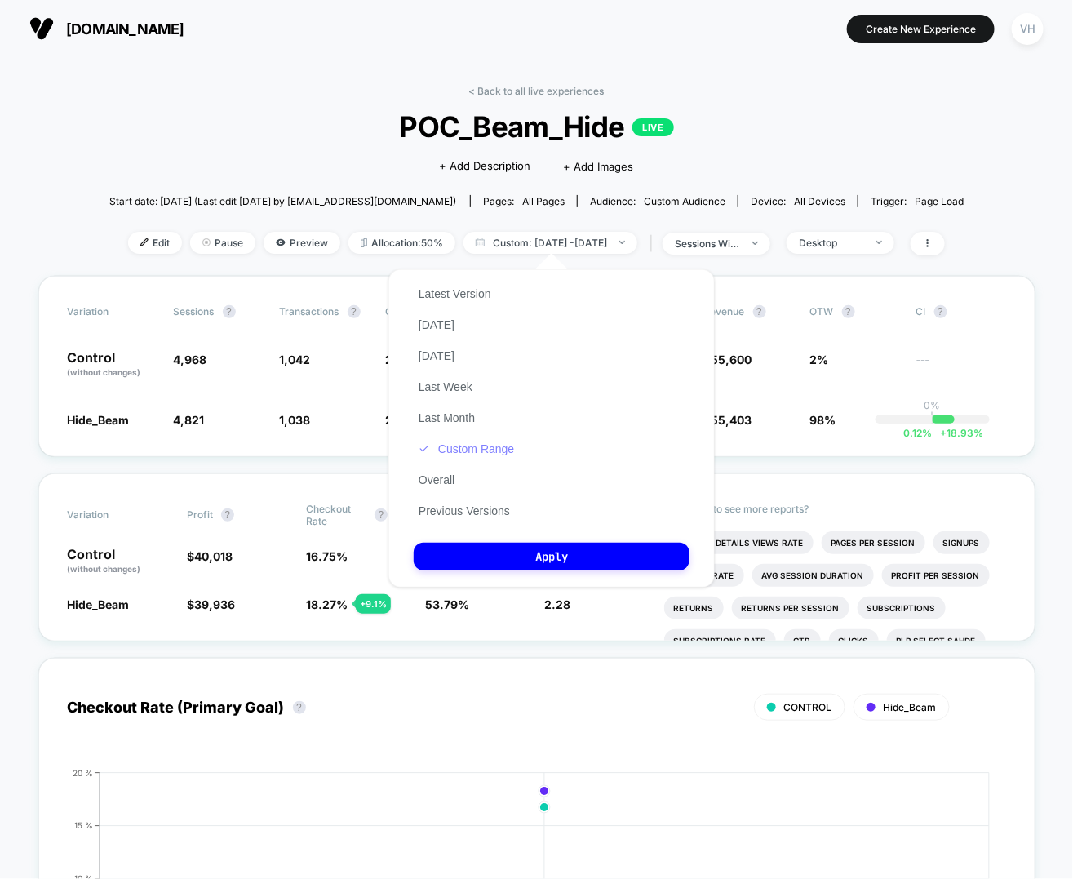
click at [465, 451] on button "Custom Range" at bounding box center [466, 448] width 105 height 15
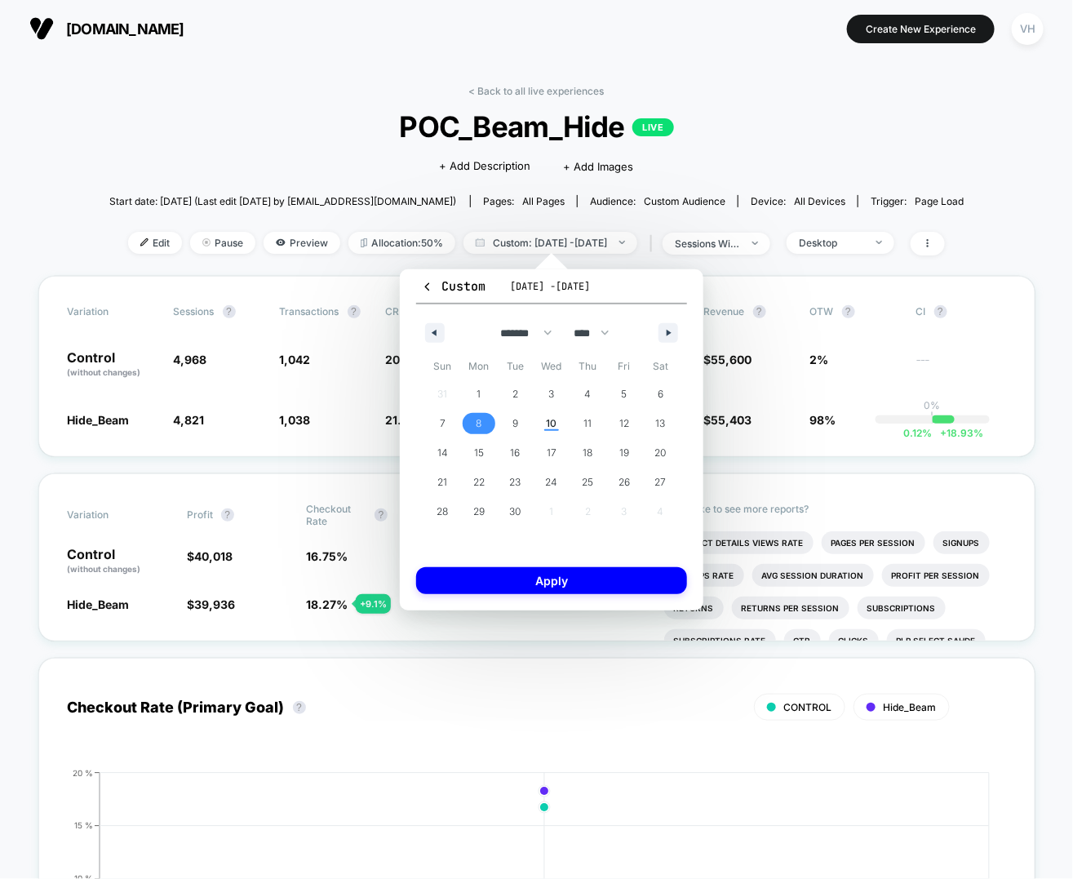
click at [474, 423] on span "8" at bounding box center [479, 423] width 37 height 21
click at [491, 578] on button "Apply" at bounding box center [551, 580] width 271 height 27
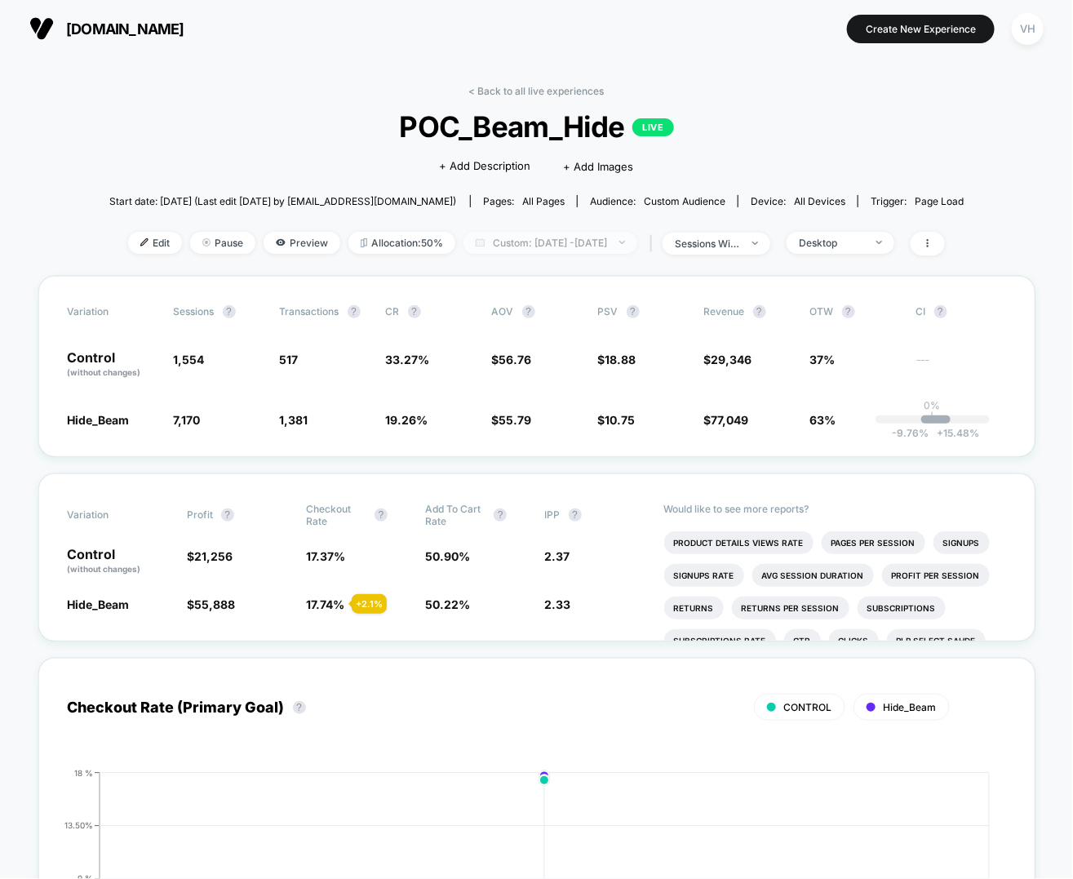
click at [594, 236] on span "Custom: Sep 8, 2025 - Sep 8, 2025" at bounding box center [551, 243] width 174 height 22
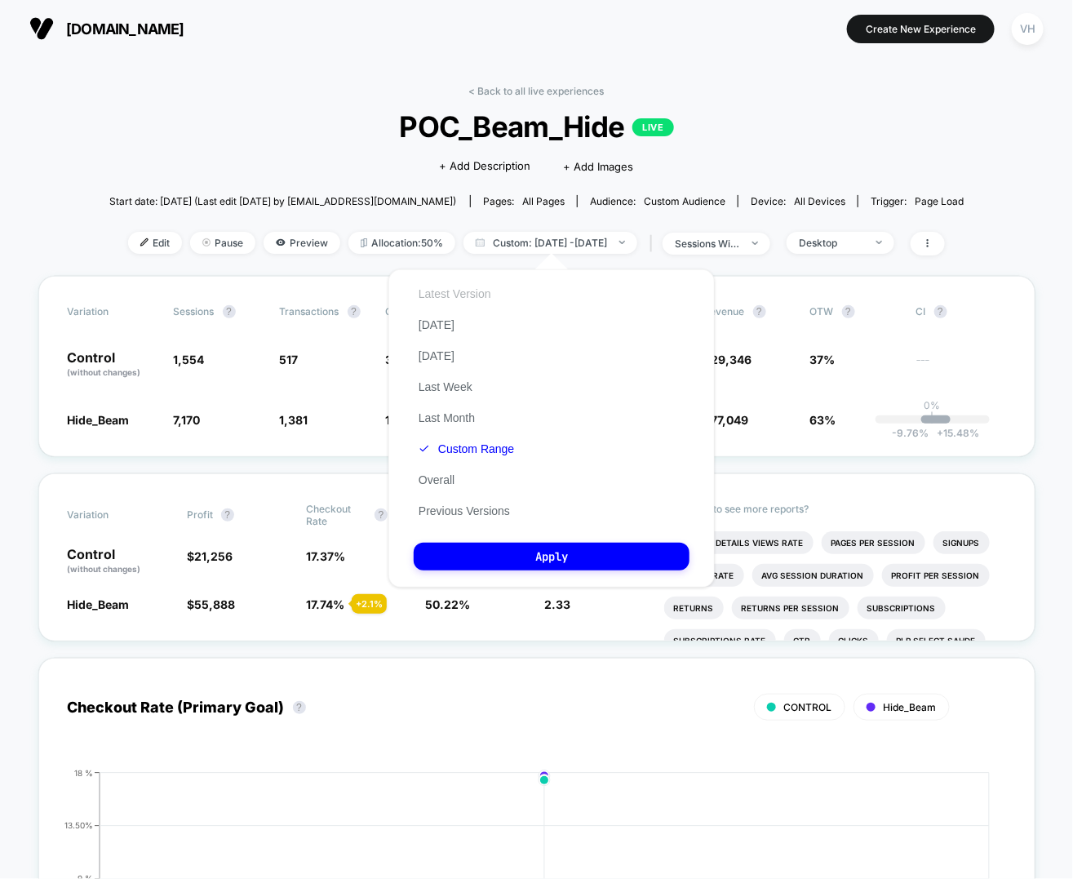
click at [472, 298] on button "Latest Version" at bounding box center [455, 293] width 82 height 15
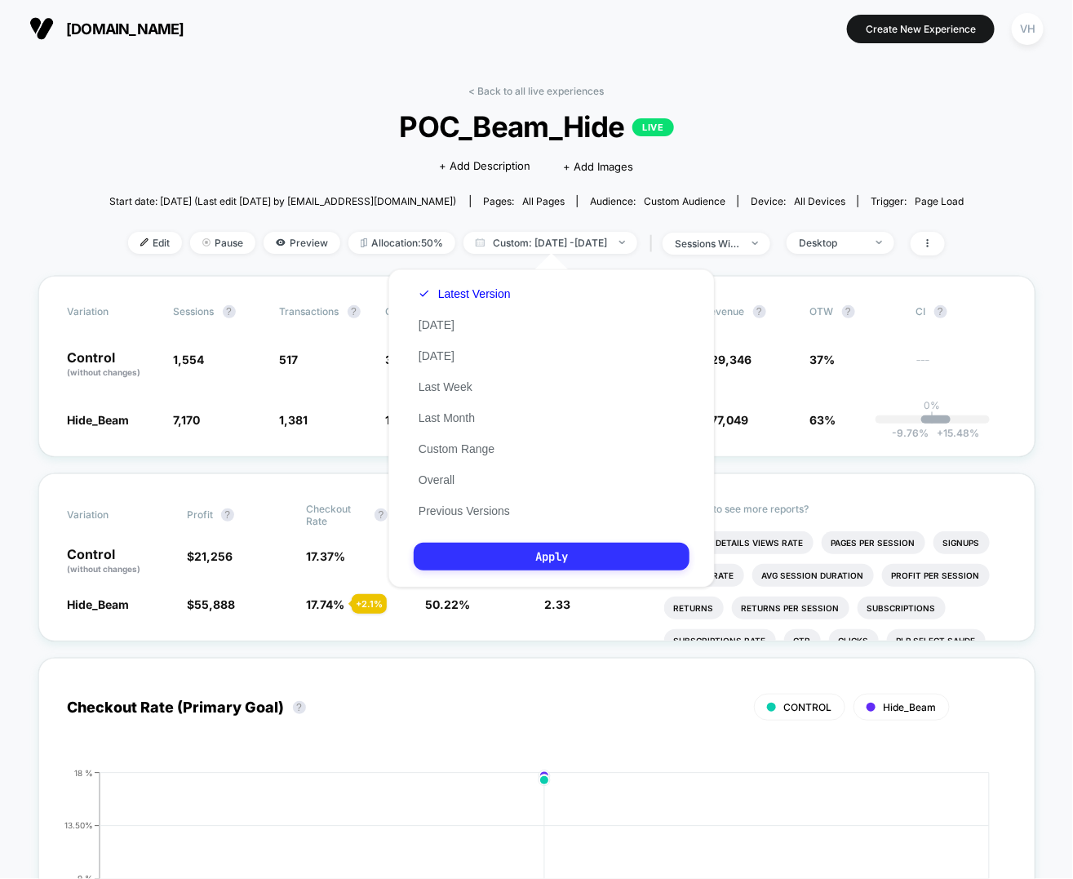
click at [526, 557] on button "Apply" at bounding box center [552, 557] width 276 height 28
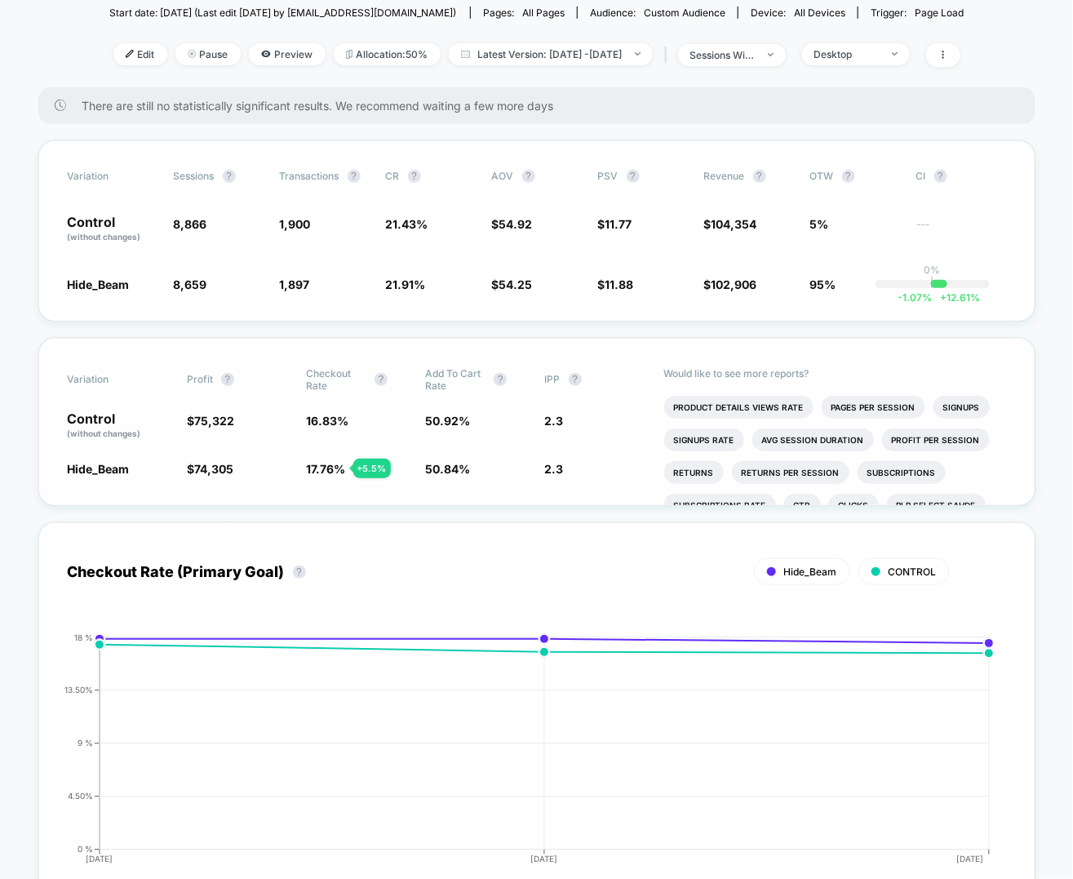
scroll to position [123, 0]
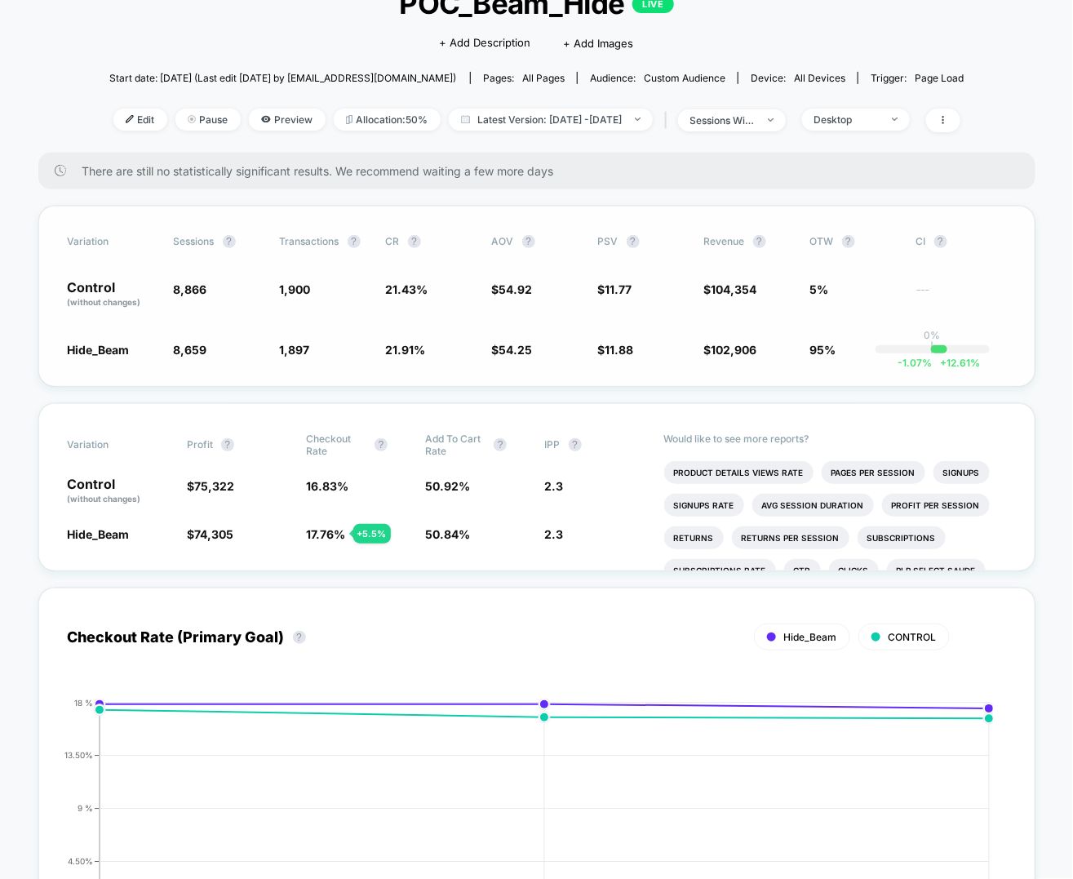
click at [396, 341] on span "21.91 % + 2.2 %" at bounding box center [431, 349] width 90 height 16
